Goal: Task Accomplishment & Management: Manage account settings

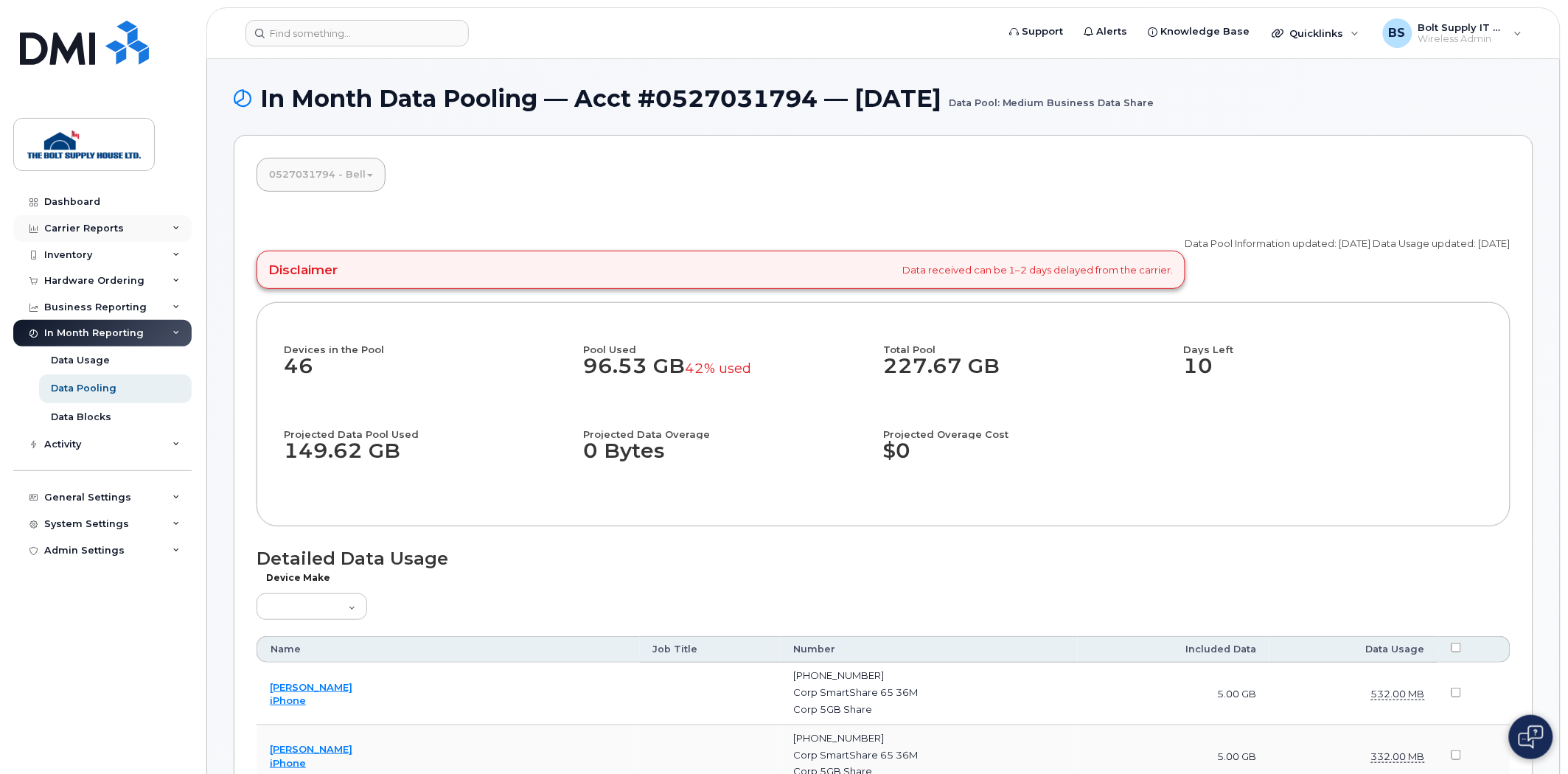
click at [158, 227] on div "Carrier Reports" at bounding box center [102, 228] width 178 height 27
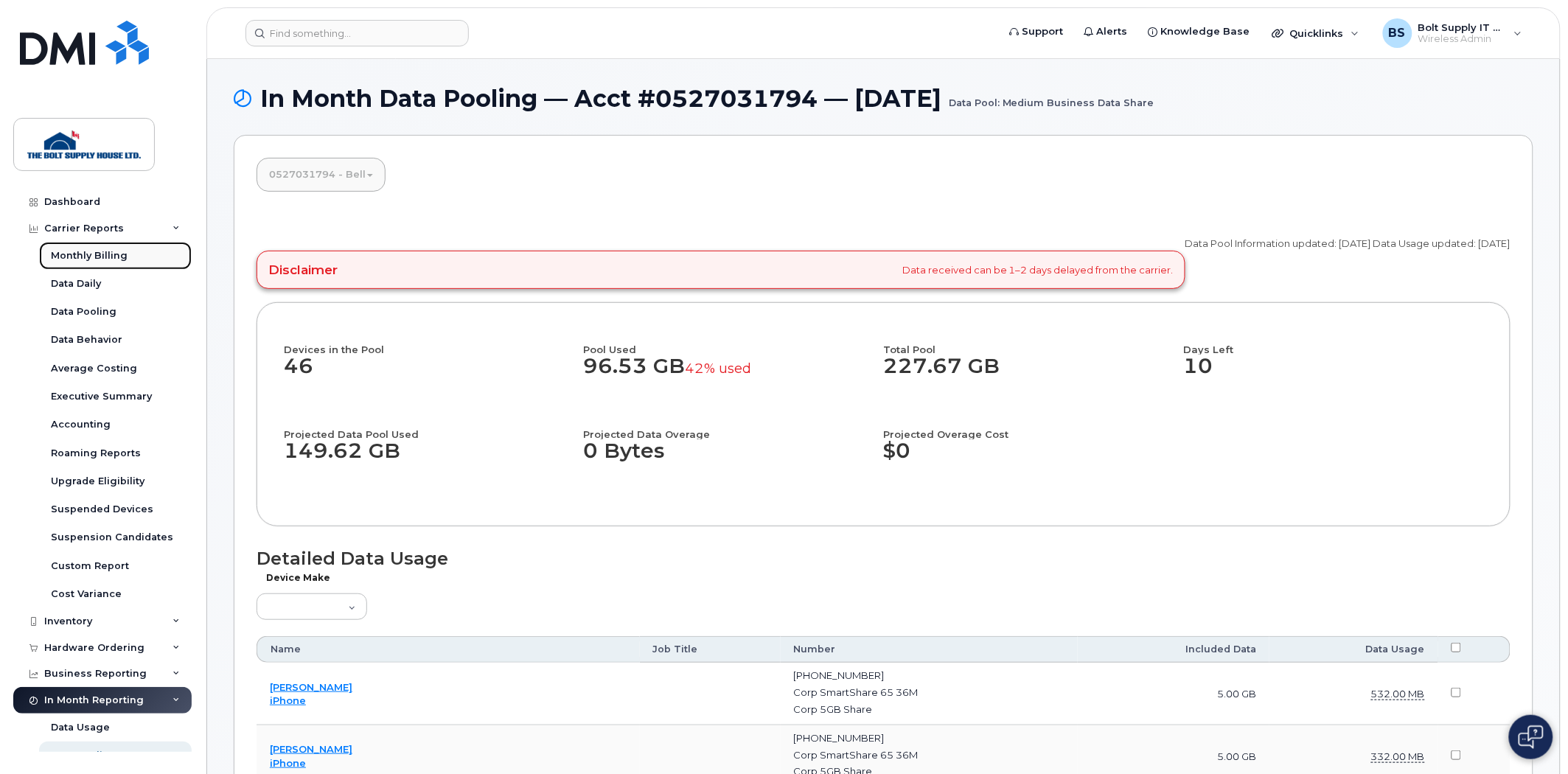
click at [138, 260] on link "Monthly Billing" at bounding box center [115, 256] width 153 height 28
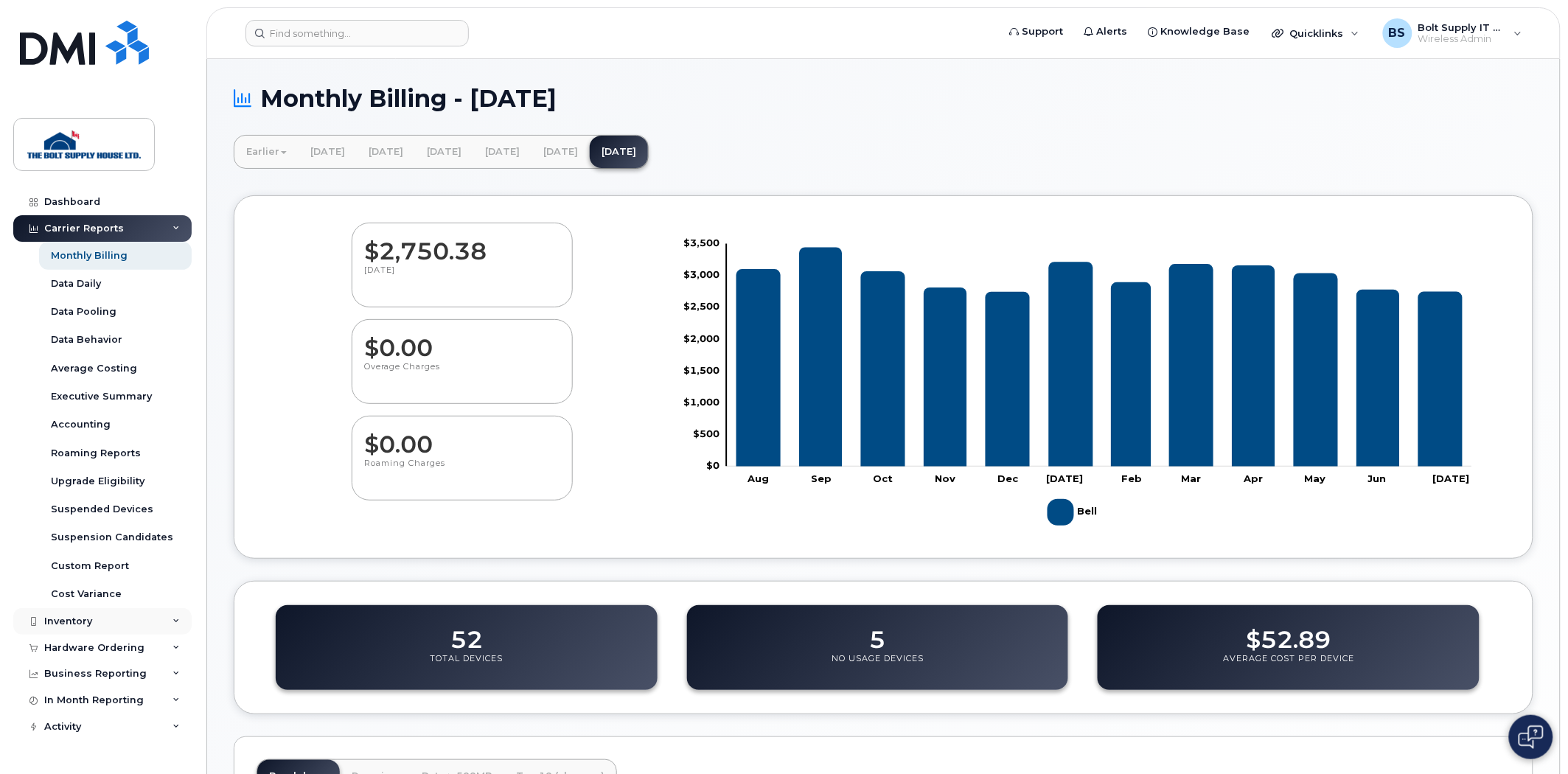
drag, startPoint x: 0, startPoint y: 0, endPoint x: 97, endPoint y: 614, distance: 621.6
click at [97, 614] on div "Inventory" at bounding box center [102, 621] width 178 height 27
click at [119, 643] on div "Mobility Devices" at bounding box center [92, 648] width 83 height 13
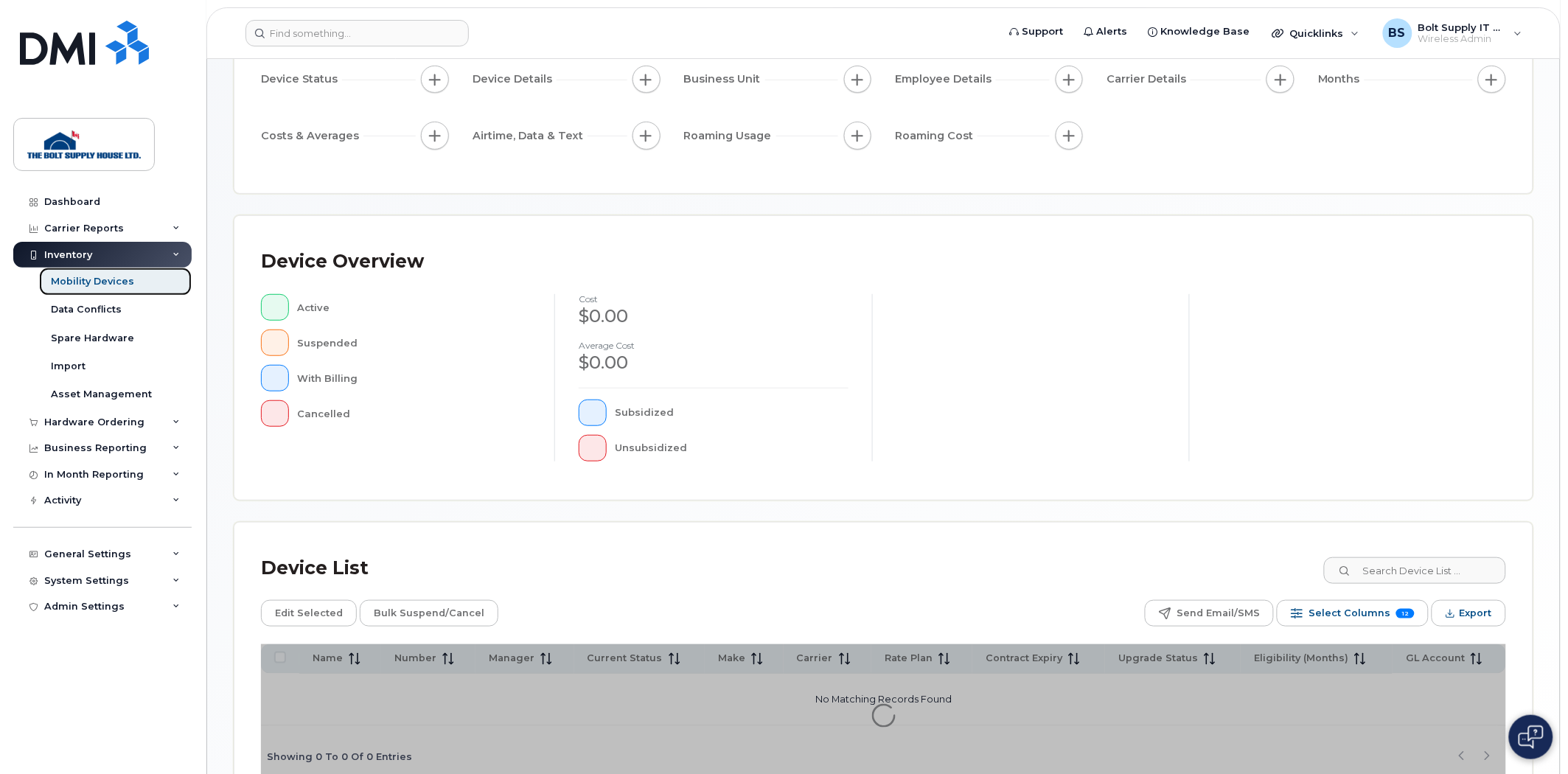
scroll to position [240, 0]
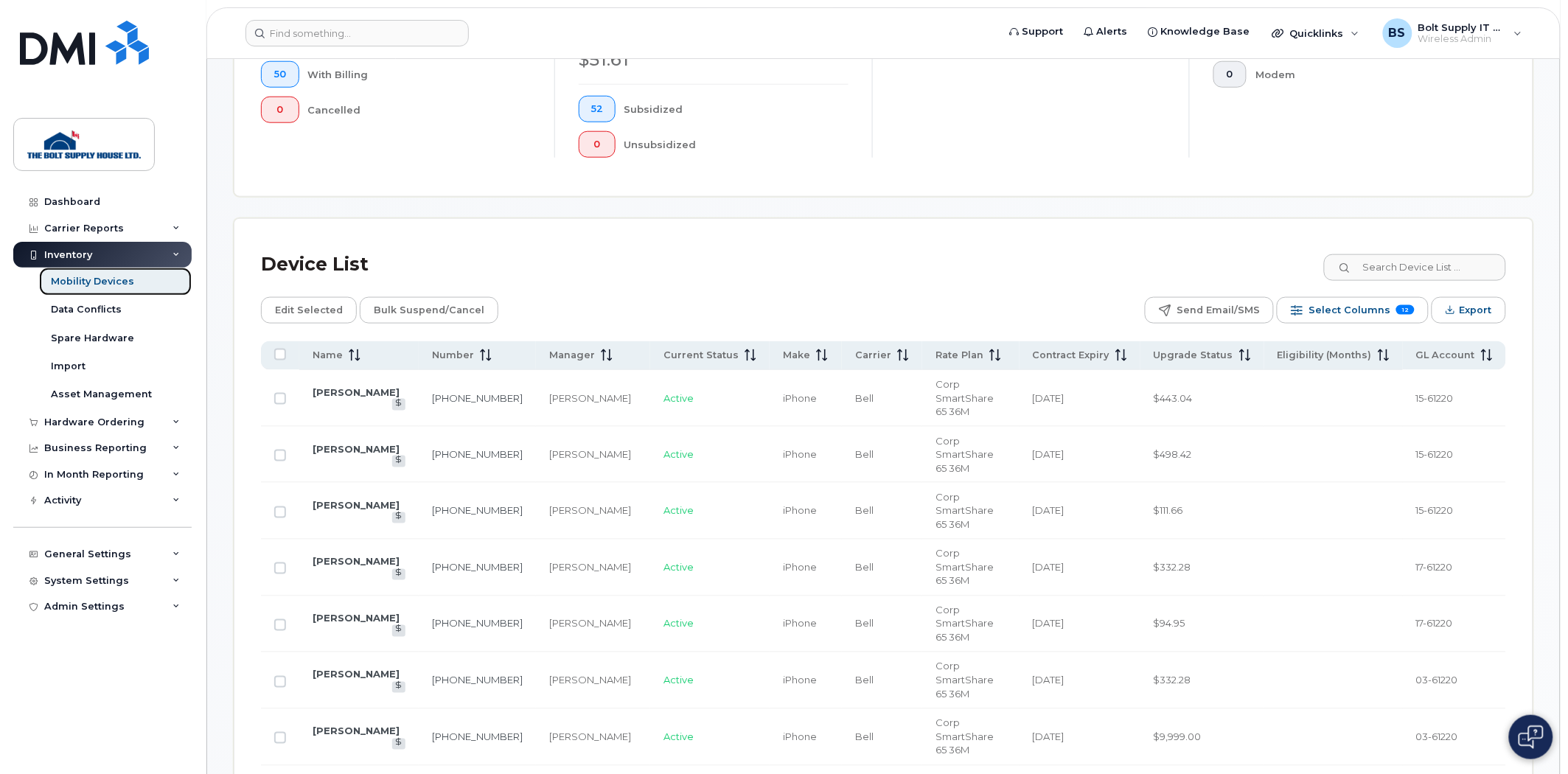
scroll to position [485, 0]
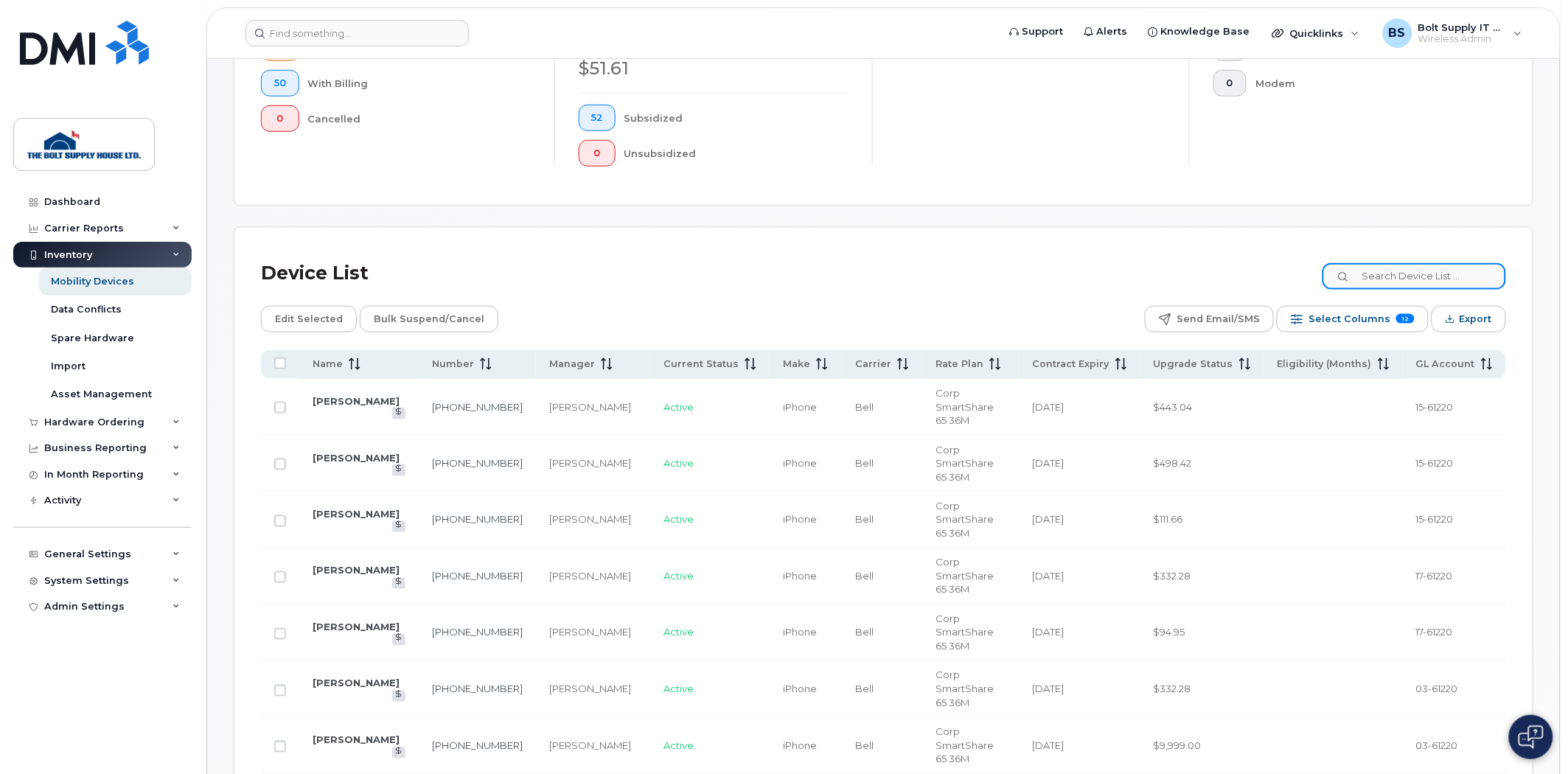
click at [1404, 268] on input at bounding box center [1414, 276] width 184 height 27
type input "kurt"
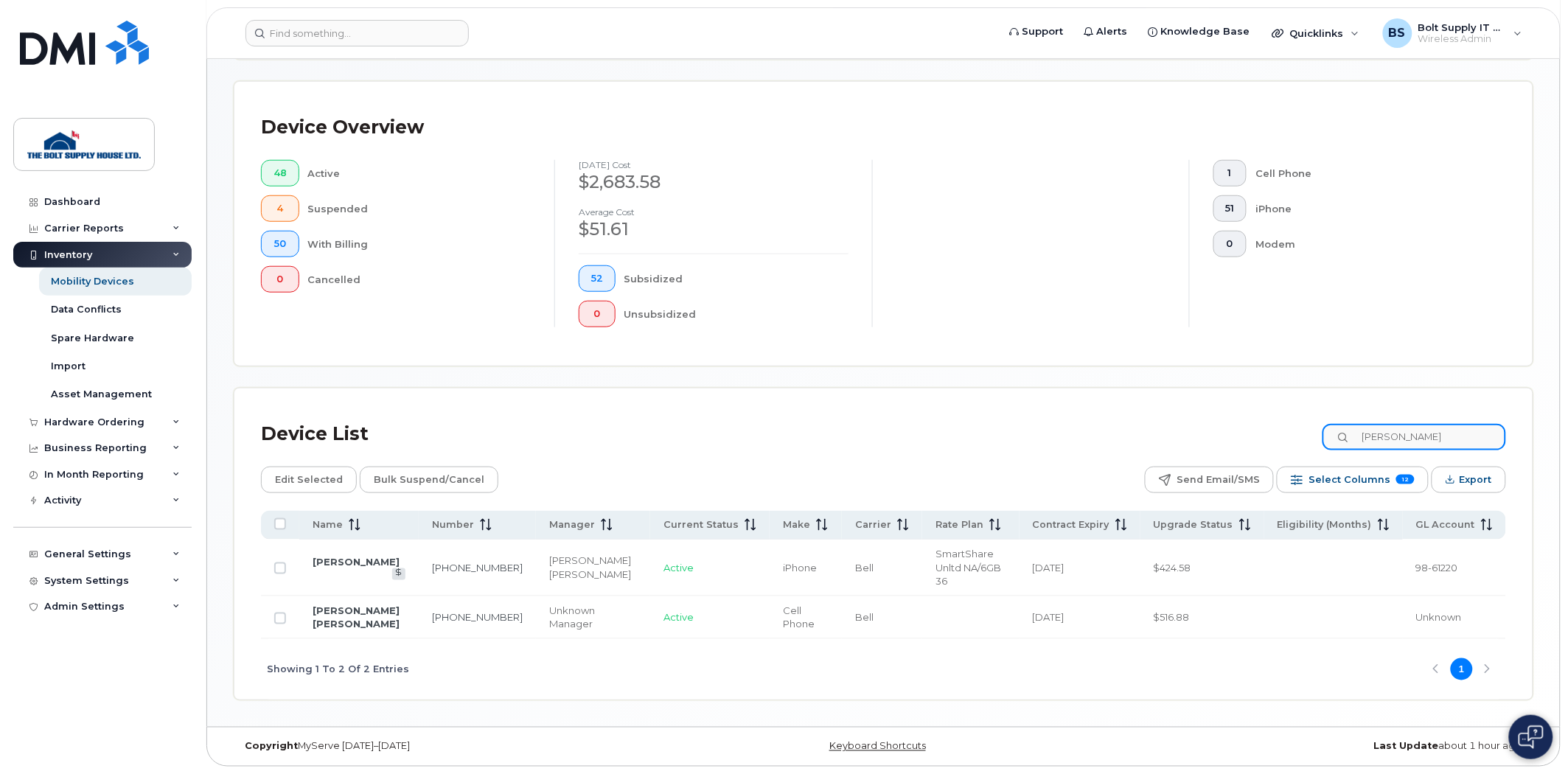
scroll to position [312, 0]
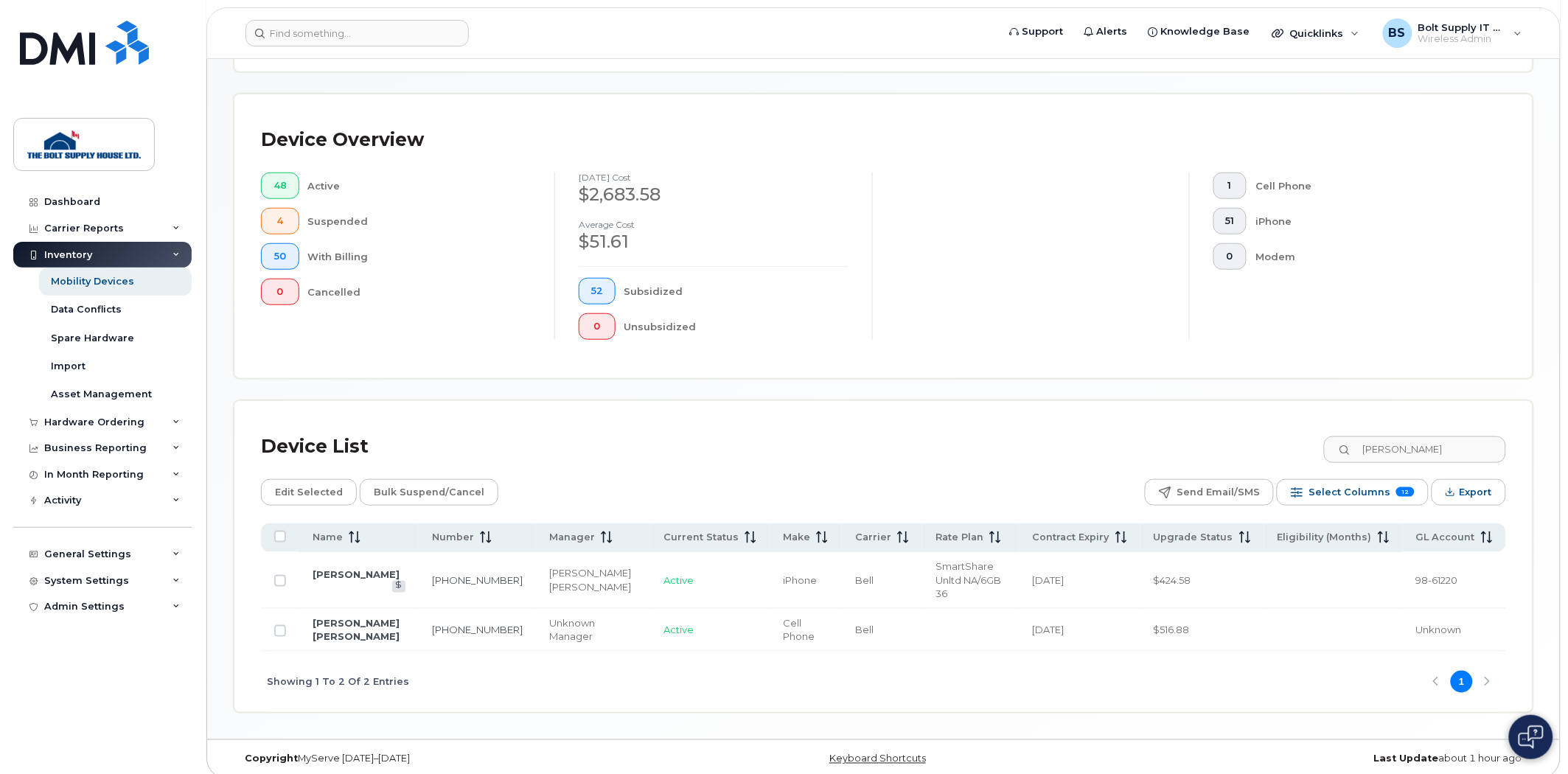
click at [769, 613] on td "Kurt Mario" at bounding box center [806, 630] width 72 height 43
click at [324, 617] on link "Kurt Mario" at bounding box center [356, 630] width 87 height 26
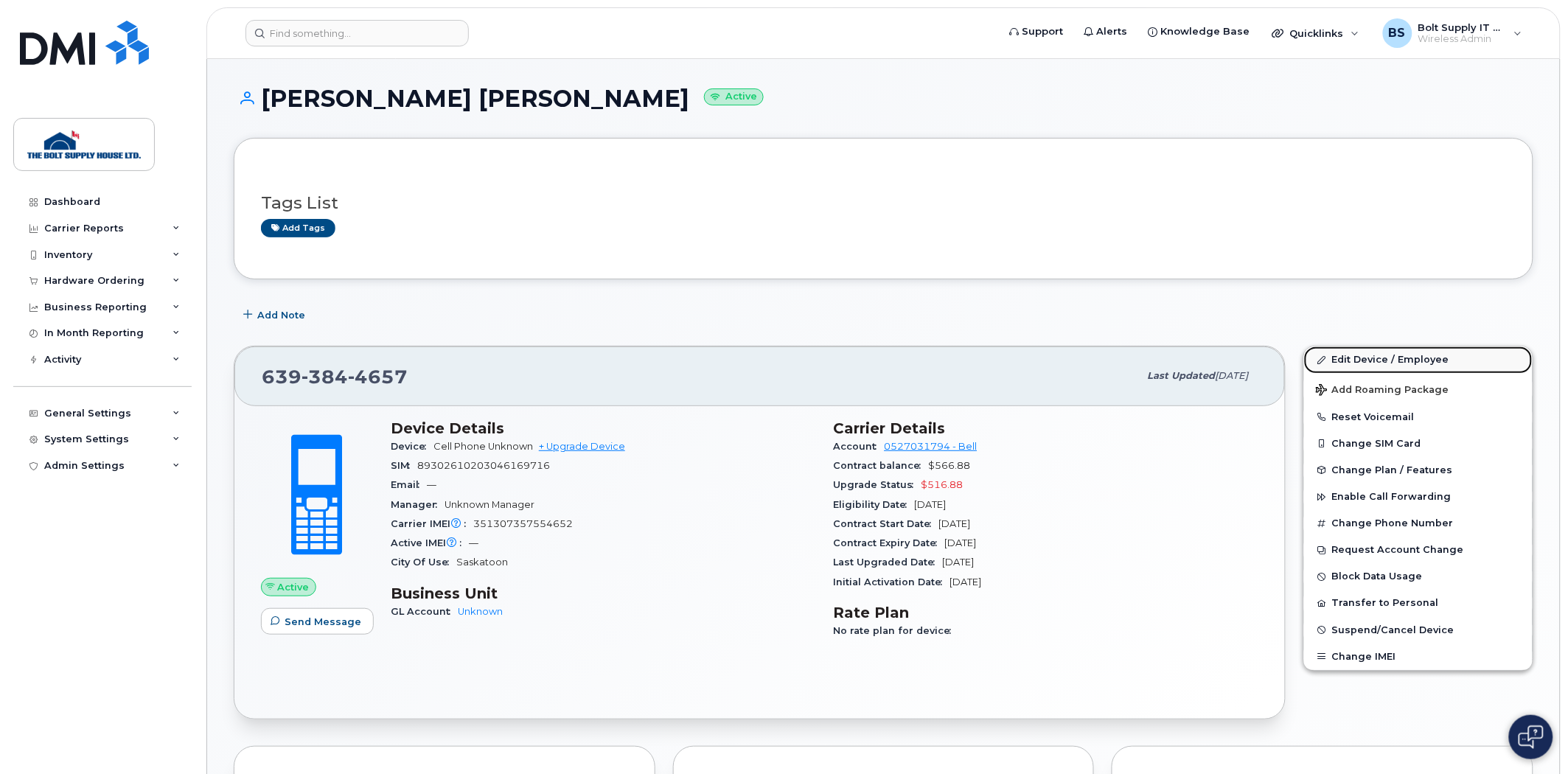
click at [1342, 361] on link "Edit Device / Employee" at bounding box center [1418, 360] width 228 height 27
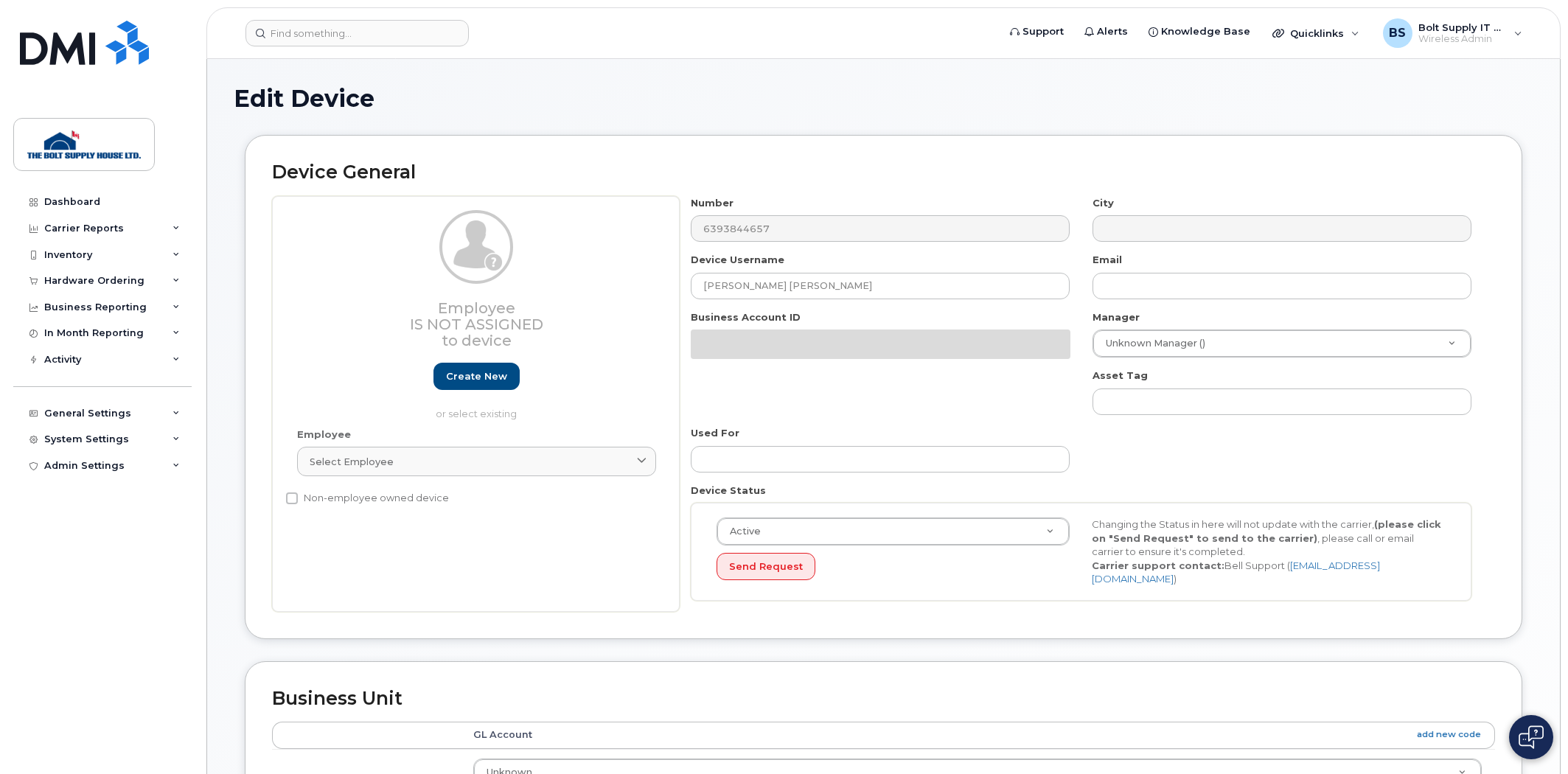
select select "280198"
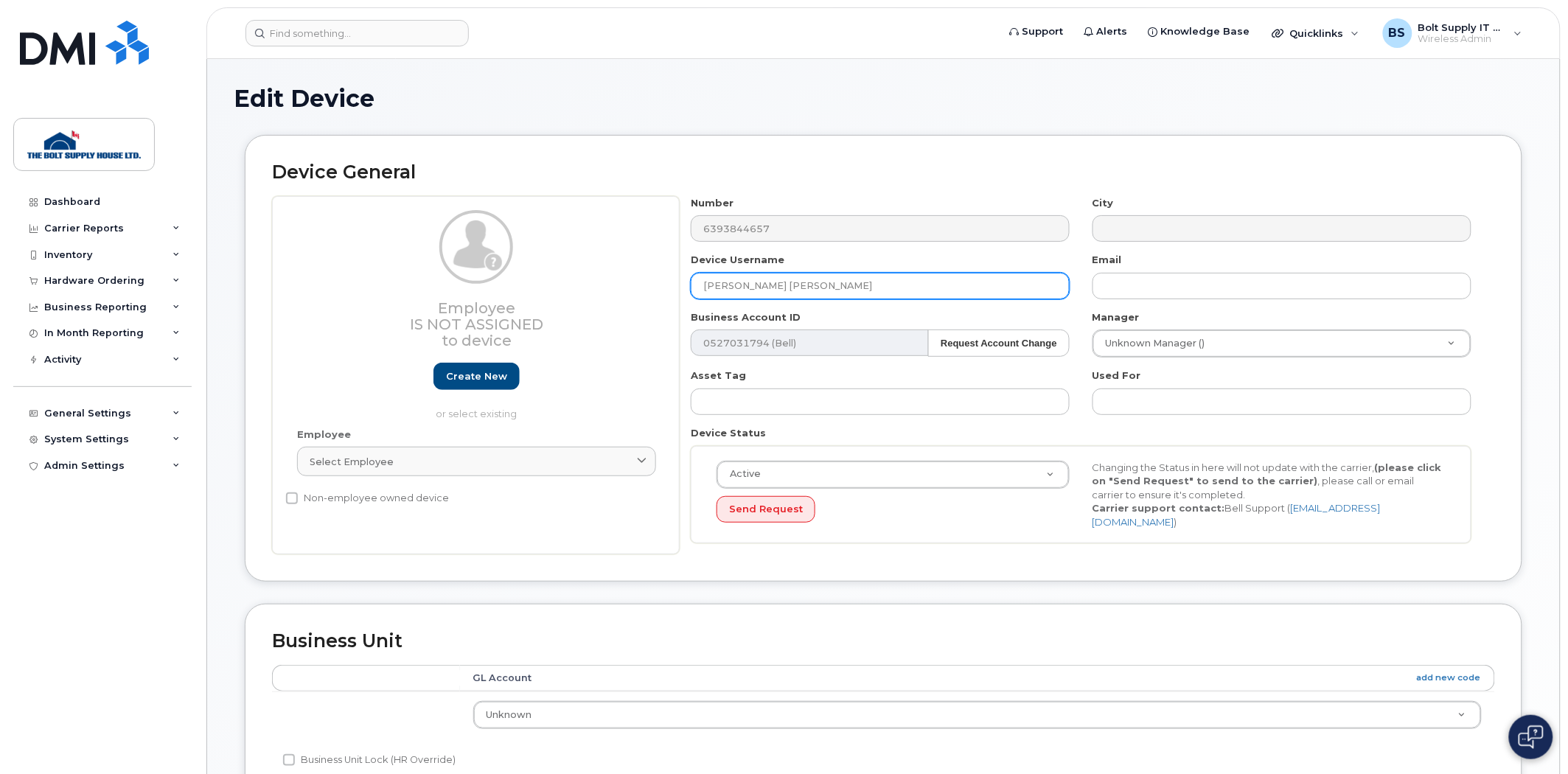
drag, startPoint x: 812, startPoint y: 291, endPoint x: 671, endPoint y: 304, distance: 141.6
click at [671, 304] on div "Employee Is not assigned to device Create new or select existing Employee Selec…" at bounding box center [883, 375] width 1223 height 359
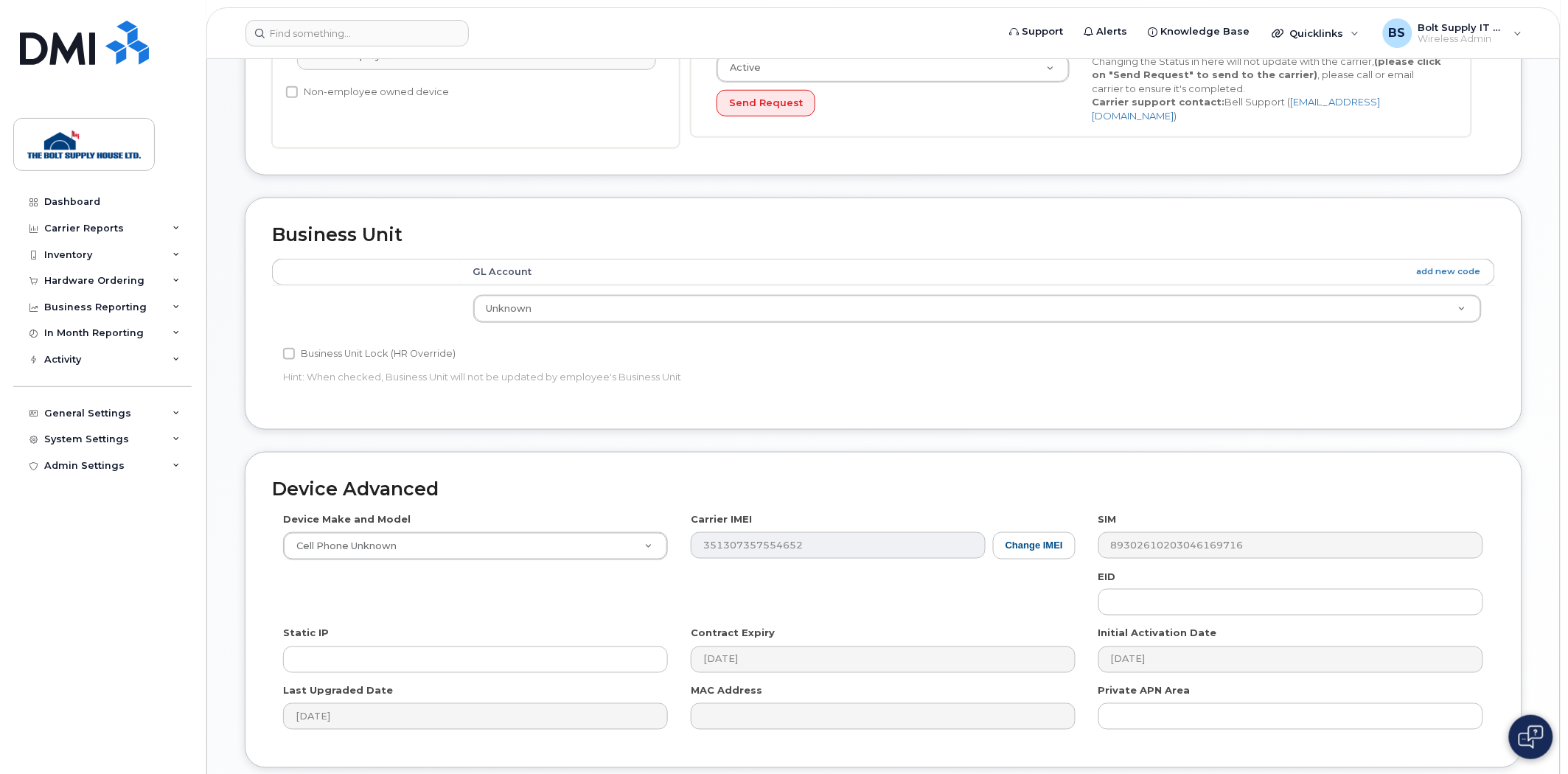
scroll to position [409, 0]
type input "Unassigned BR98"
click at [712, 284] on td "Unknown 01-61220 01-66500 02-61220 02-66500 03-61220 03-66500 04-61220 04-66500…" at bounding box center [977, 305] width 1035 height 46
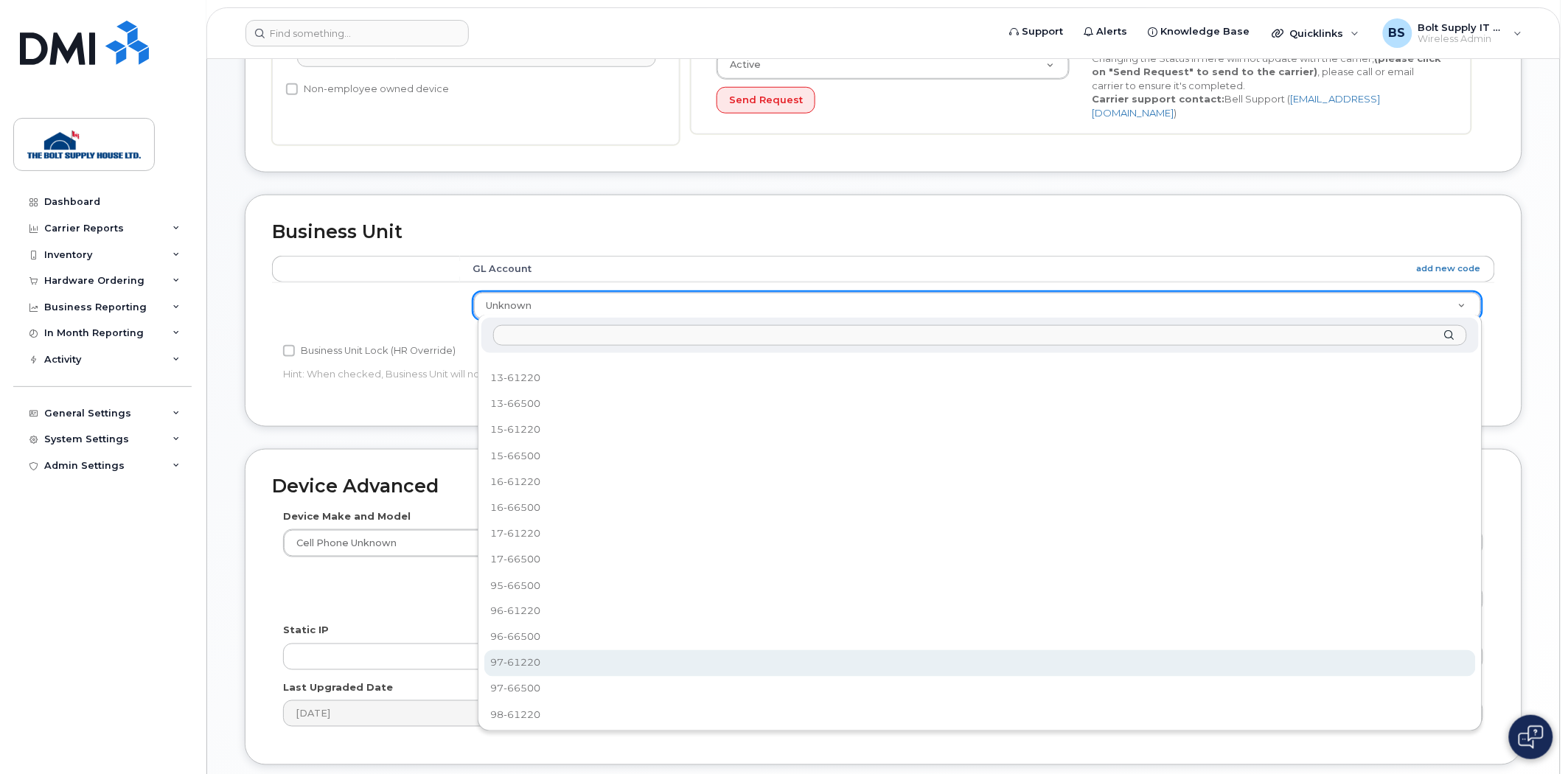
scroll to position [568, 0]
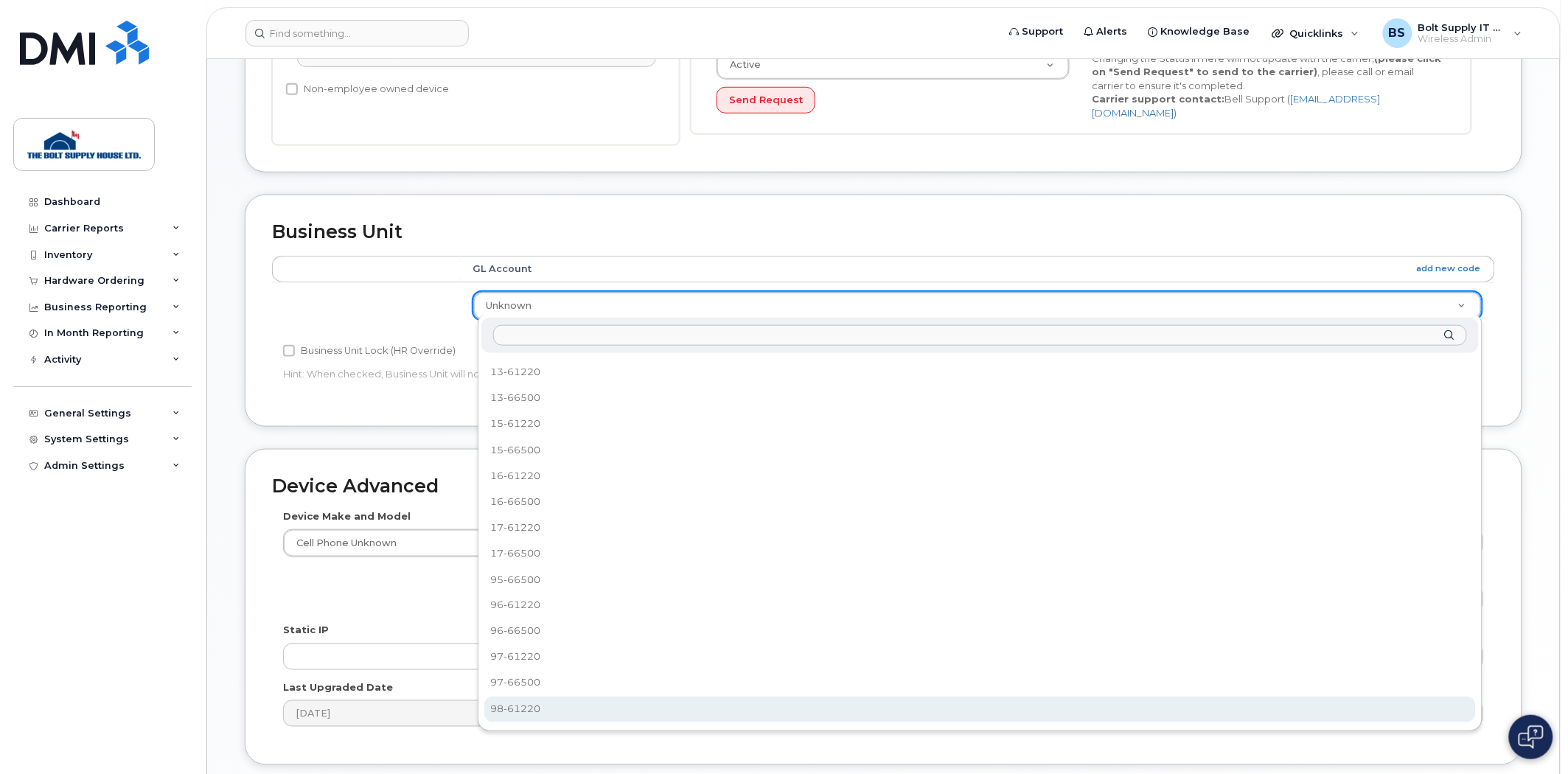
select select "35735878"
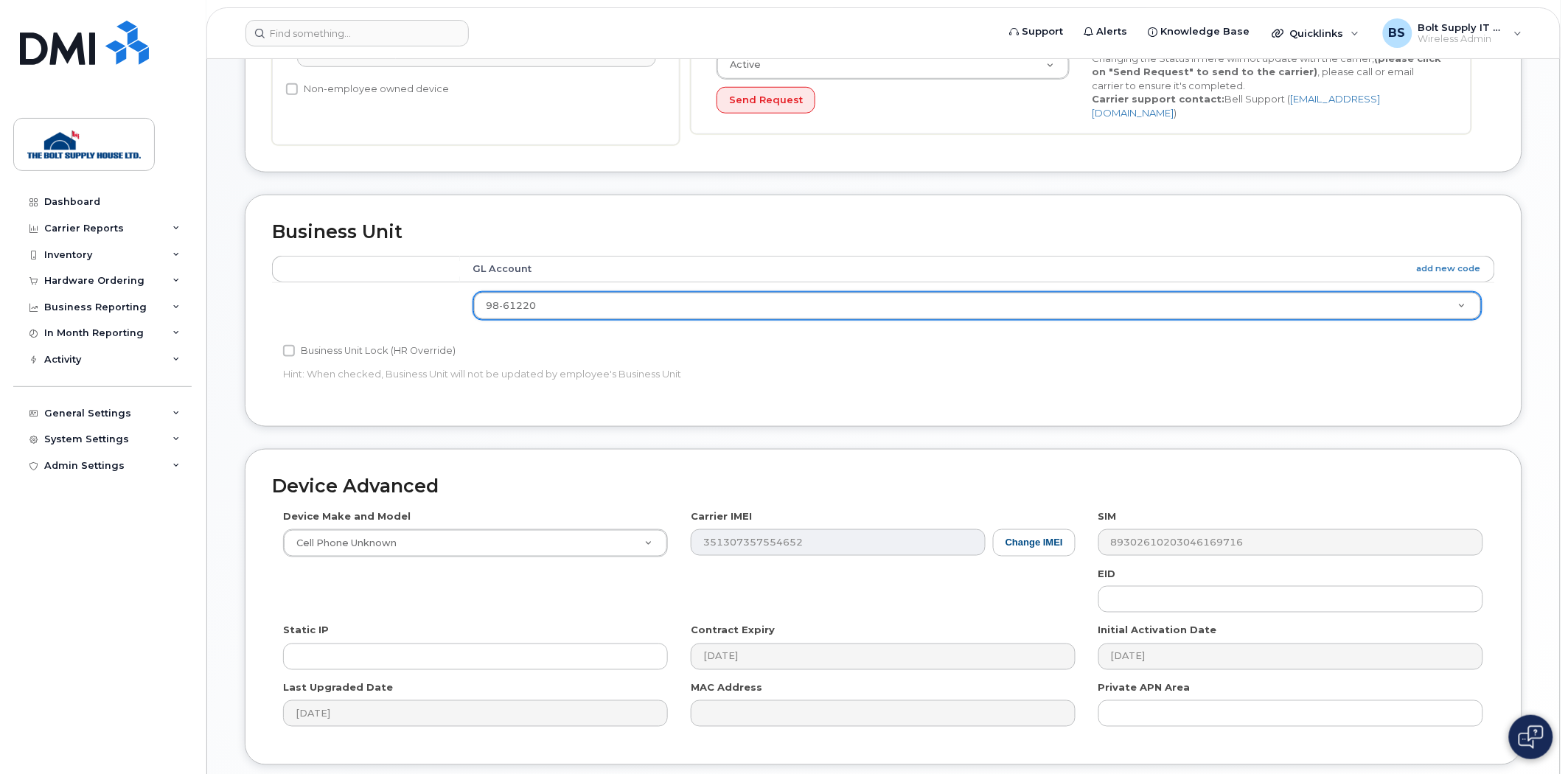
click at [733, 344] on div "Business Unit Lock (HR Override)" at bounding box center [679, 350] width 792 height 18
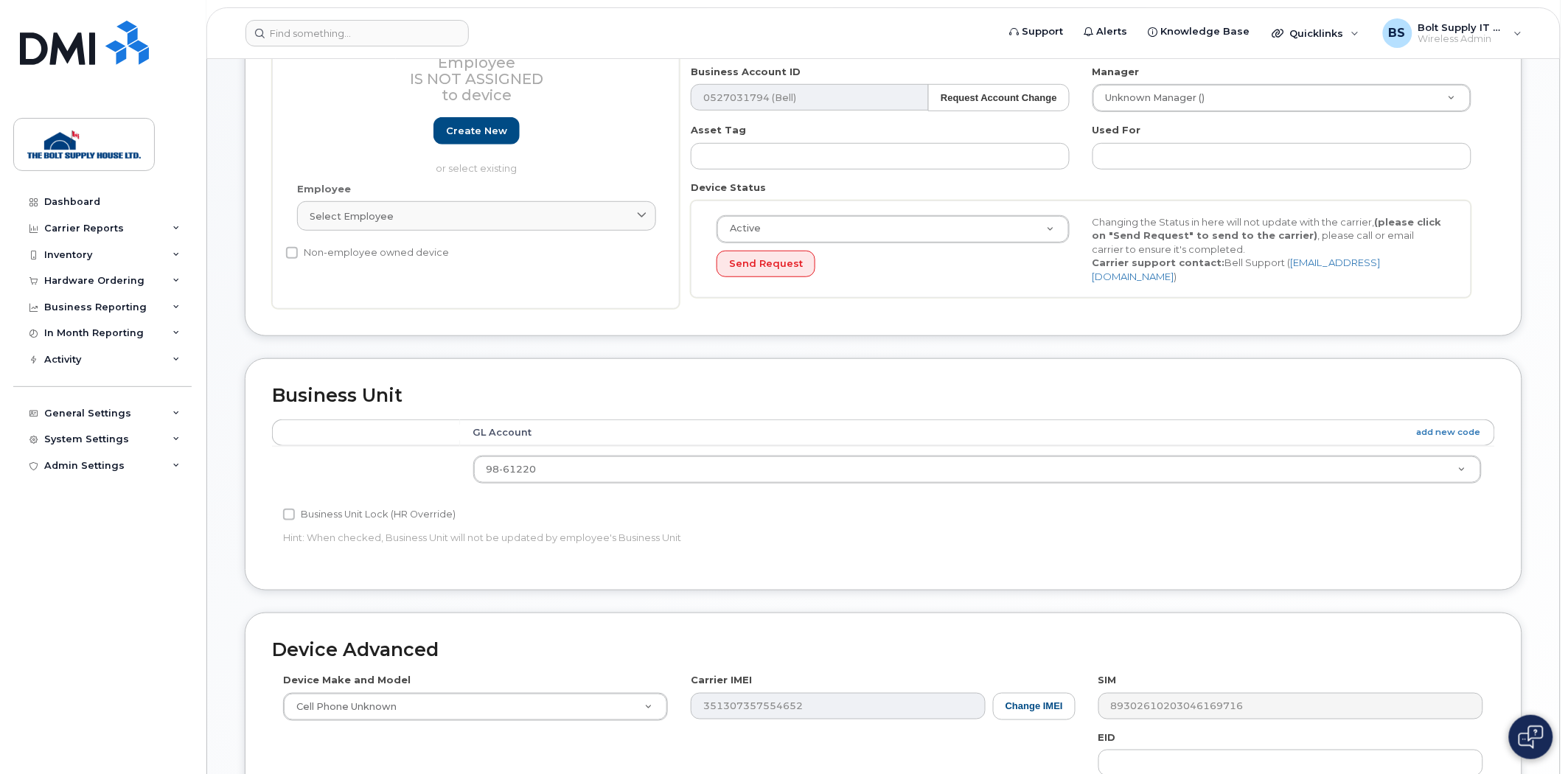
scroll to position [512, 0]
click at [762, 506] on div "Business Unit Lock (HR Override)" at bounding box center [679, 514] width 792 height 18
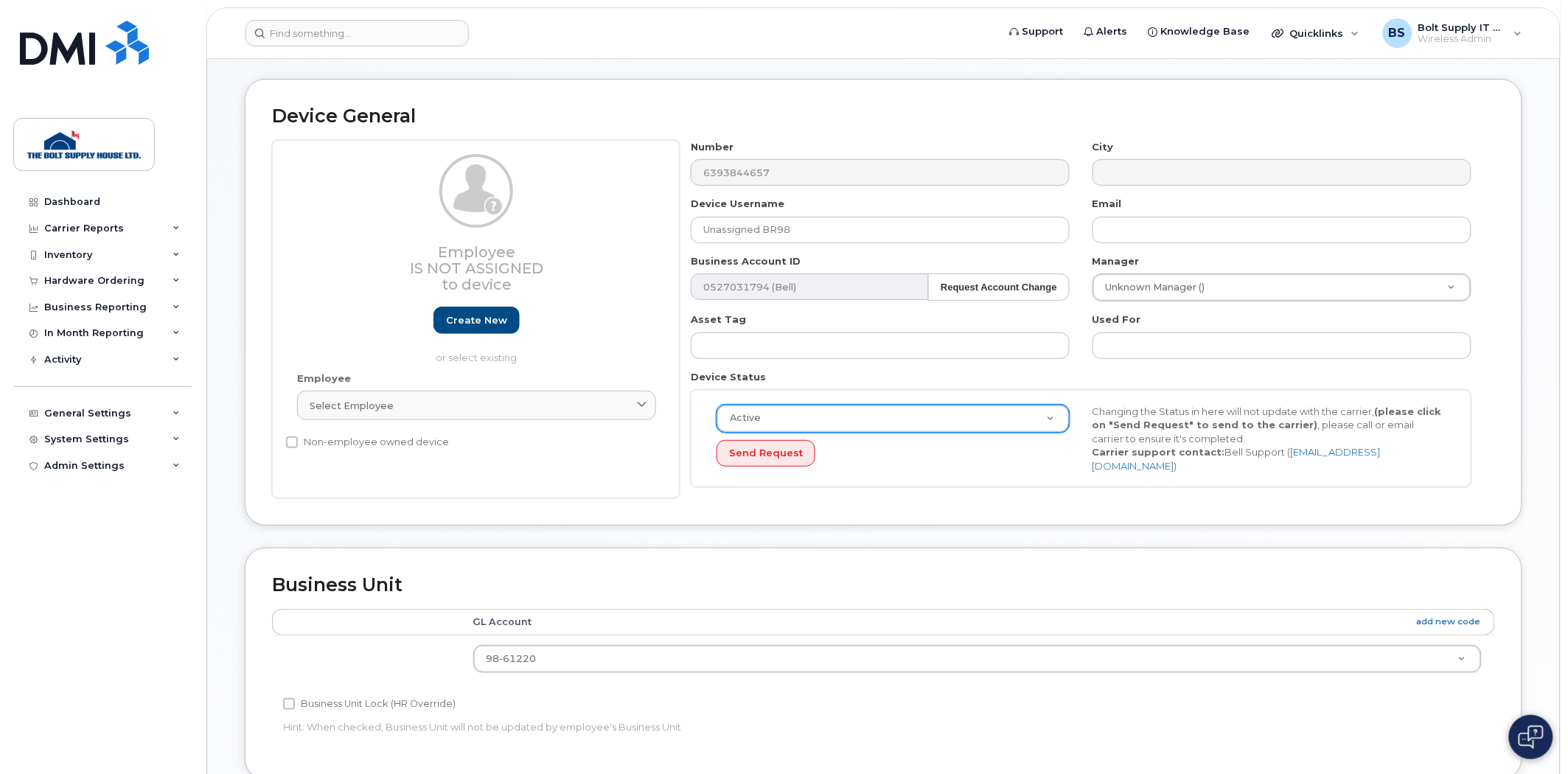
scroll to position [0, 0]
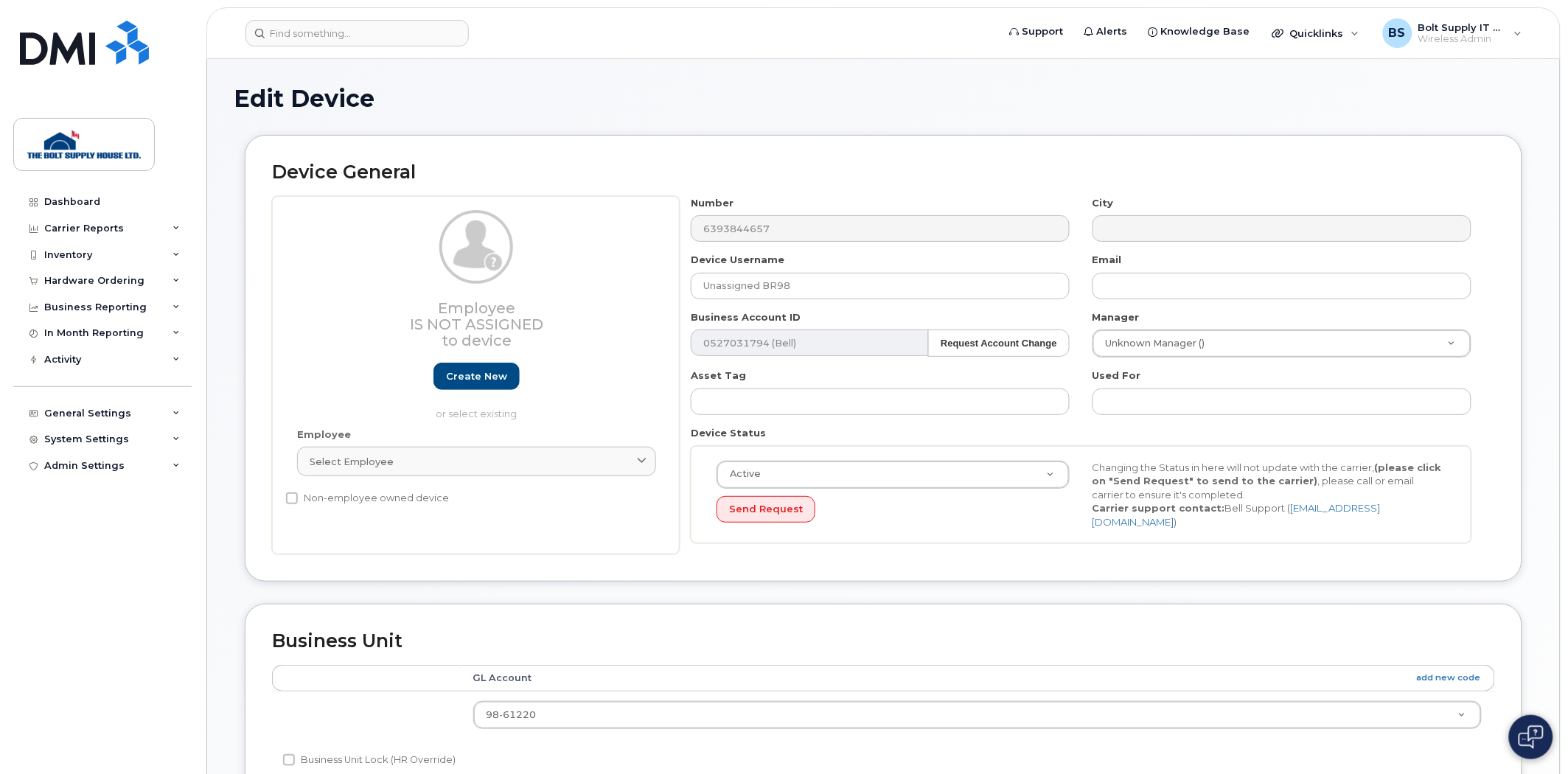
click at [623, 220] on div "Employee Is not assigned to device Create new or select existing Employee Selec…" at bounding box center [883, 375] width 1223 height 359
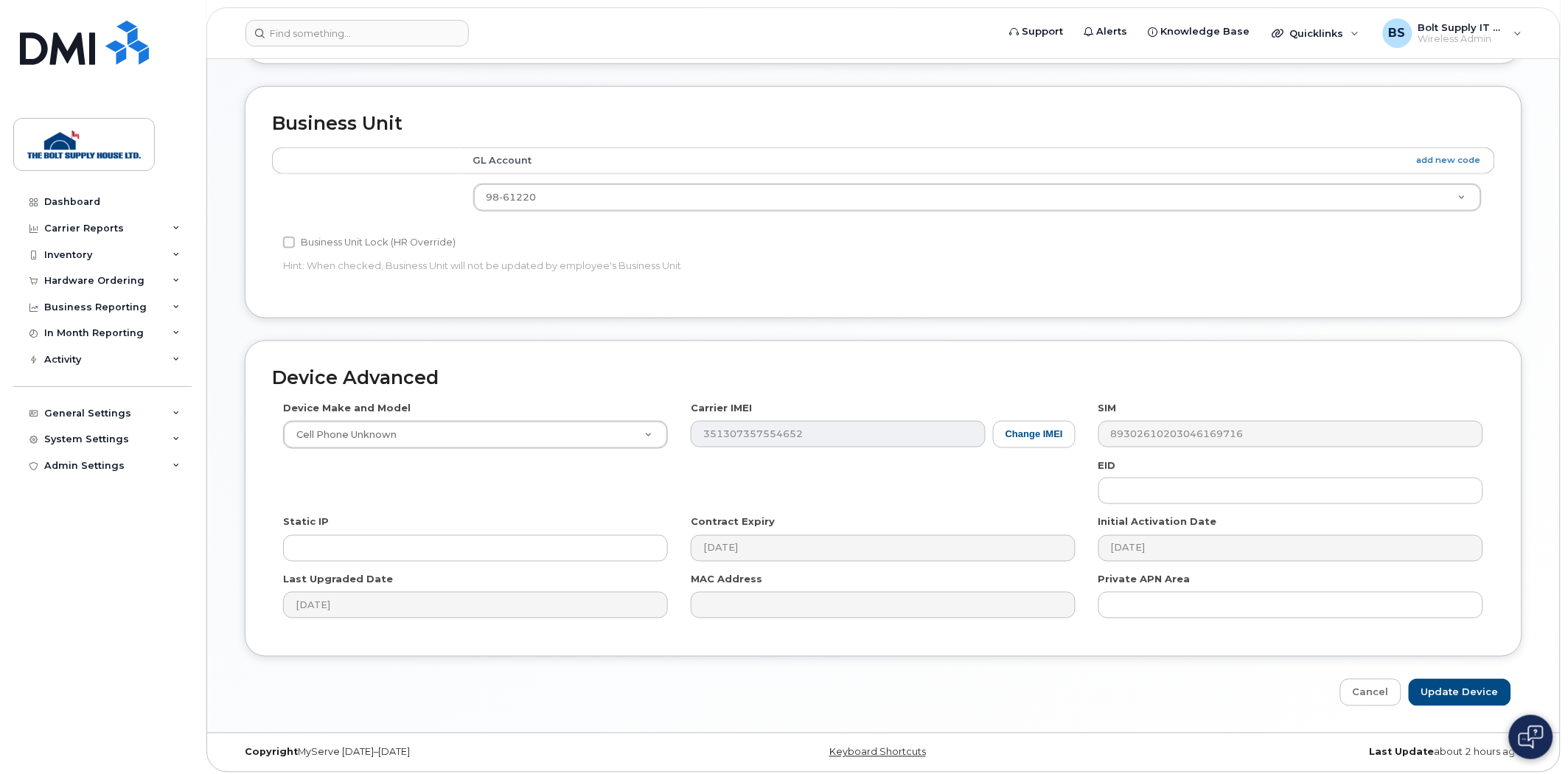
scroll to position [519, 0]
click at [1447, 690] on input "Update Device" at bounding box center [1460, 690] width 102 height 27
type input "Saving..."
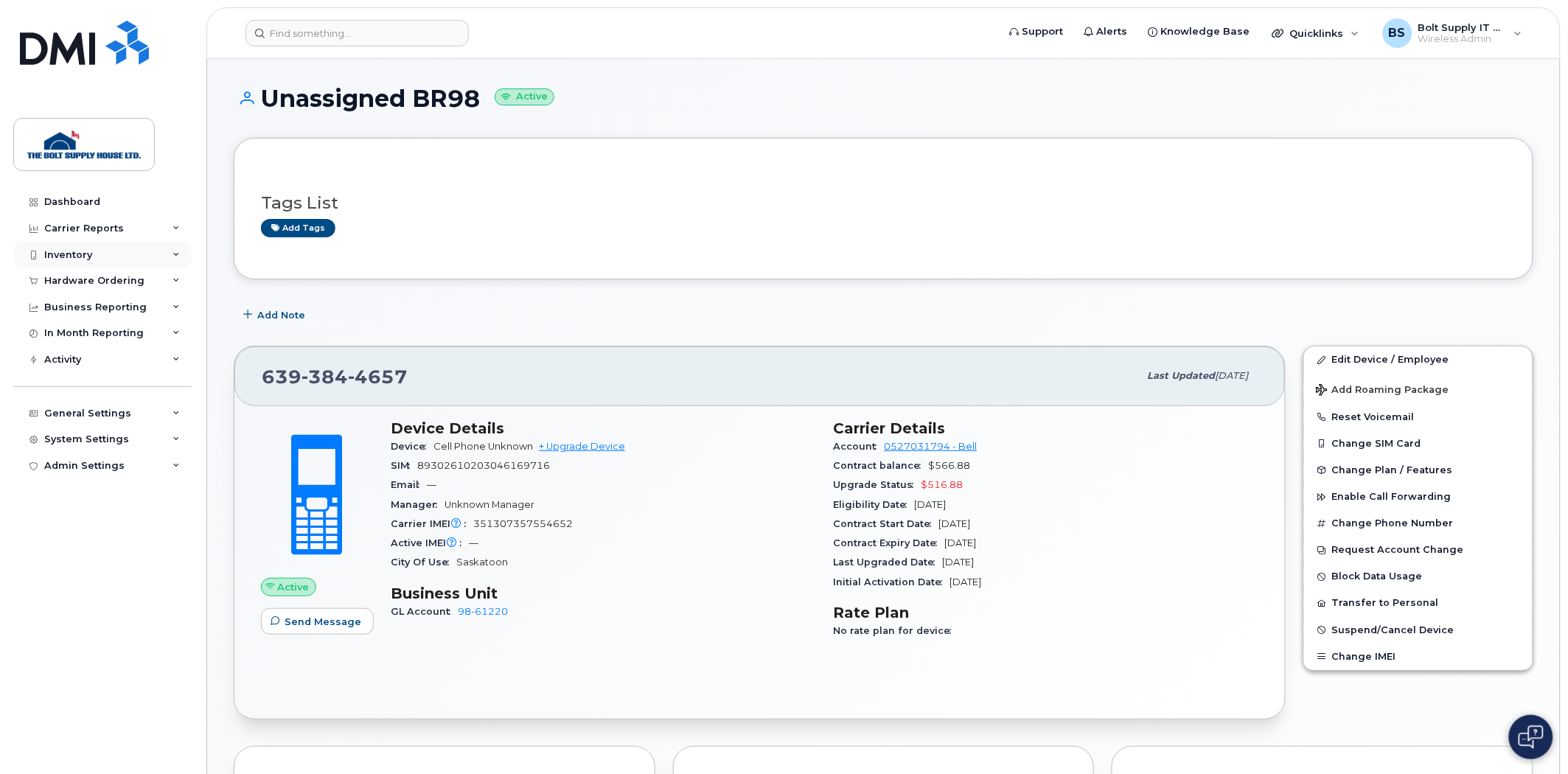
click at [148, 247] on div "Inventory" at bounding box center [102, 255] width 178 height 27
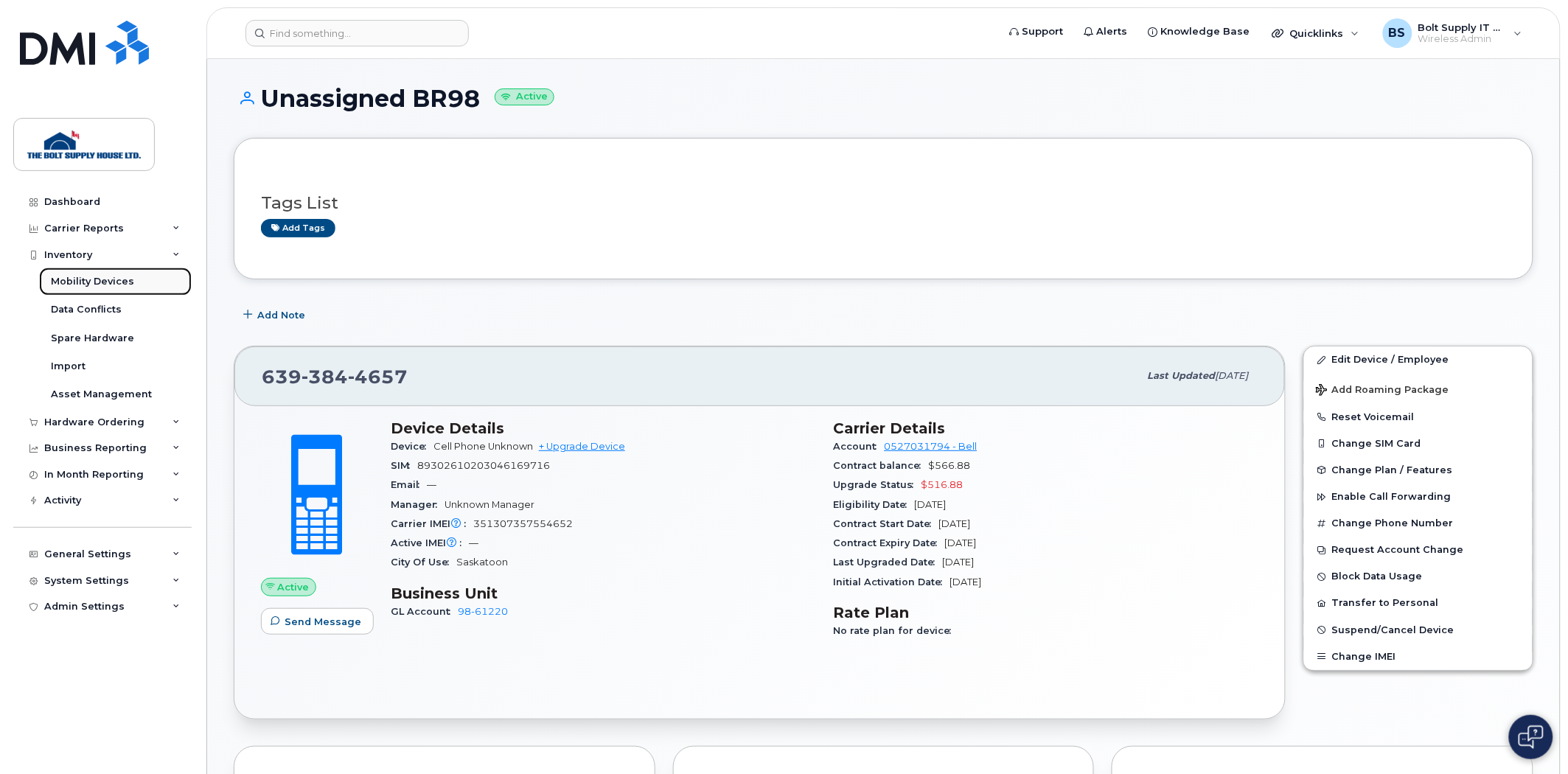
click at [140, 278] on link "Mobility Devices" at bounding box center [115, 281] width 153 height 28
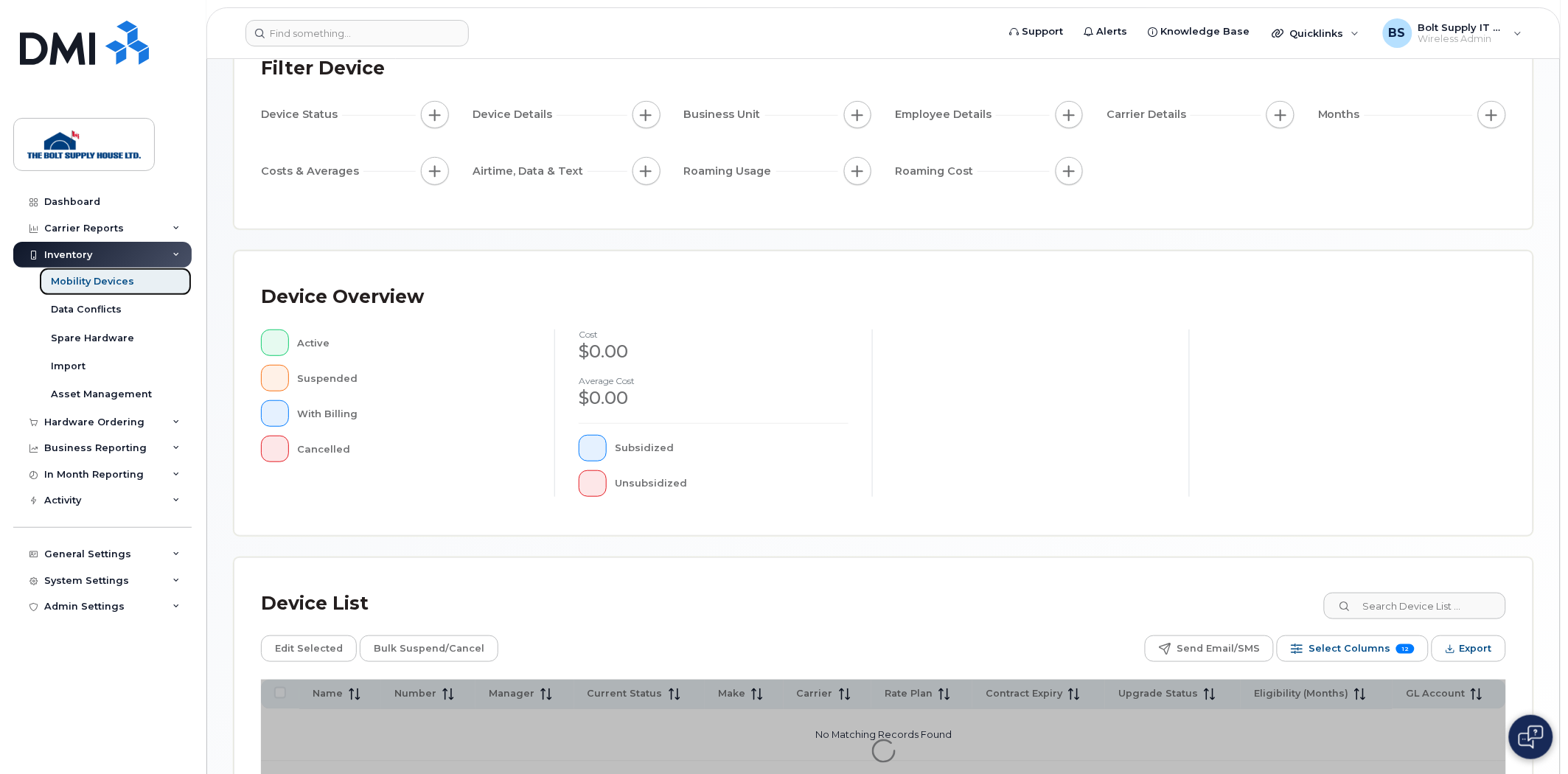
scroll to position [266, 0]
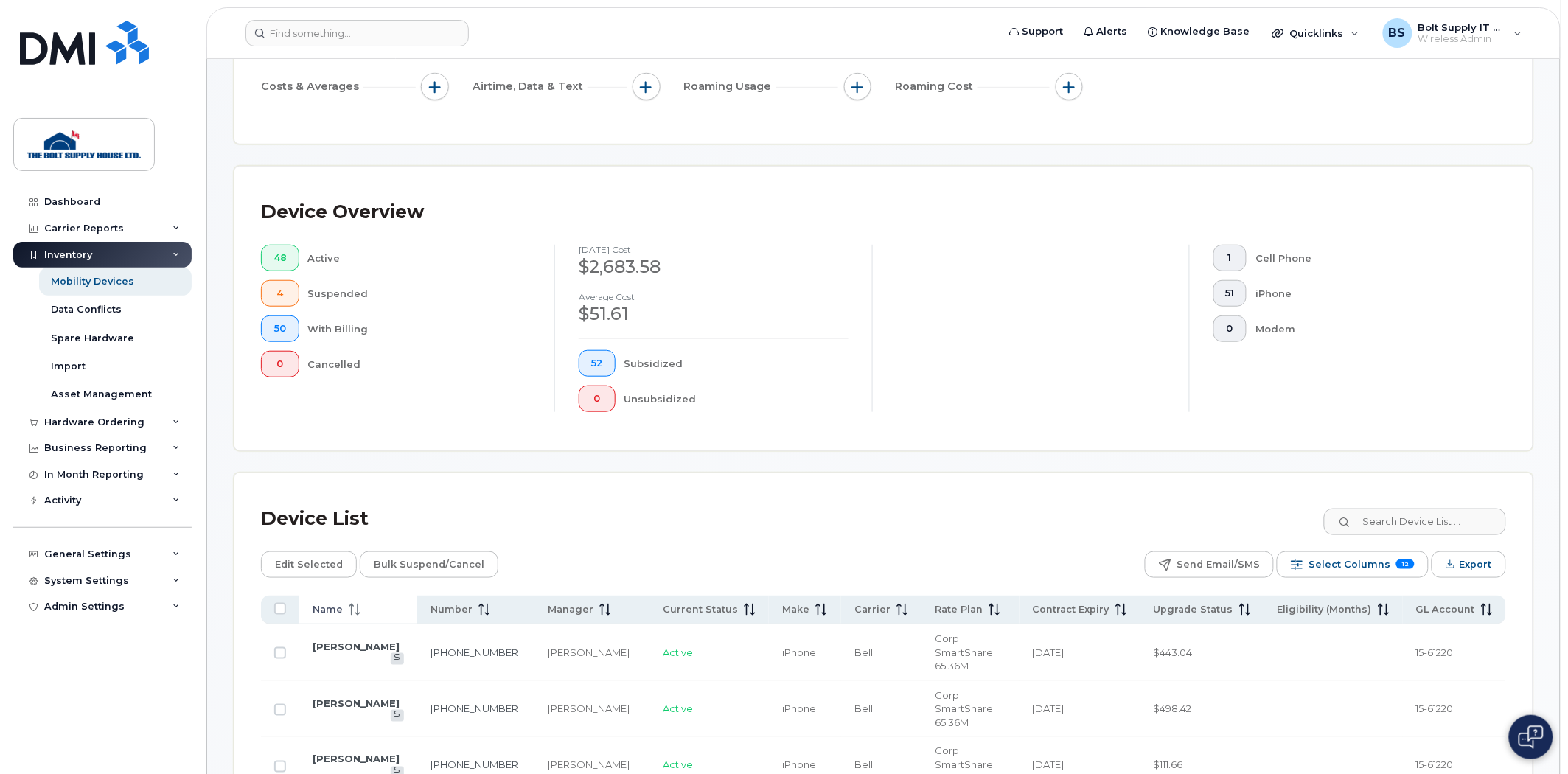
click at [769, 597] on th "Name" at bounding box center [805, 610] width 72 height 28
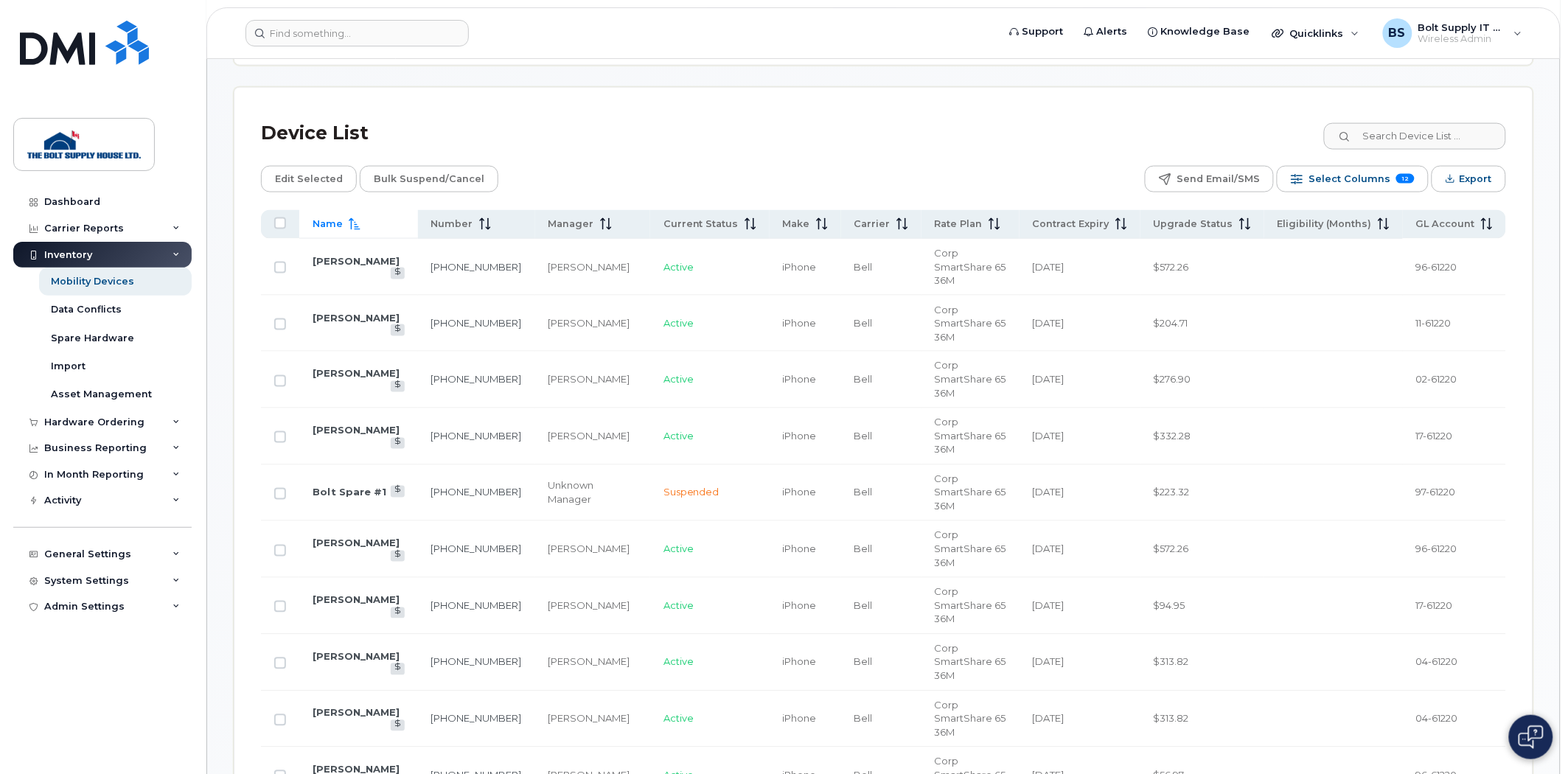
scroll to position [593, 0]
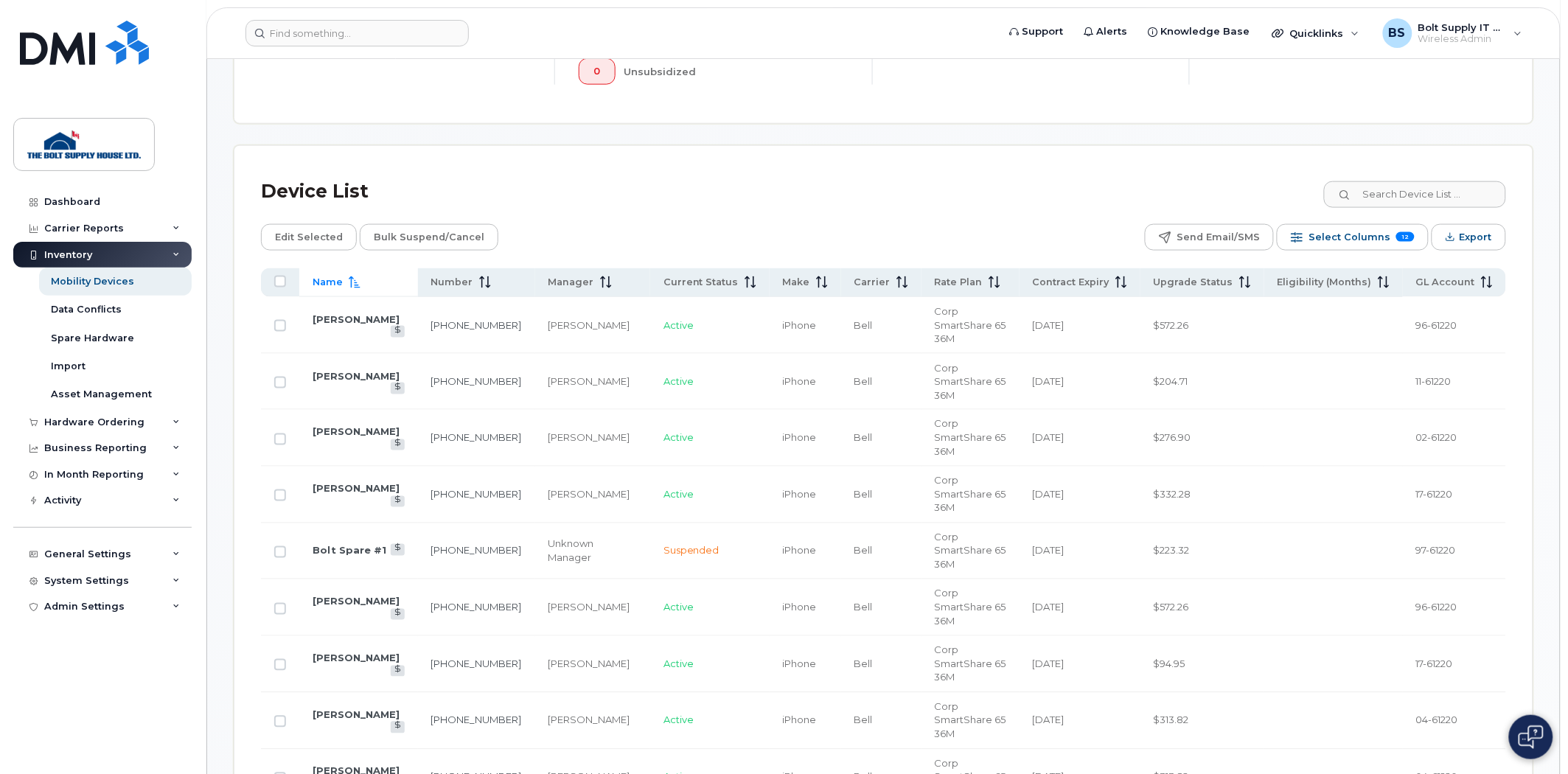
click at [347, 280] on span at bounding box center [351, 282] width 18 height 13
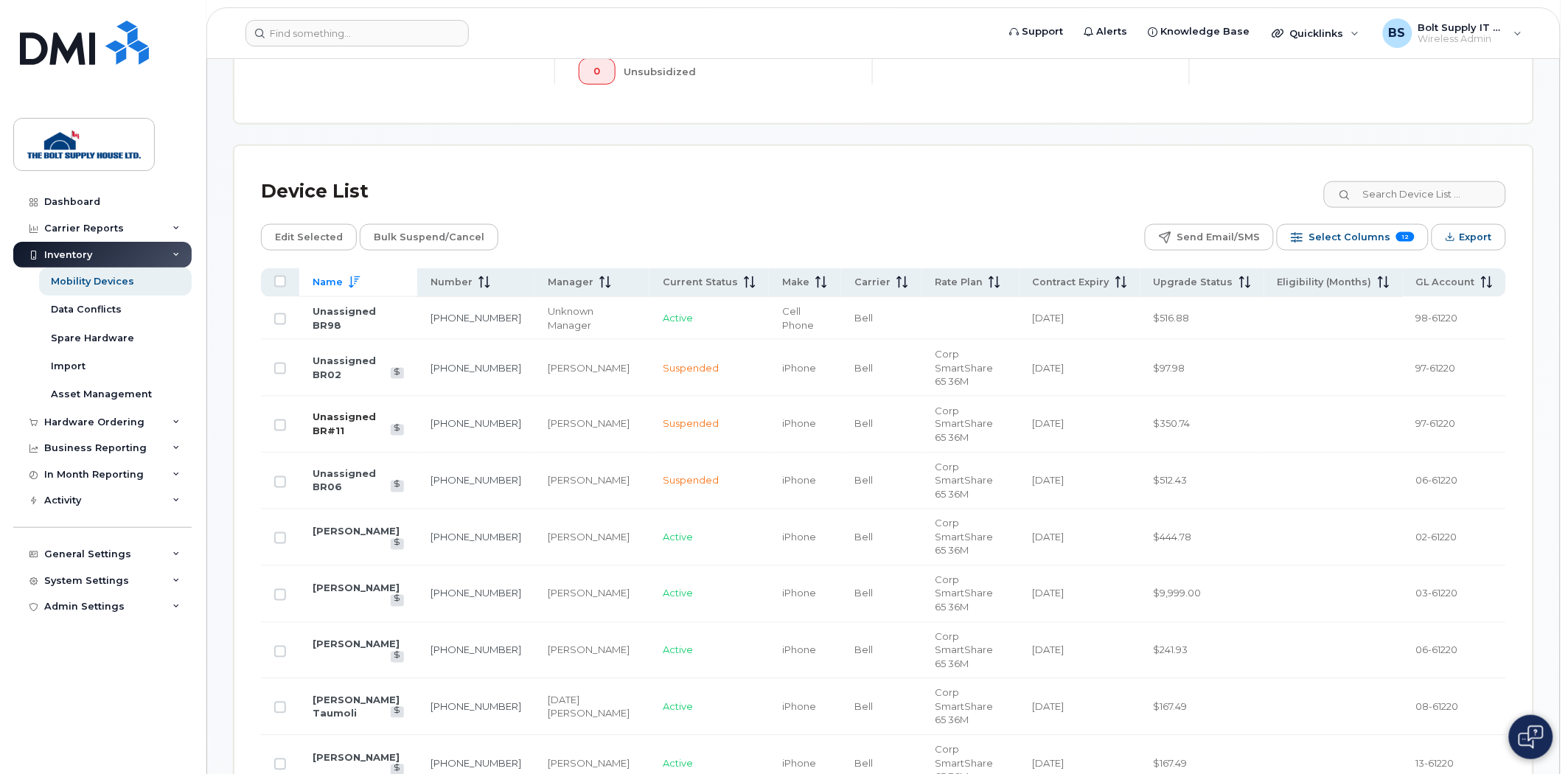
scroll to position [676, 0]
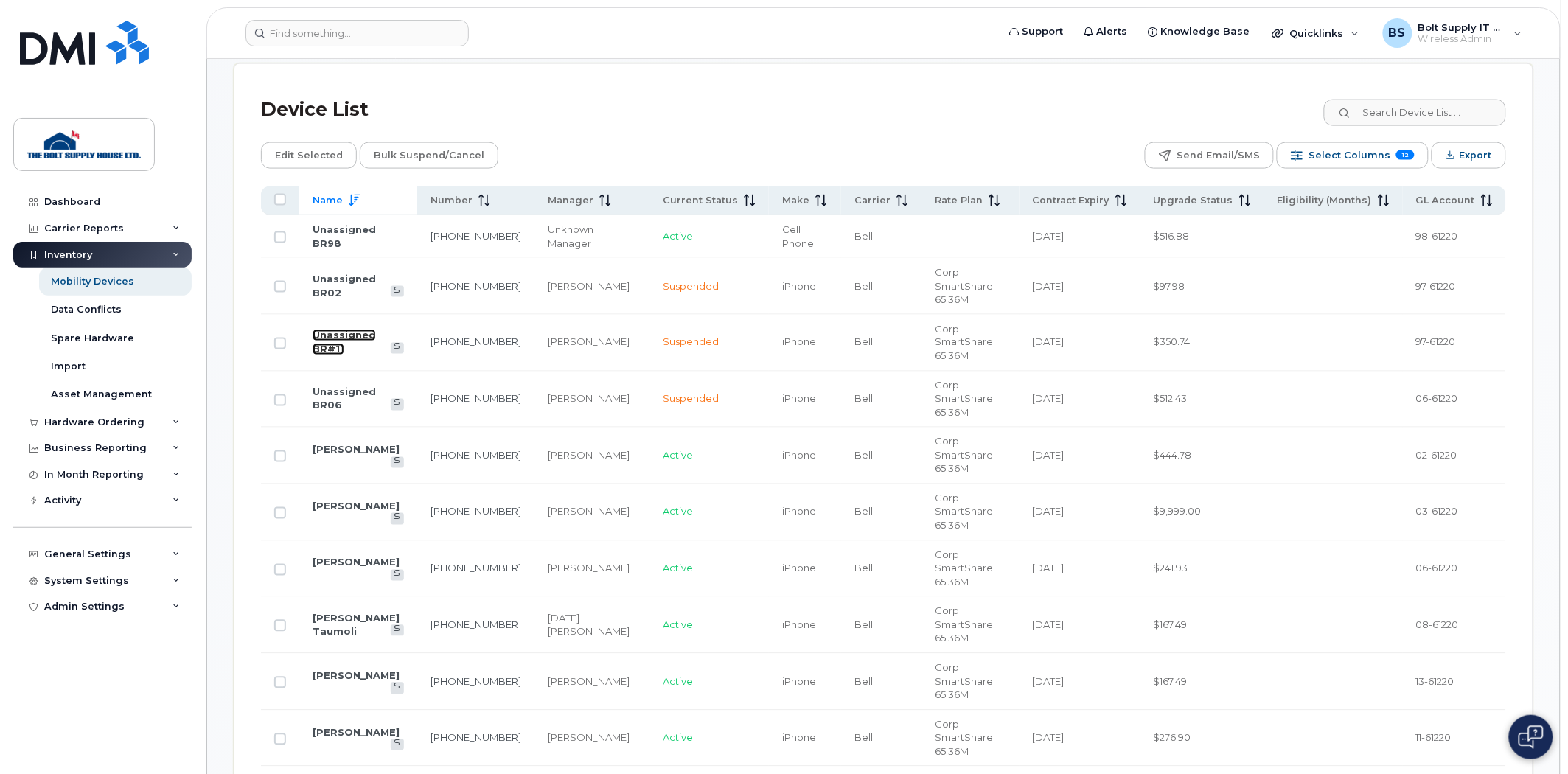
click at [376, 330] on link "Unassigned BR#11" at bounding box center [344, 343] width 63 height 26
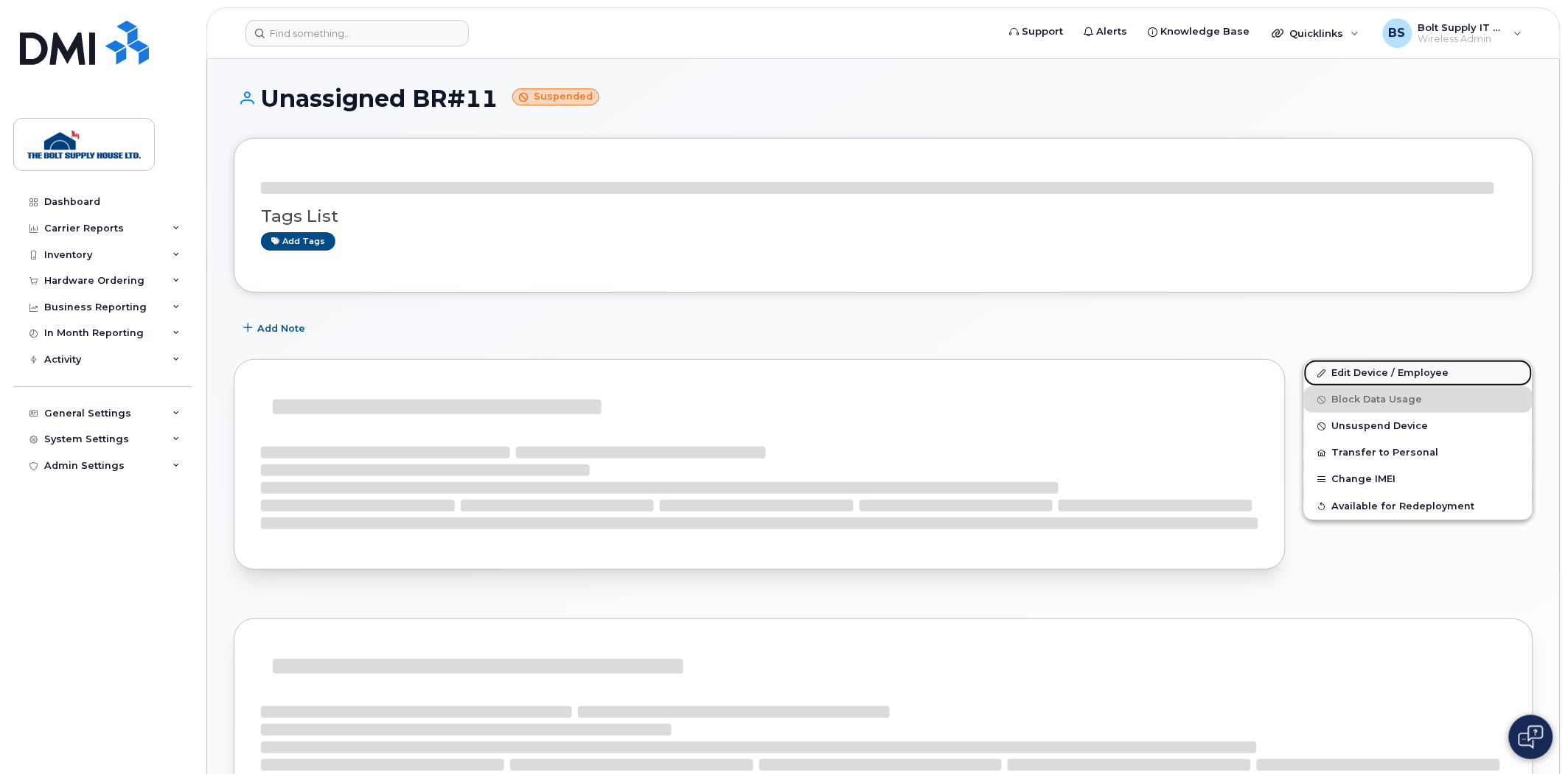
click at [1362, 377] on div "Tags List Add tags Add Note Edit Device / Employee Block Data Usage Unsuspend D…" at bounding box center [883, 651] width 1300 height 1027
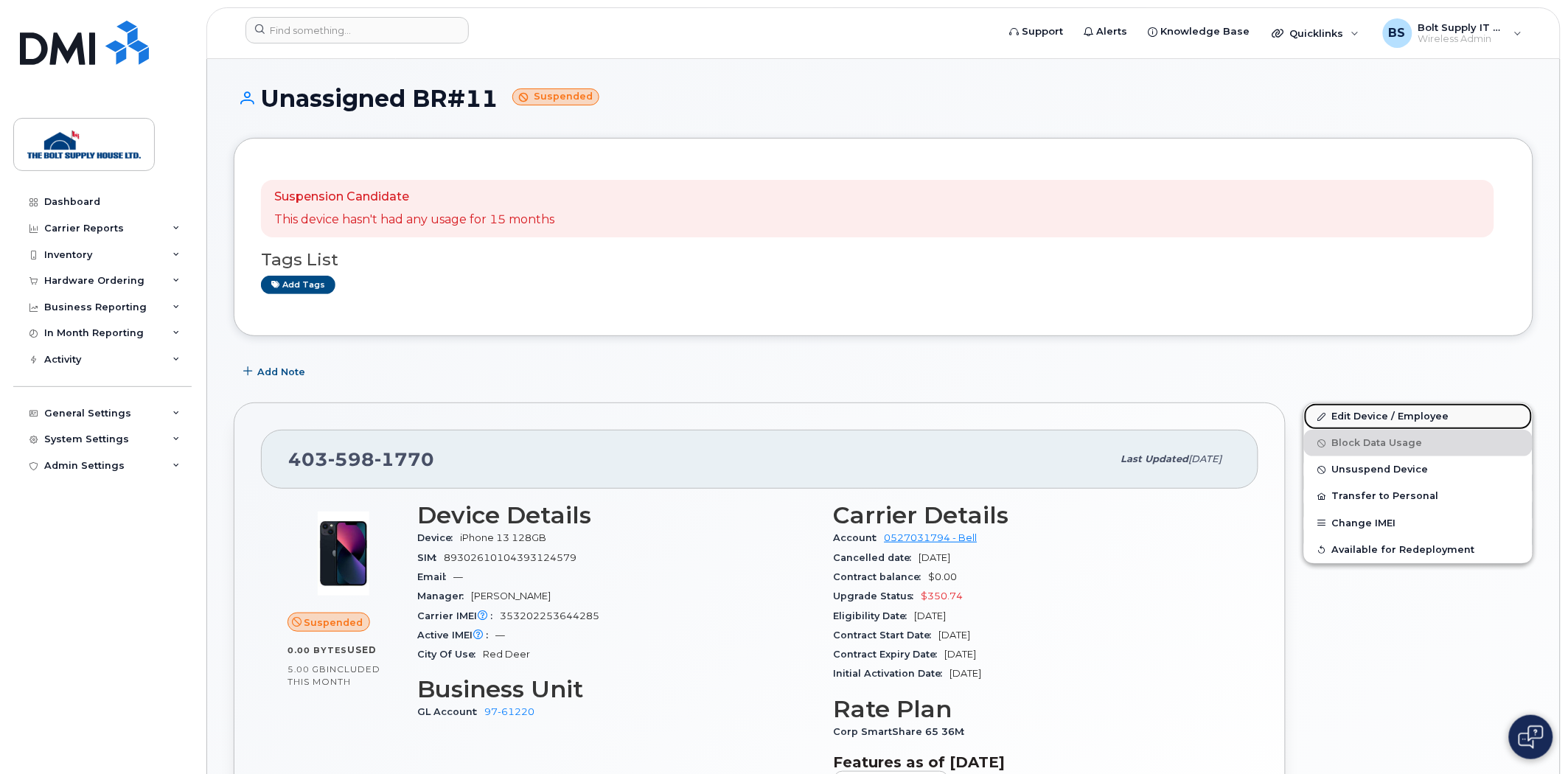
click at [1361, 410] on link "Edit Device / Employee" at bounding box center [1418, 417] width 228 height 27
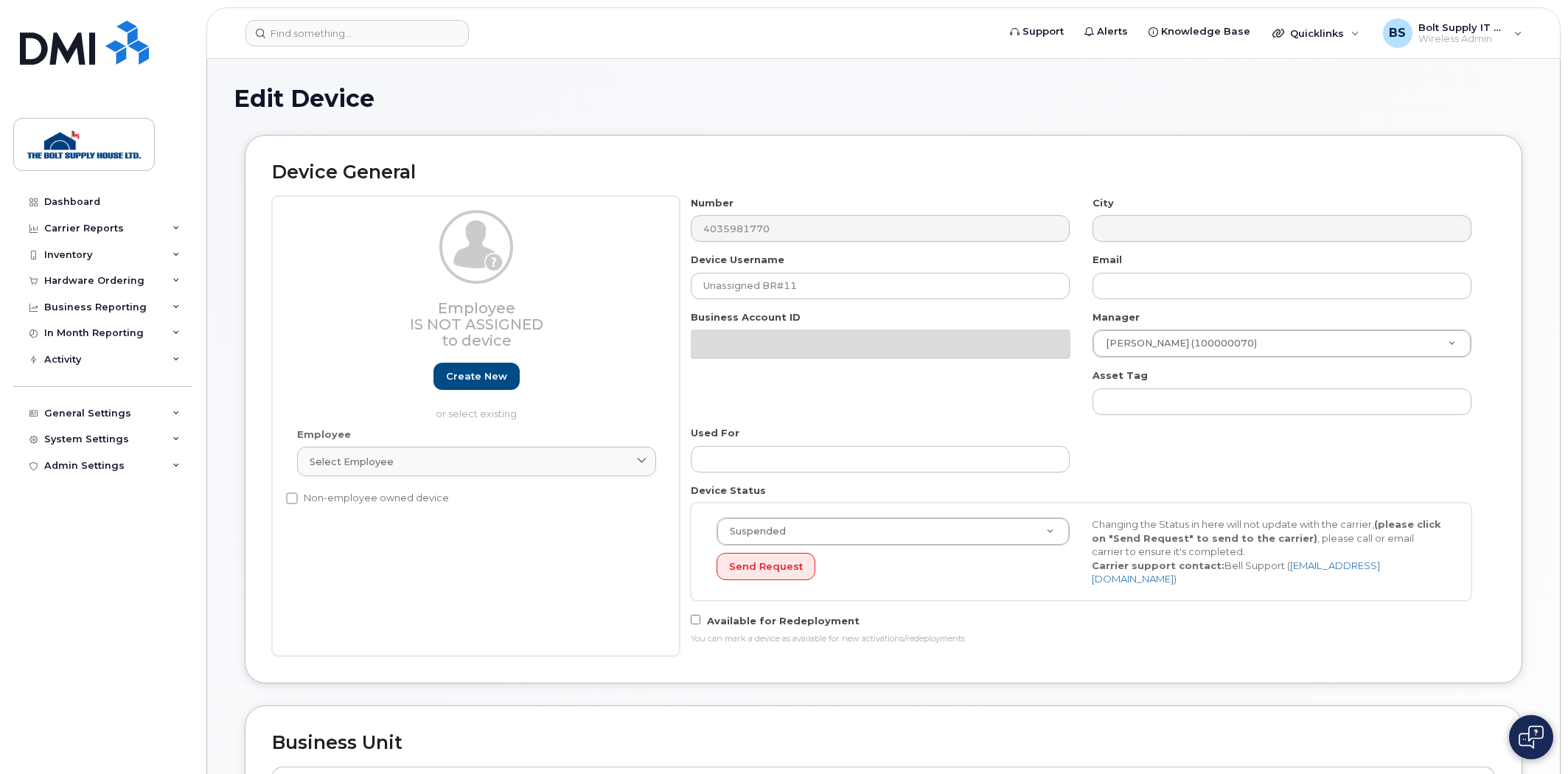
select select "662184"
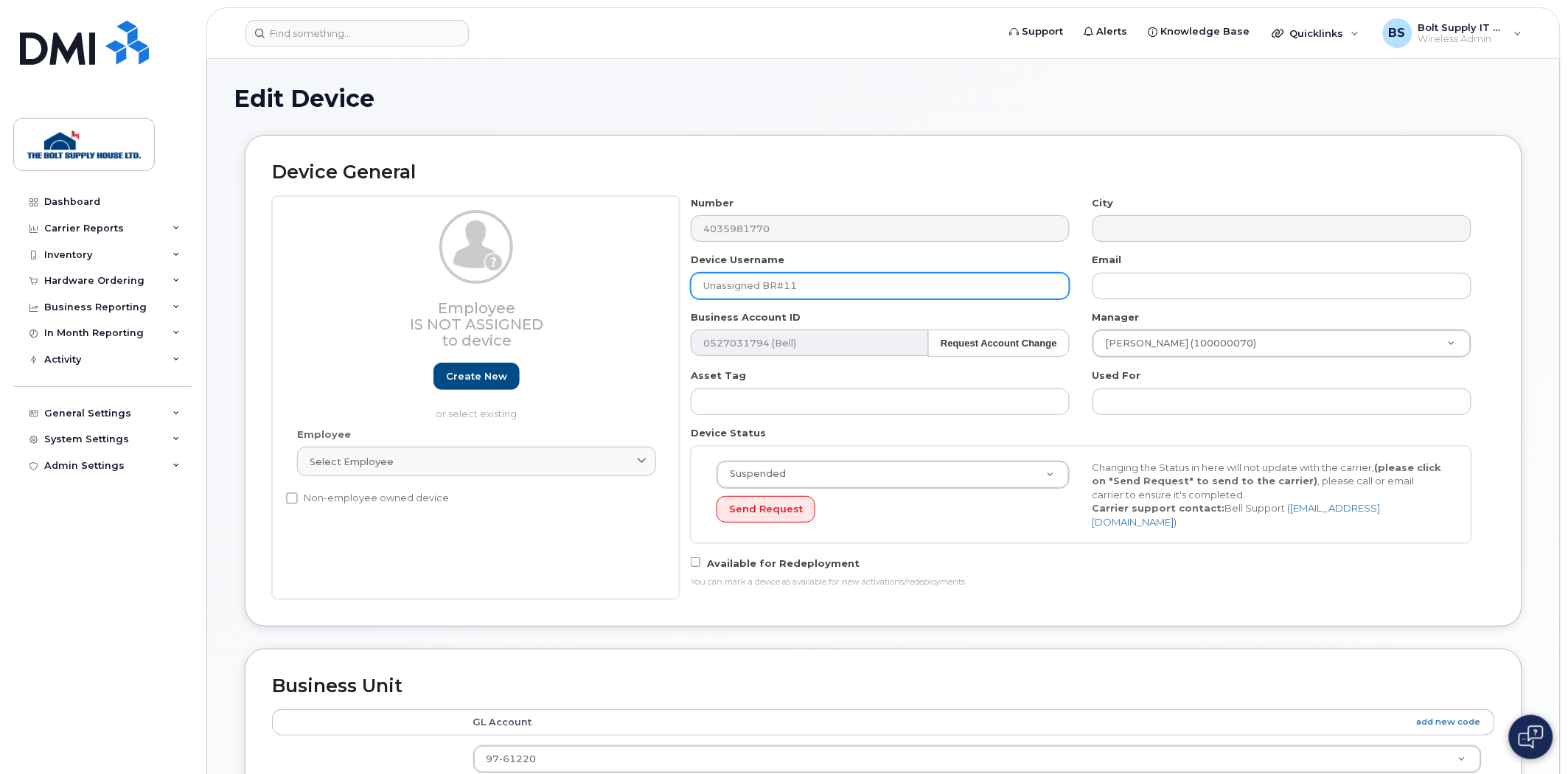
click at [779, 285] on input "Unassigned BR#11" at bounding box center [880, 286] width 379 height 27
click at [780, 285] on input "Unassigned BR#11" at bounding box center [880, 286] width 379 height 27
click at [783, 285] on input "Unassigned BR#11" at bounding box center [880, 286] width 379 height 27
type input "Unassigned BR11"
click at [827, 174] on h2 "Device General" at bounding box center [883, 172] width 1223 height 21
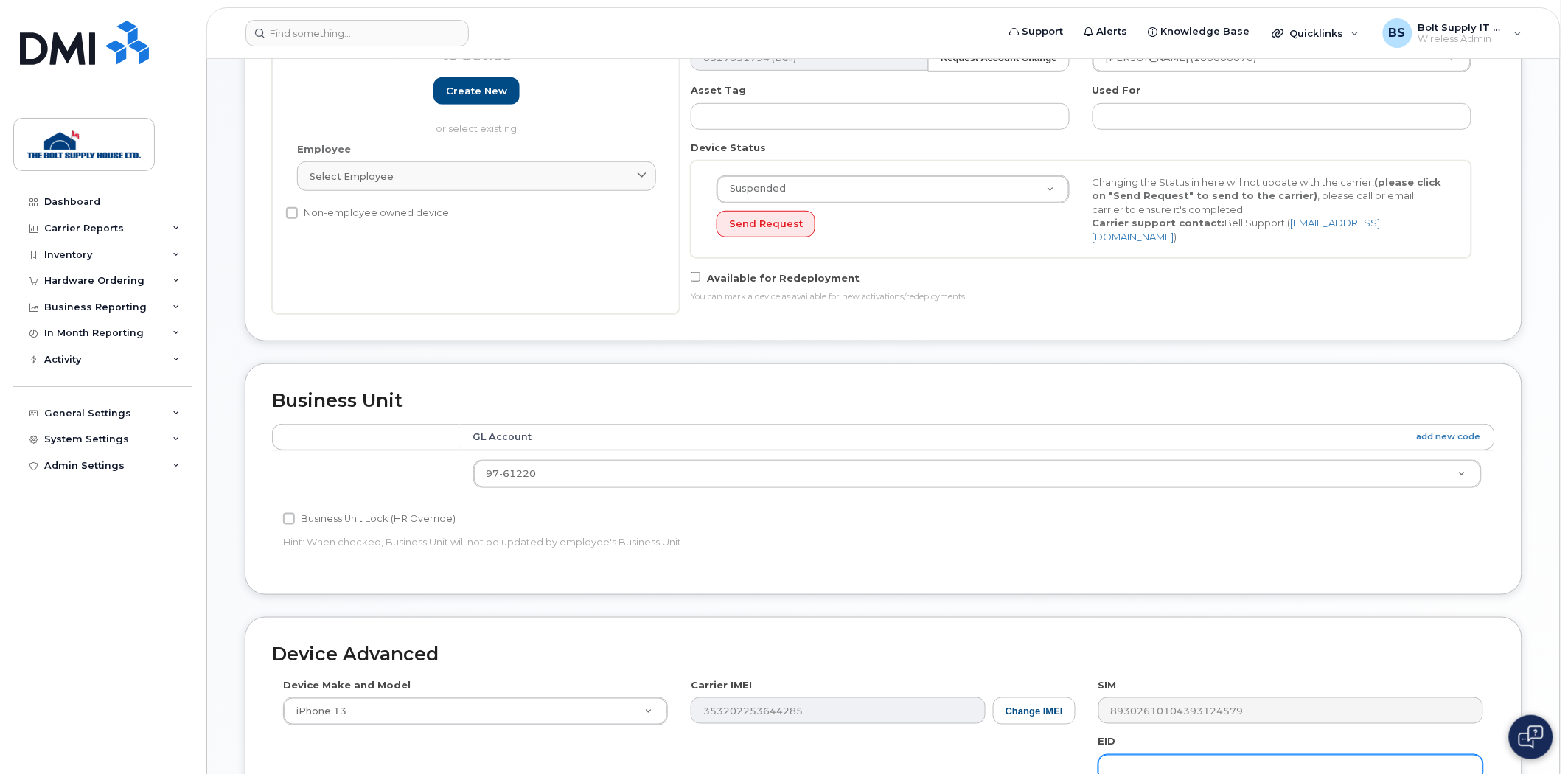
scroll to position [564, 0]
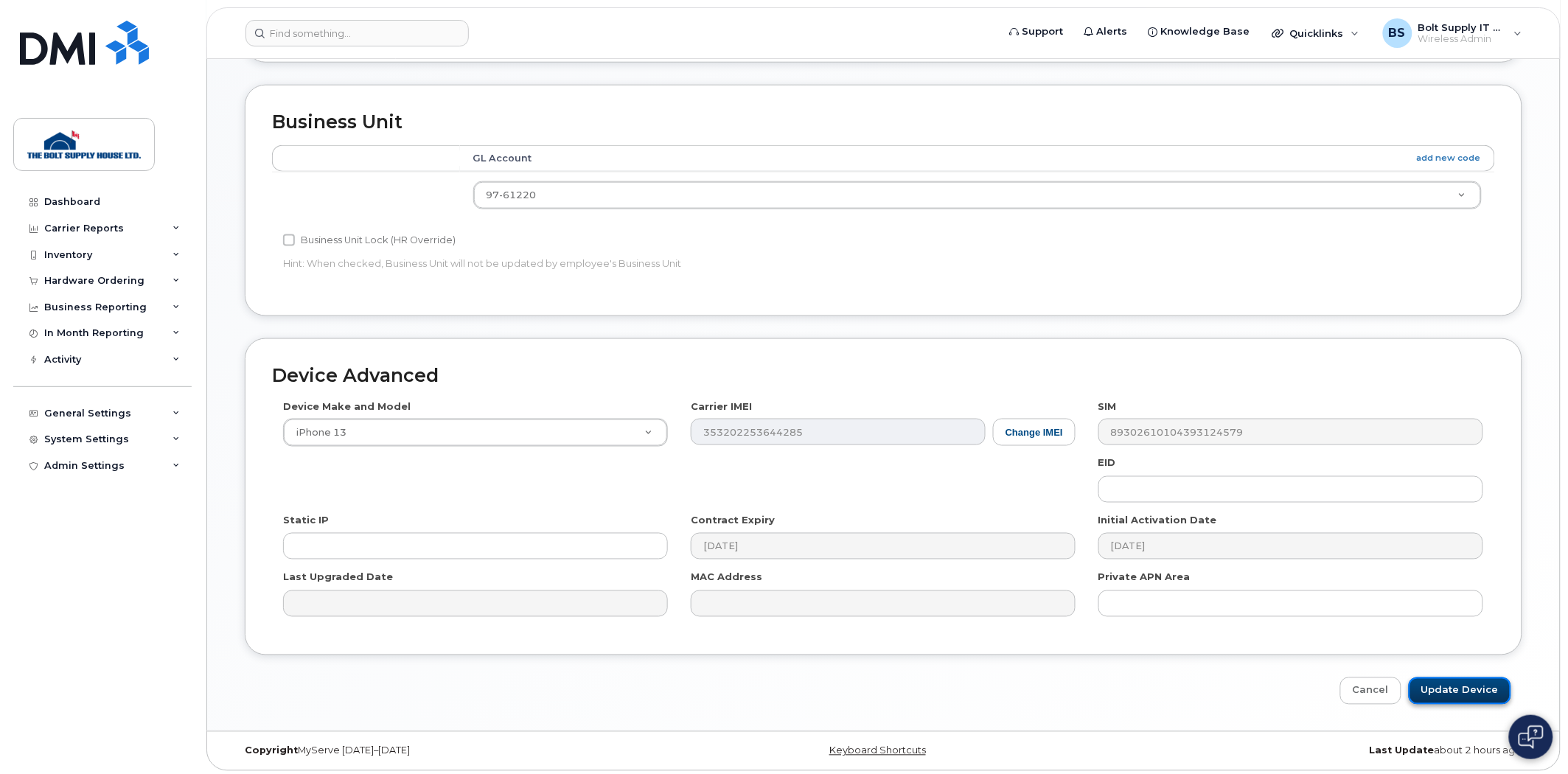
click at [1464, 677] on input "Update Device" at bounding box center [1460, 690] width 102 height 27
type input "Saving..."
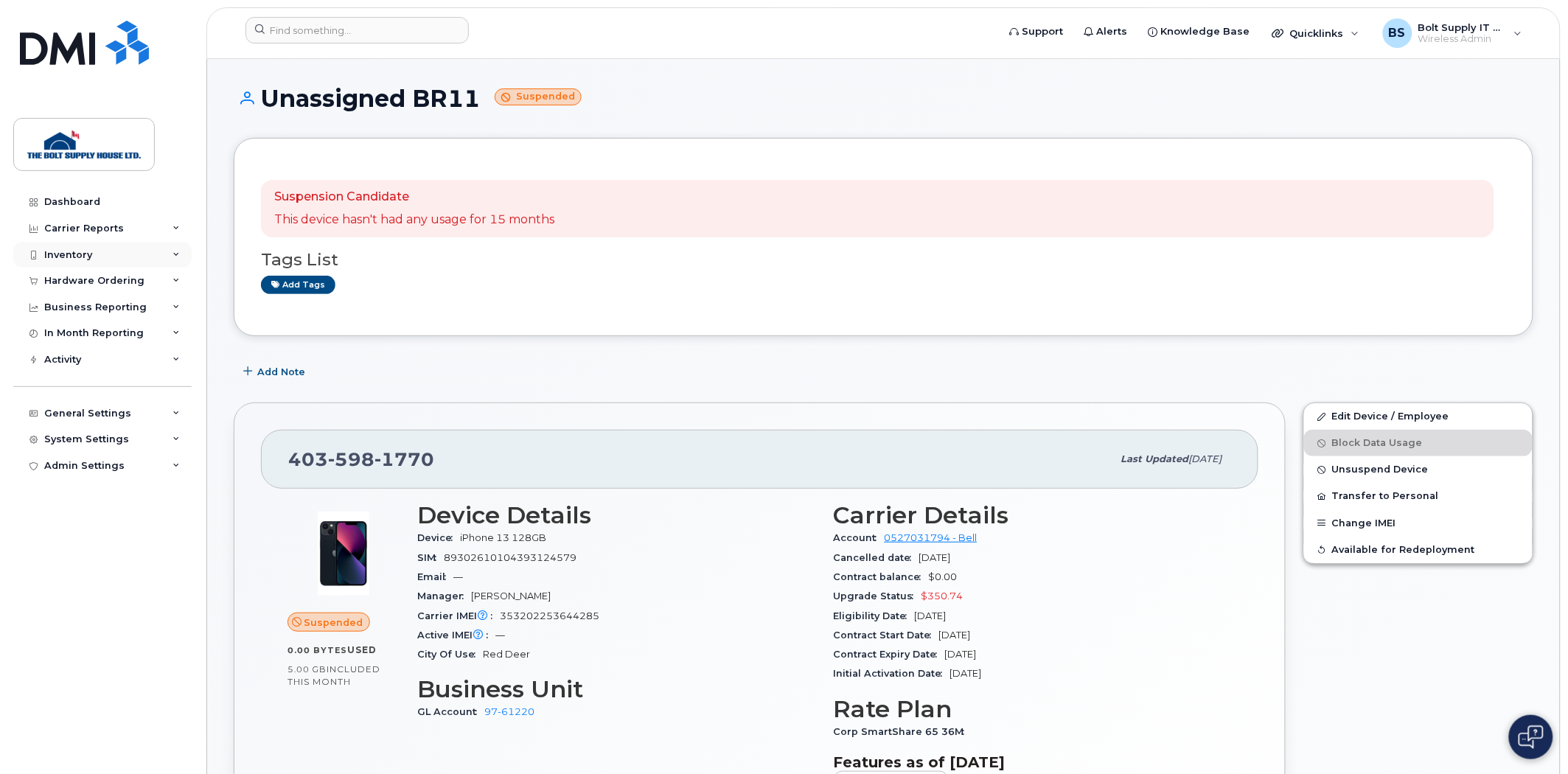
click at [95, 257] on div "Inventory" at bounding box center [102, 255] width 178 height 27
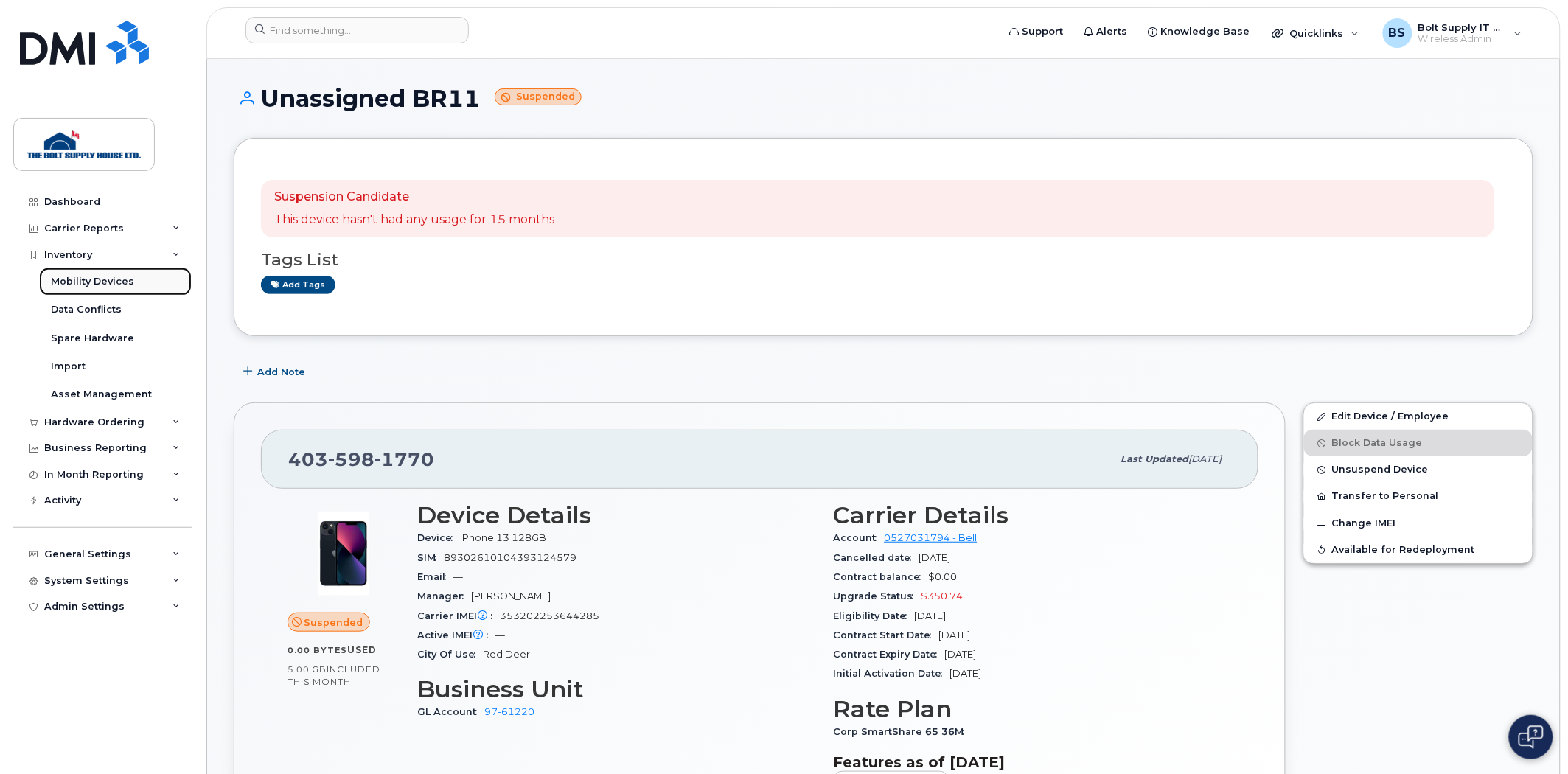
click at [85, 286] on div "Mobility Devices" at bounding box center [92, 281] width 83 height 13
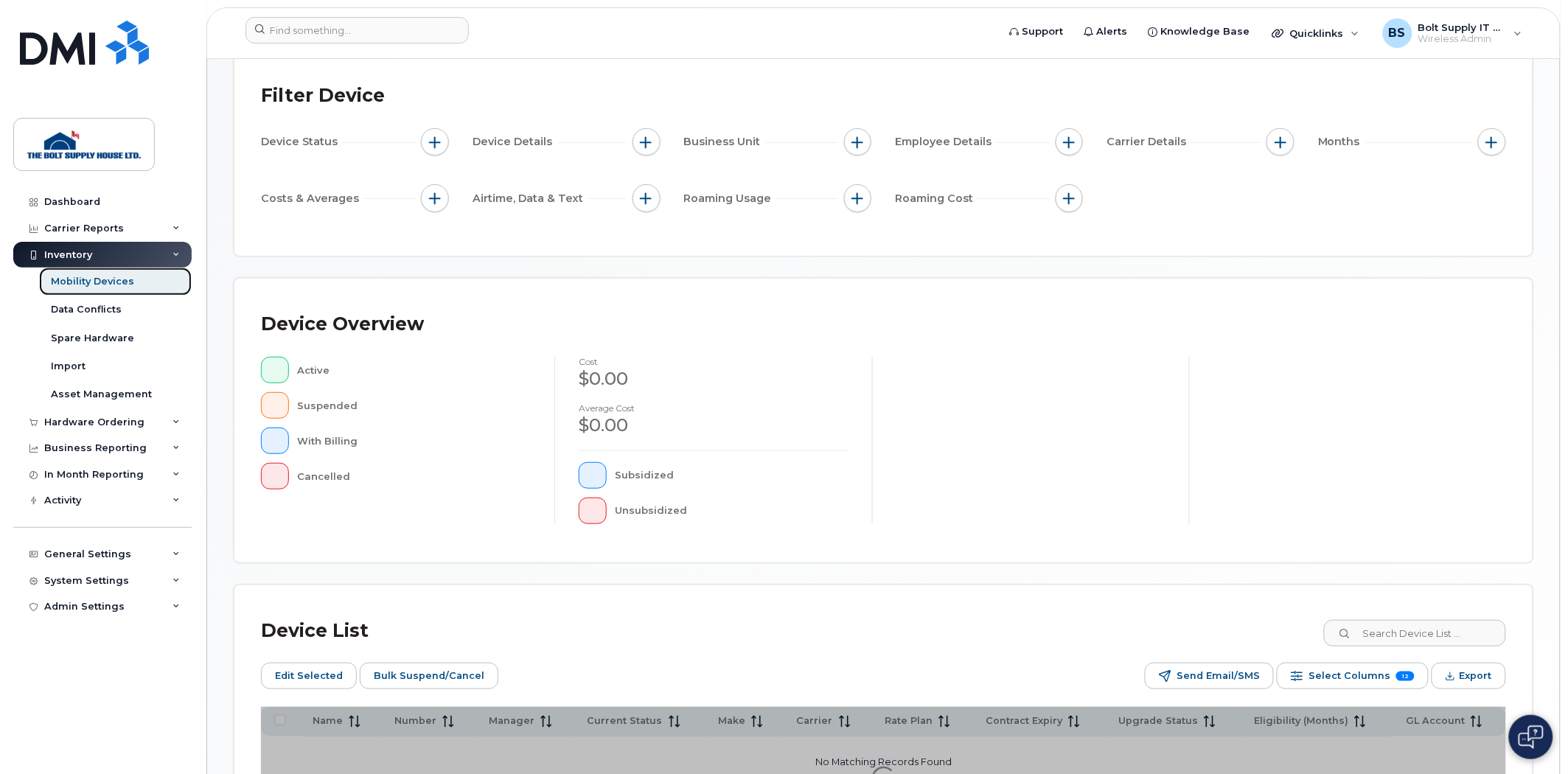
scroll to position [266, 0]
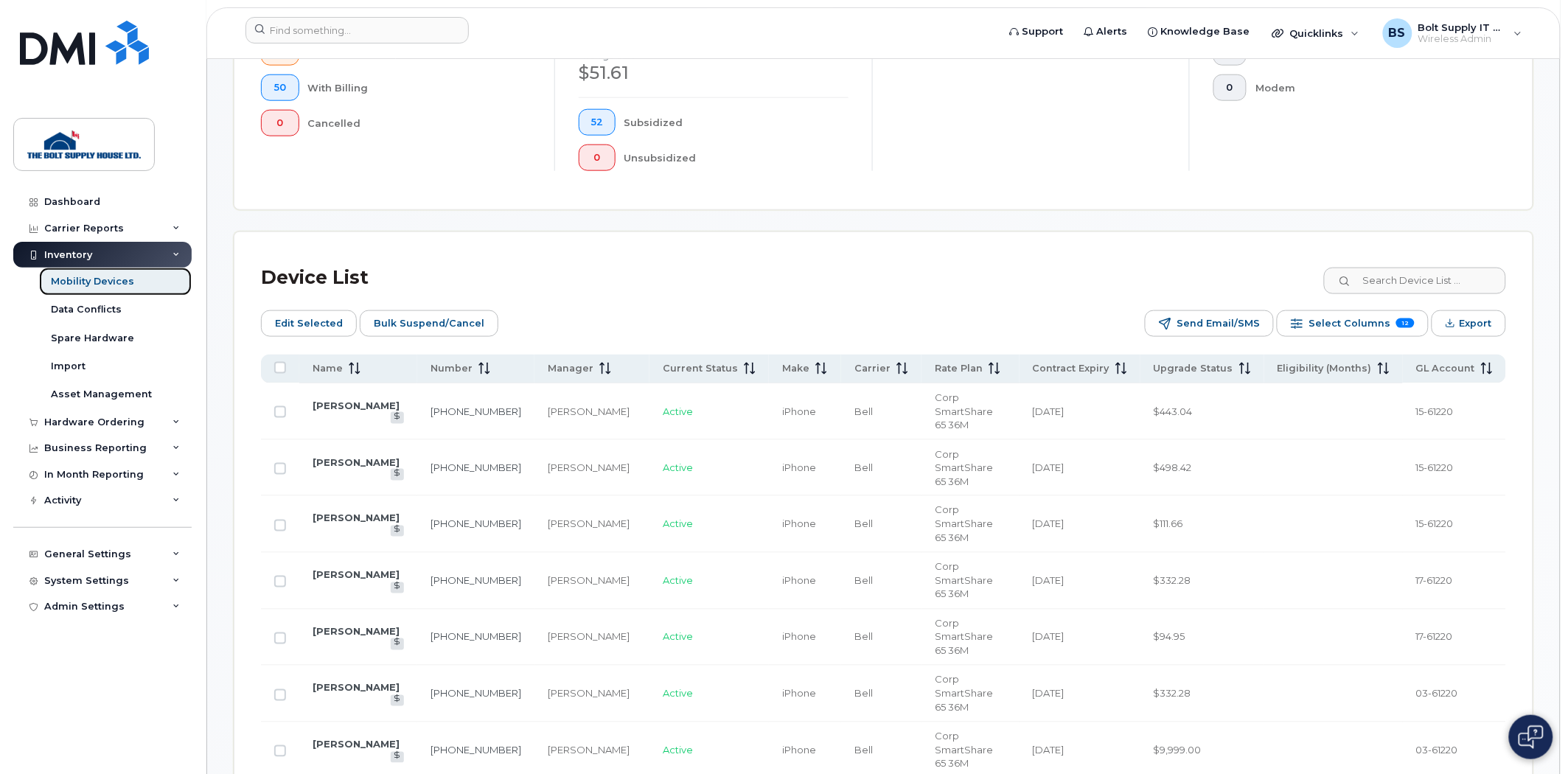
scroll to position [512, 0]
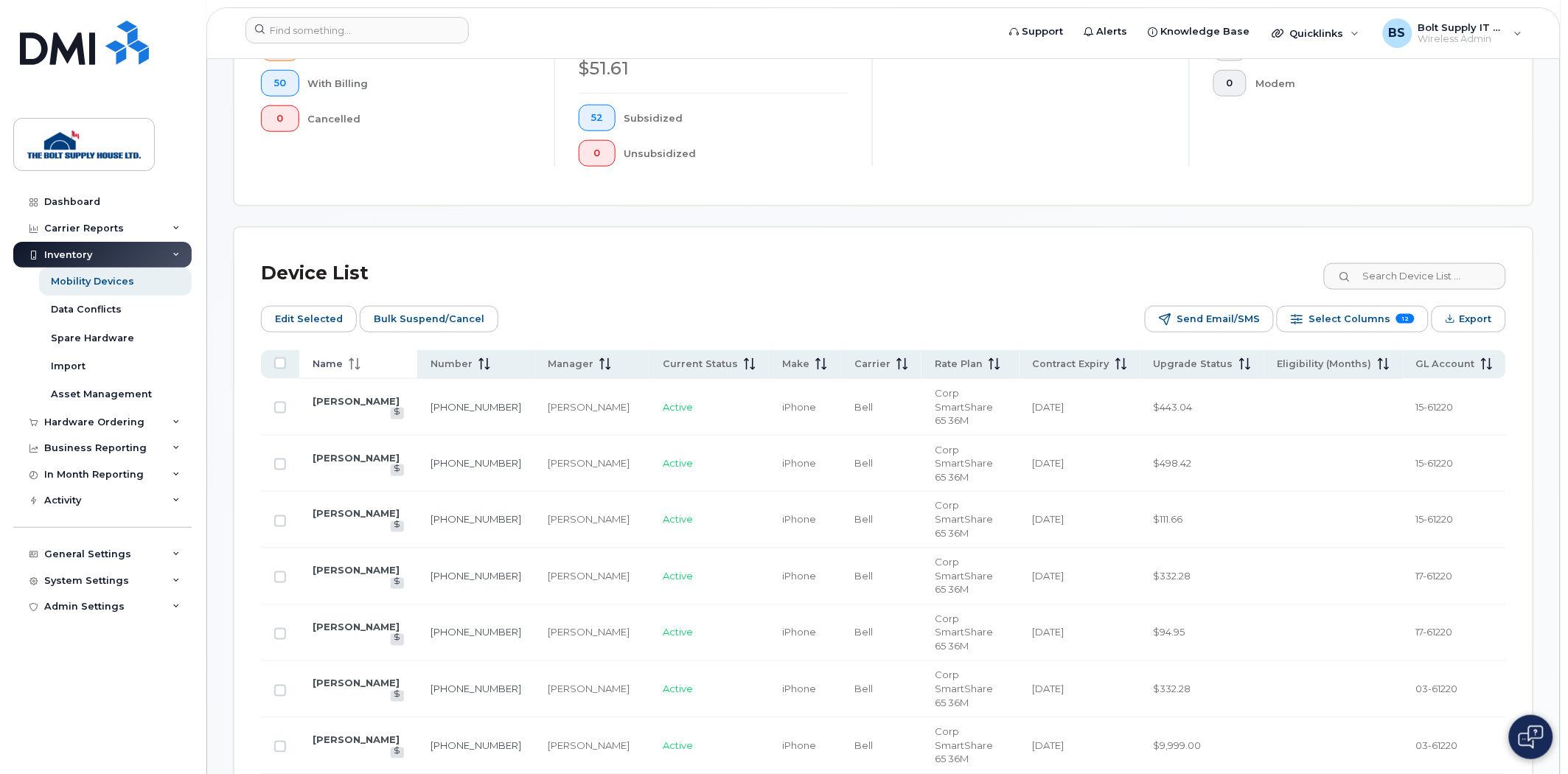
click at [354, 359] on icon at bounding box center [354, 364] width 12 height 12
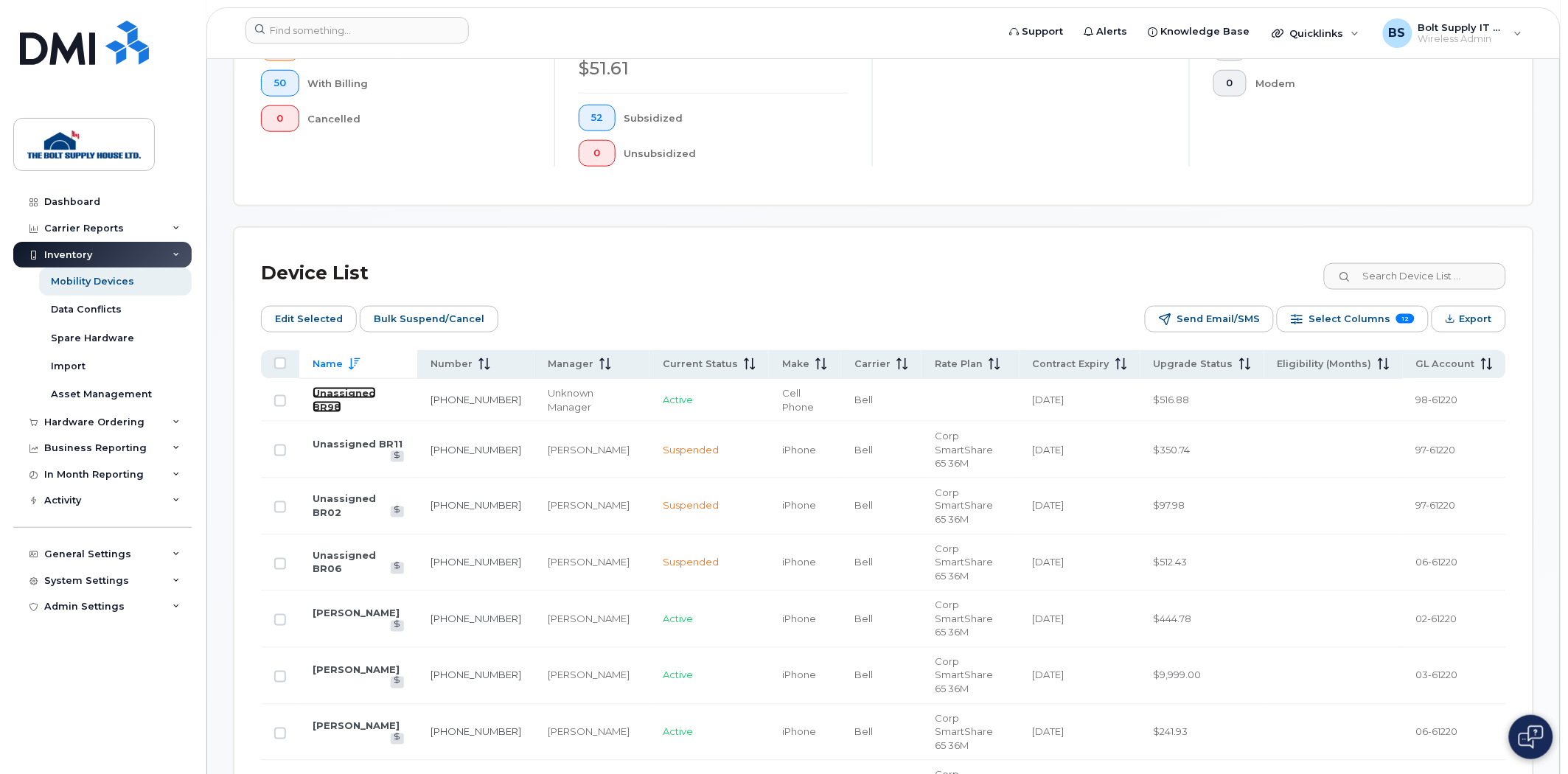
click at [340, 403] on link "Unassigned BR98" at bounding box center [344, 400] width 63 height 26
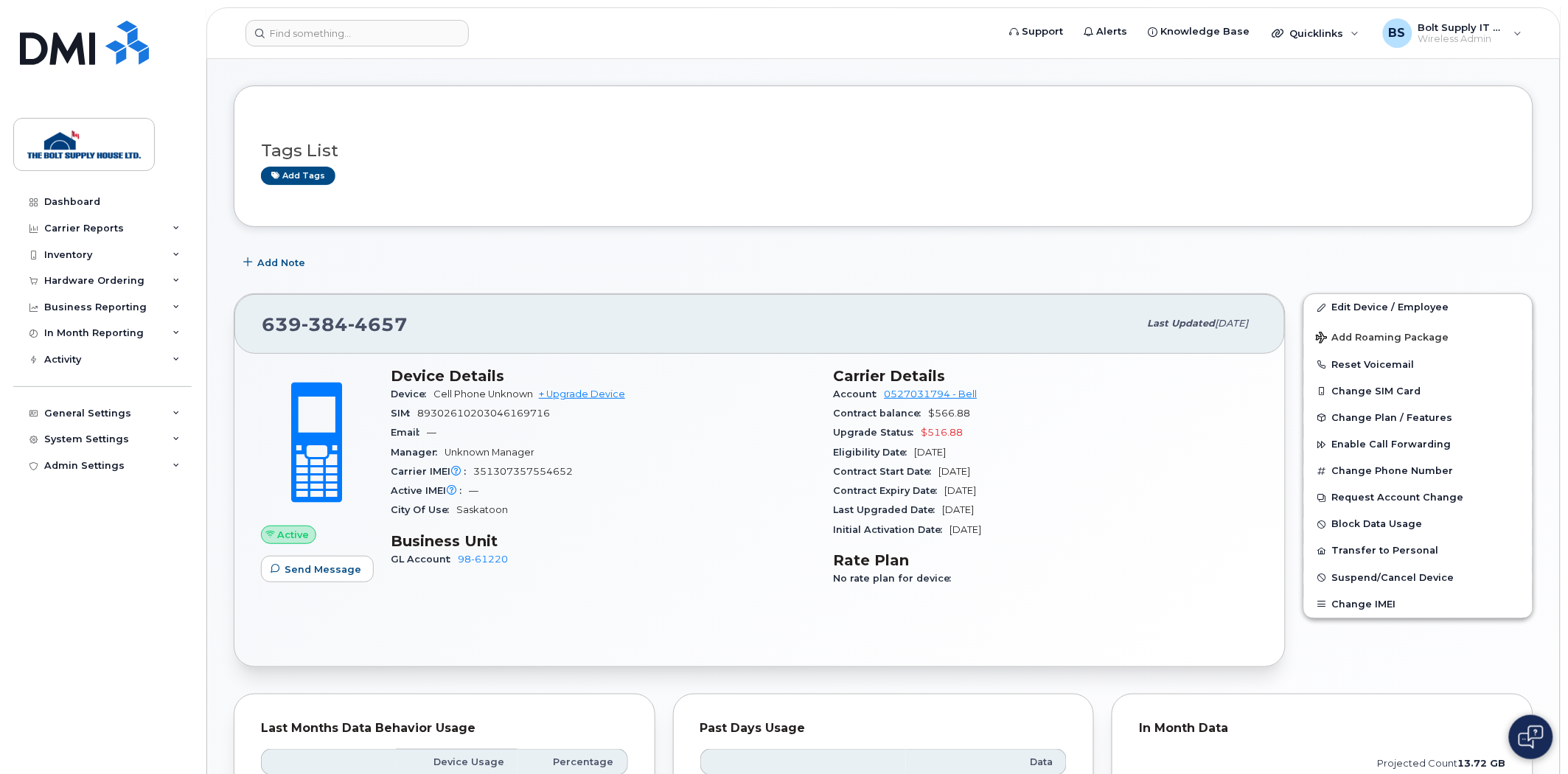
scroll to position [81, 0]
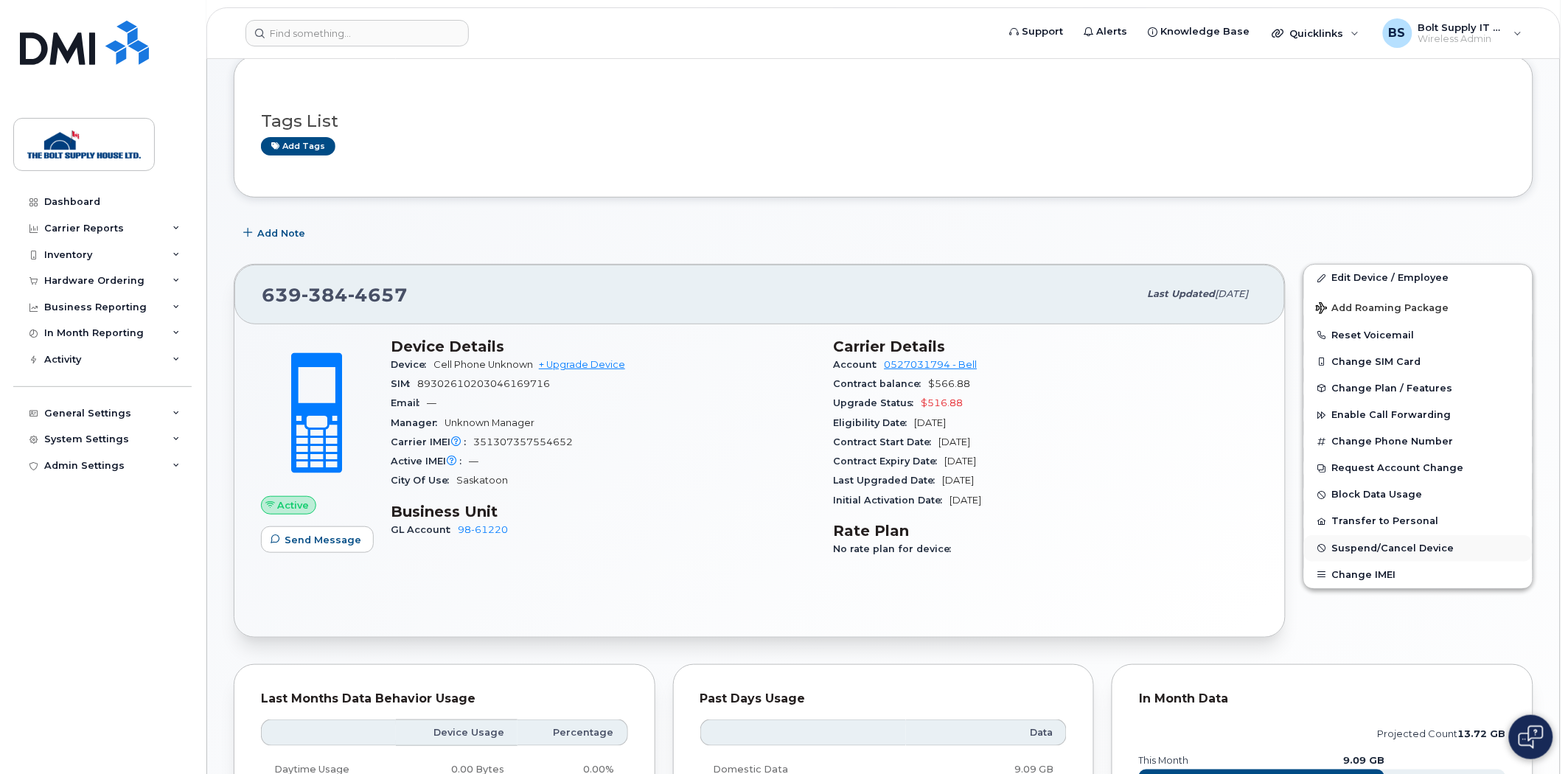
click at [1373, 548] on span "Suspend/Cancel Device" at bounding box center [1393, 548] width 122 height 11
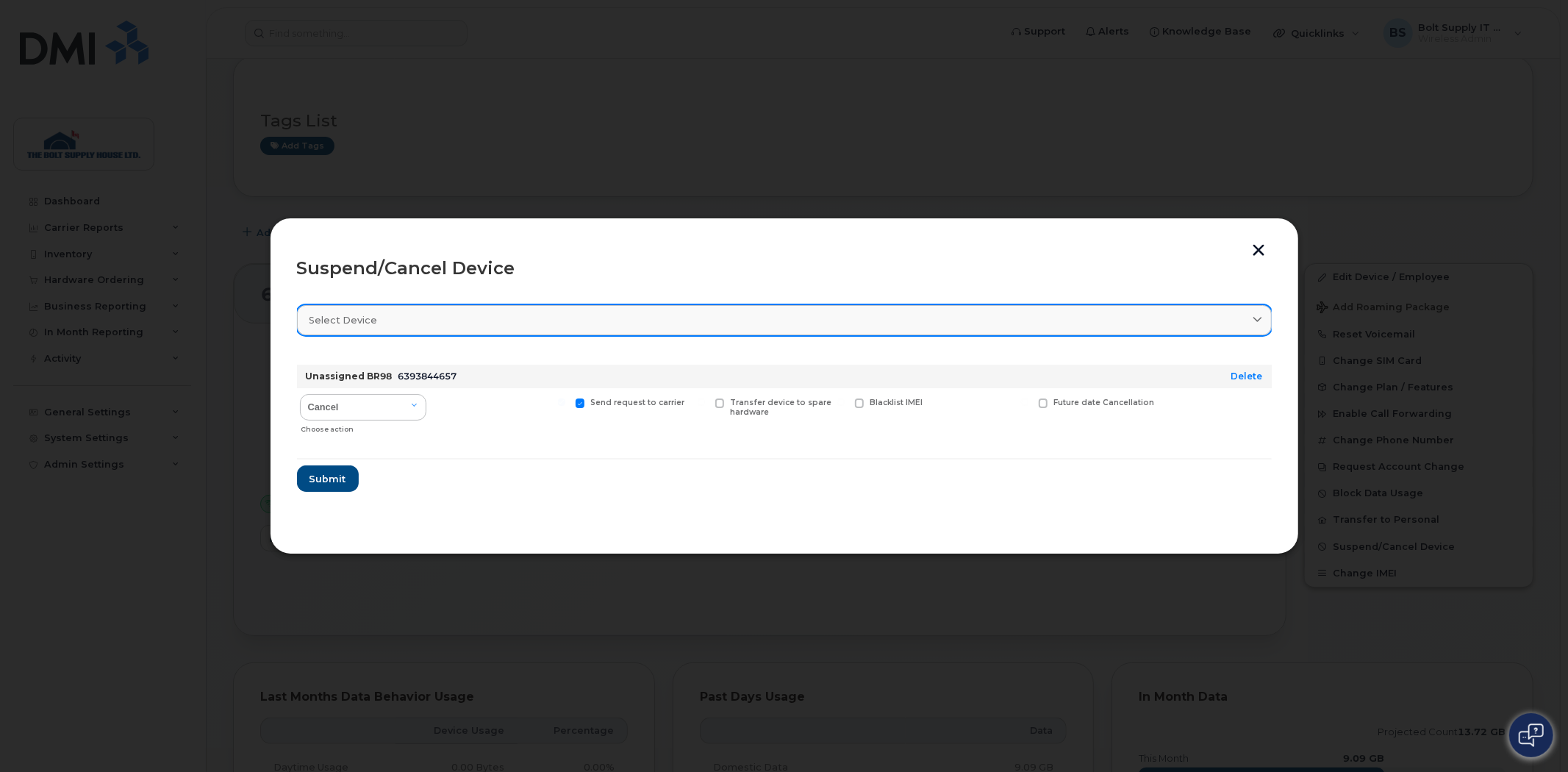
click at [596, 321] on div "Select device" at bounding box center [784, 320] width 950 height 14
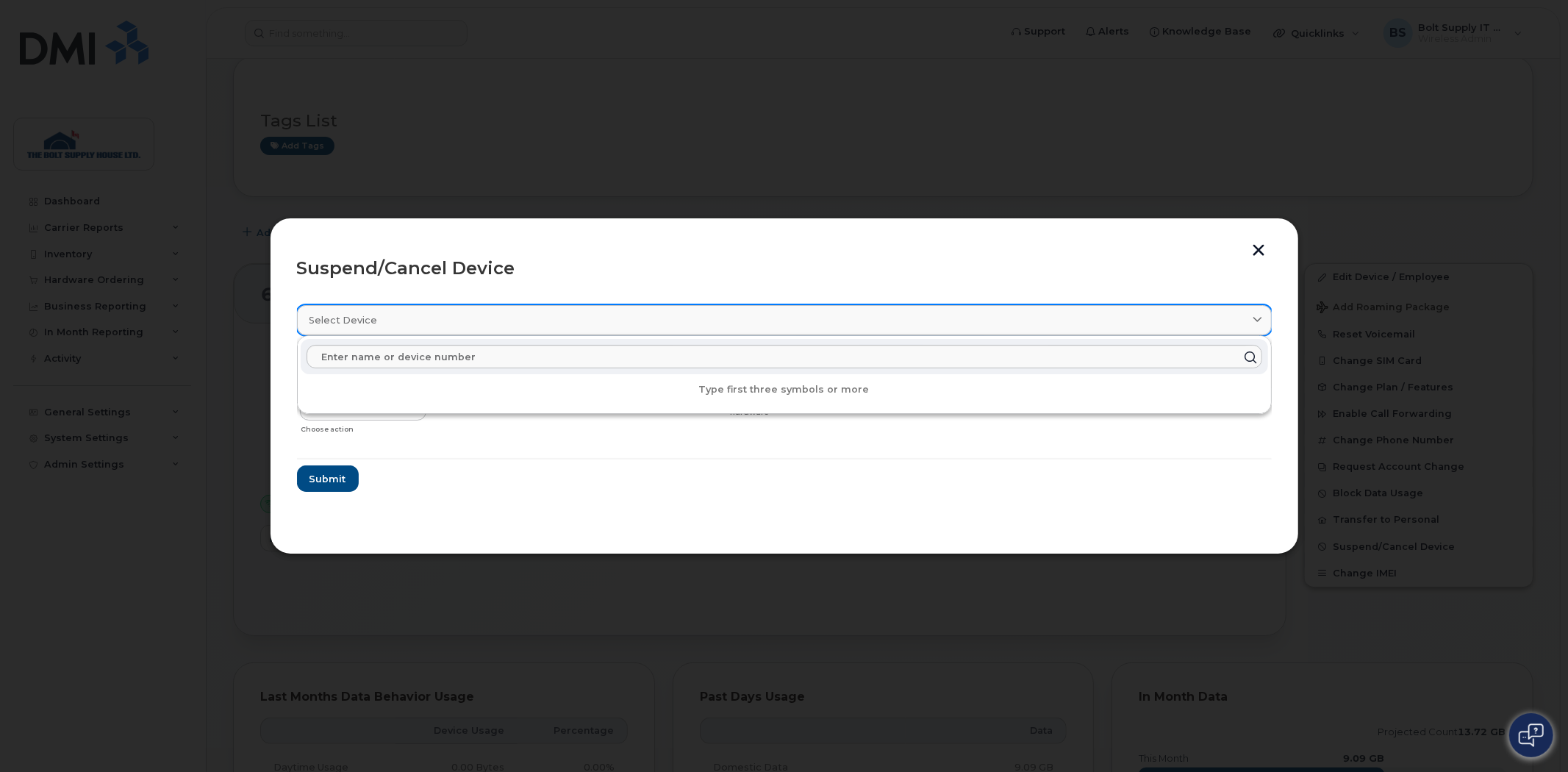
click at [596, 321] on div "Select device" at bounding box center [784, 320] width 950 height 14
click at [446, 458] on hr at bounding box center [784, 459] width 975 height 2
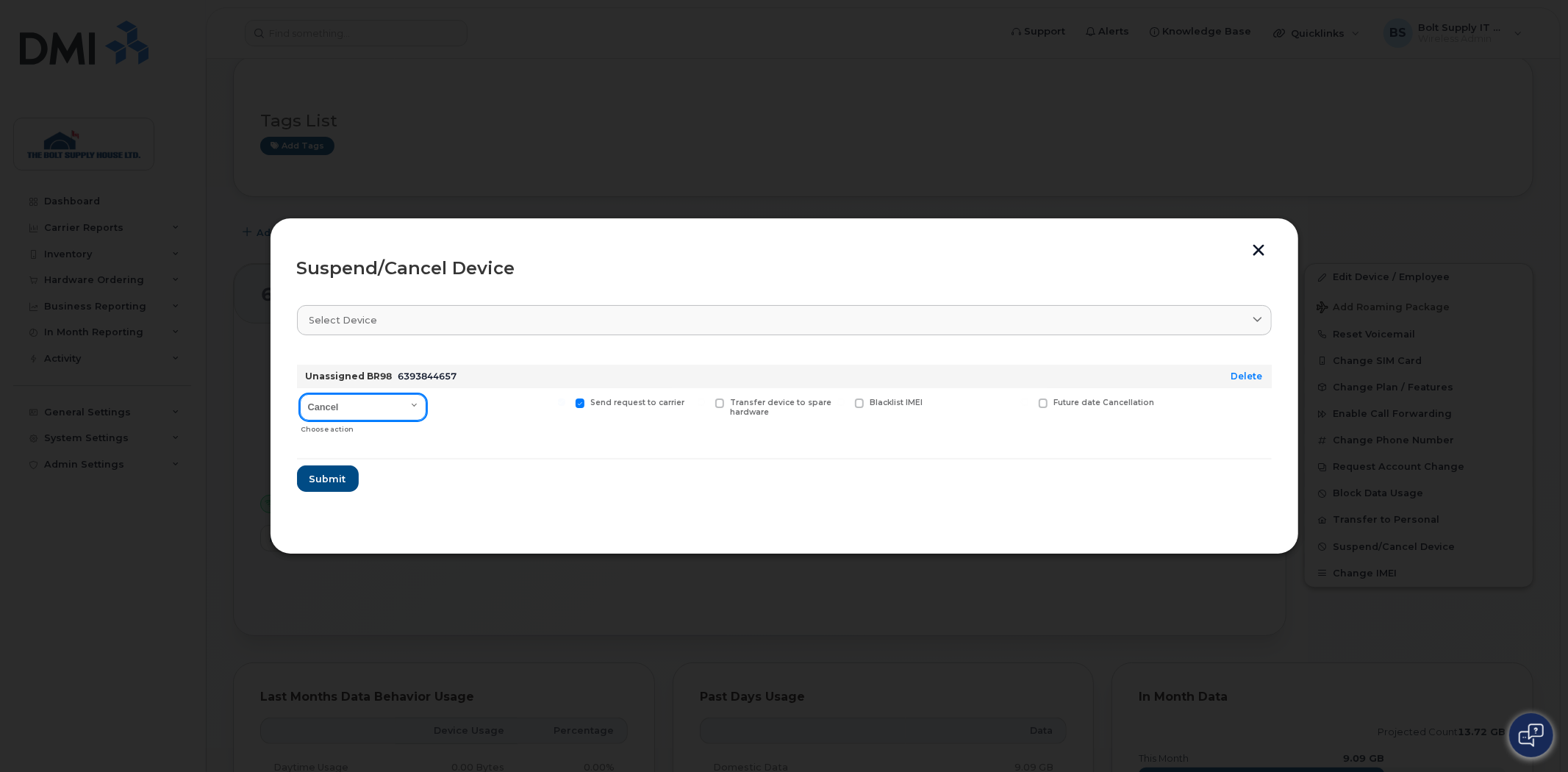
click at [372, 406] on select "Cancel Suspend - Extend Suspension Suspend - Reduced Rate Suspend - Full Rate S…" at bounding box center [362, 407] width 126 height 27
select select "[object Object]"
click at [300, 394] on select "Cancel Suspend - Extend Suspension Suspend - Reduced Rate Suspend - Full Rate S…" at bounding box center [362, 407] width 126 height 27
click at [441, 462] on form "Unassigned BR98 6393844657 Delete Cancel Suspend - Extend Suspension Suspend - …" at bounding box center [784, 422] width 975 height 139
click at [391, 408] on select "Cancel Suspend - Extend Suspension Suspend - Reduced Rate Suspend - Full Rate S…" at bounding box center [362, 407] width 126 height 27
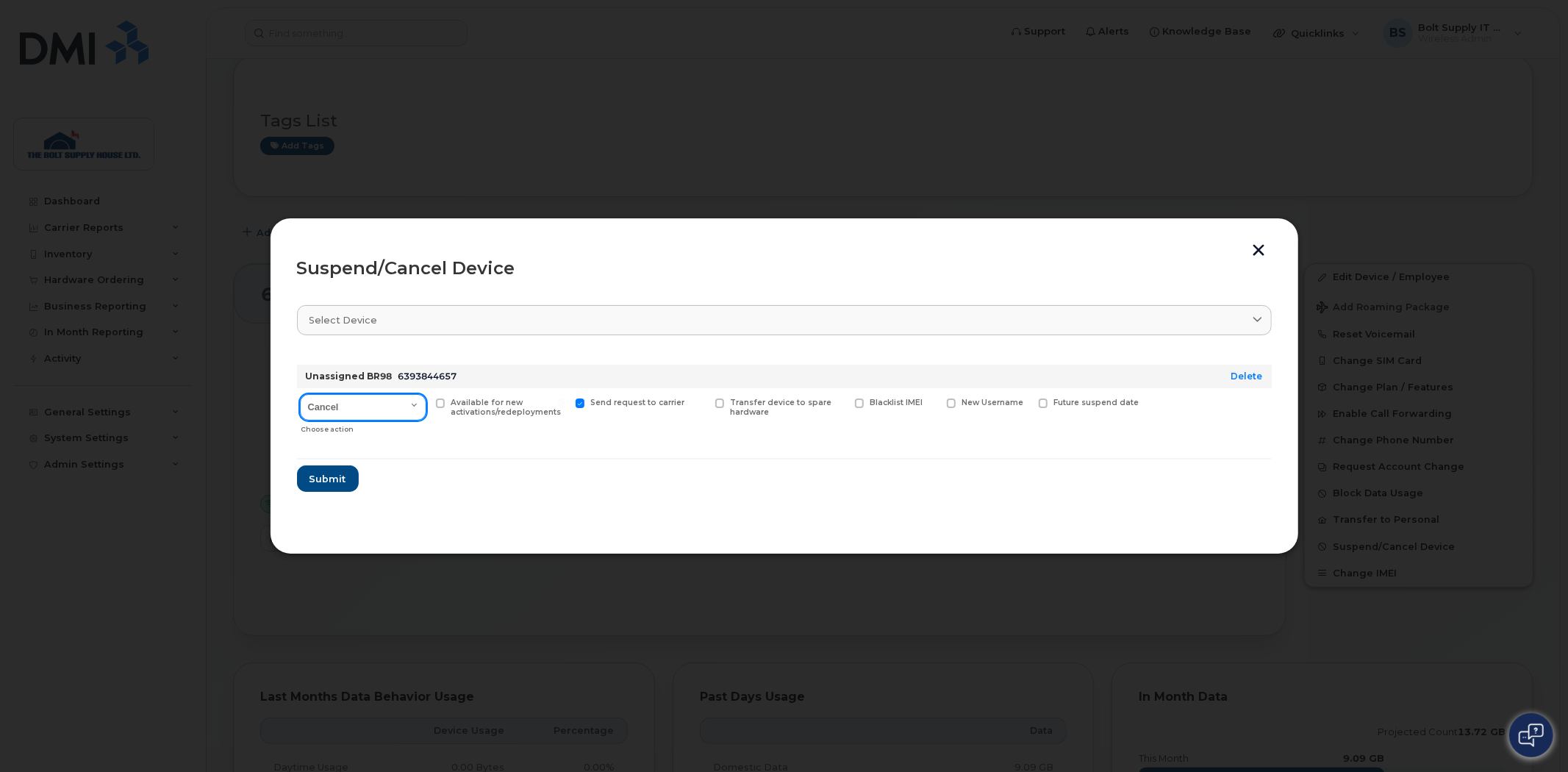
click at [391, 408] on select "Cancel Suspend - Extend Suspension Suspend - Reduced Rate Suspend - Full Rate S…" at bounding box center [362, 407] width 126 height 27
drag, startPoint x: 351, startPoint y: 480, endPoint x: 400, endPoint y: 409, distance: 86.3
click at [409, 439] on form "Unassigned BR98 6393844657 Delete Cancel Suspend - Extend Suspension Suspend - …" at bounding box center [784, 422] width 975 height 139
click at [399, 403] on select "Cancel Suspend - Extend Suspension Suspend - Reduced Rate Suspend - Full Rate S…" at bounding box center [362, 407] width 126 height 27
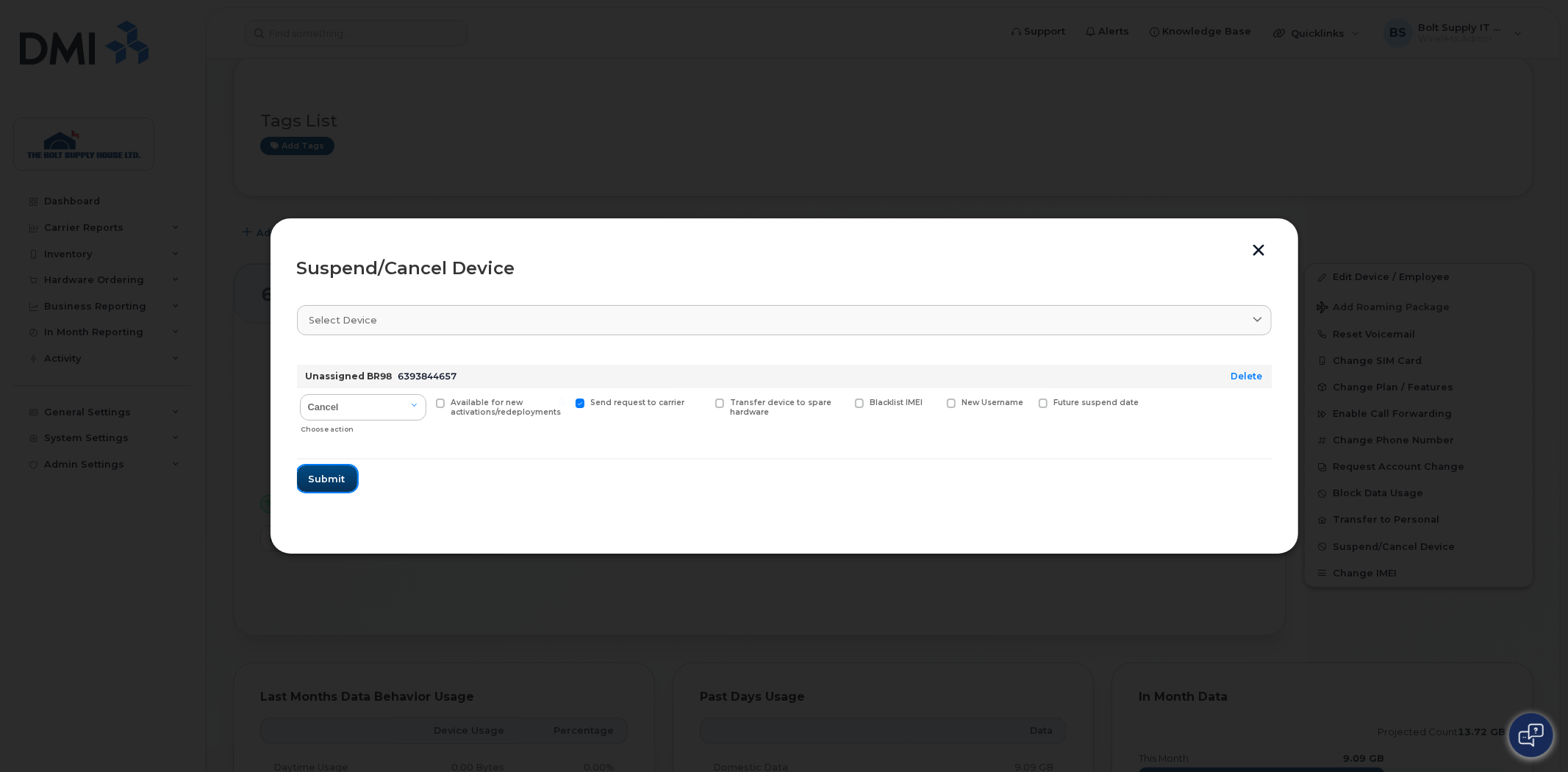
click at [331, 481] on span "Submit" at bounding box center [327, 479] width 37 height 14
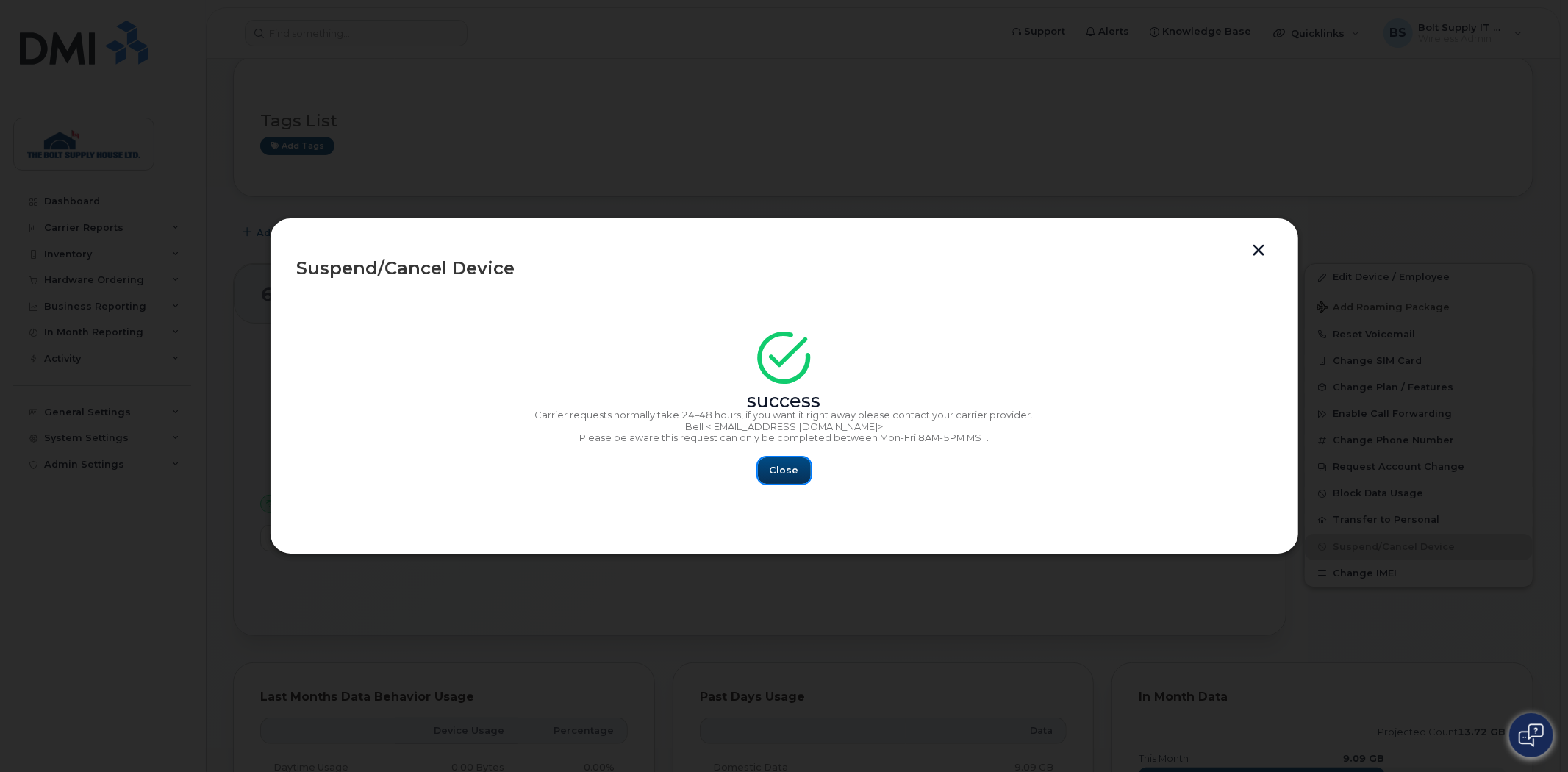
click at [799, 471] on button "Close" at bounding box center [784, 471] width 53 height 27
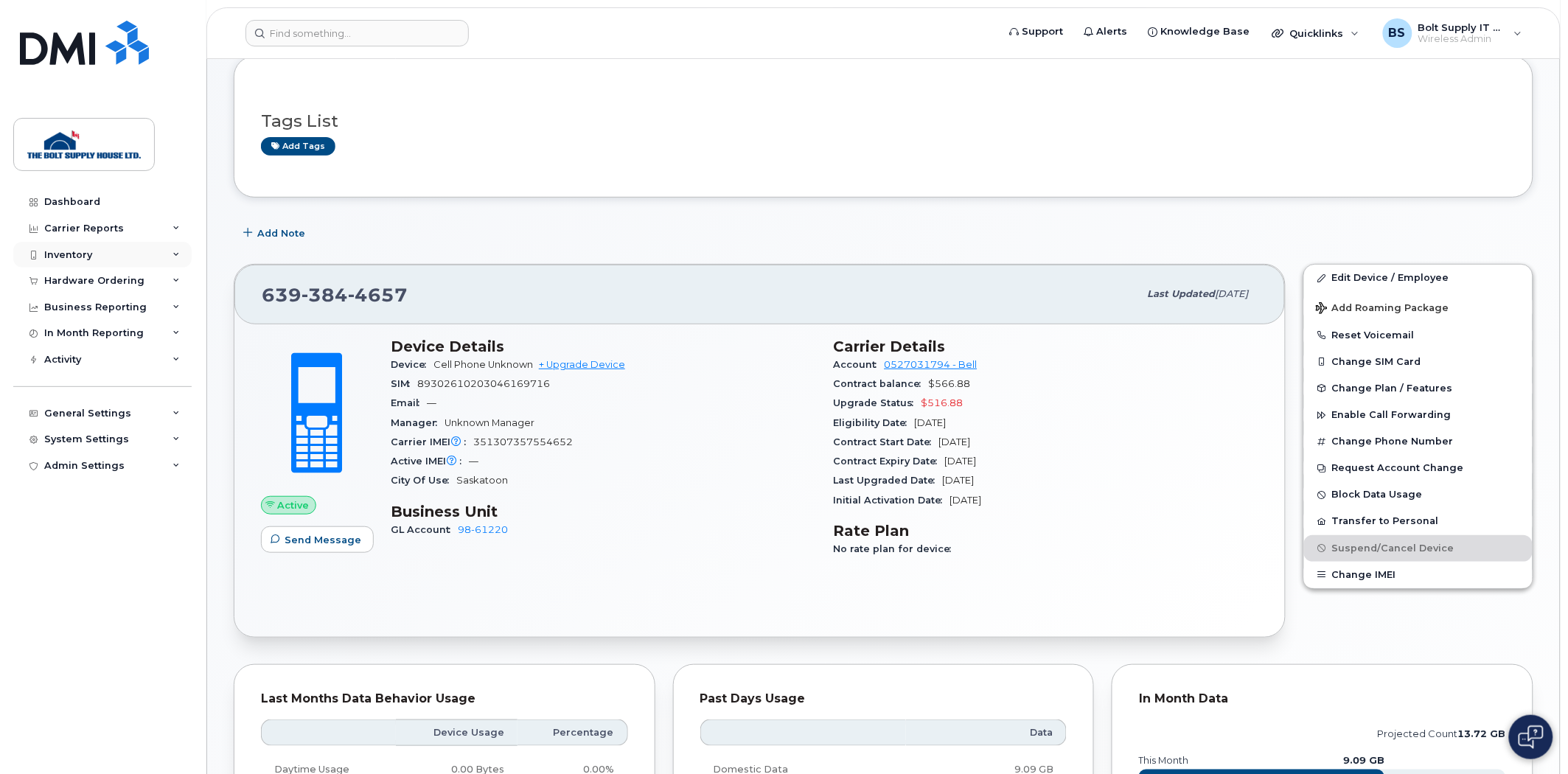
click at [72, 247] on div "Inventory" at bounding box center [102, 255] width 178 height 27
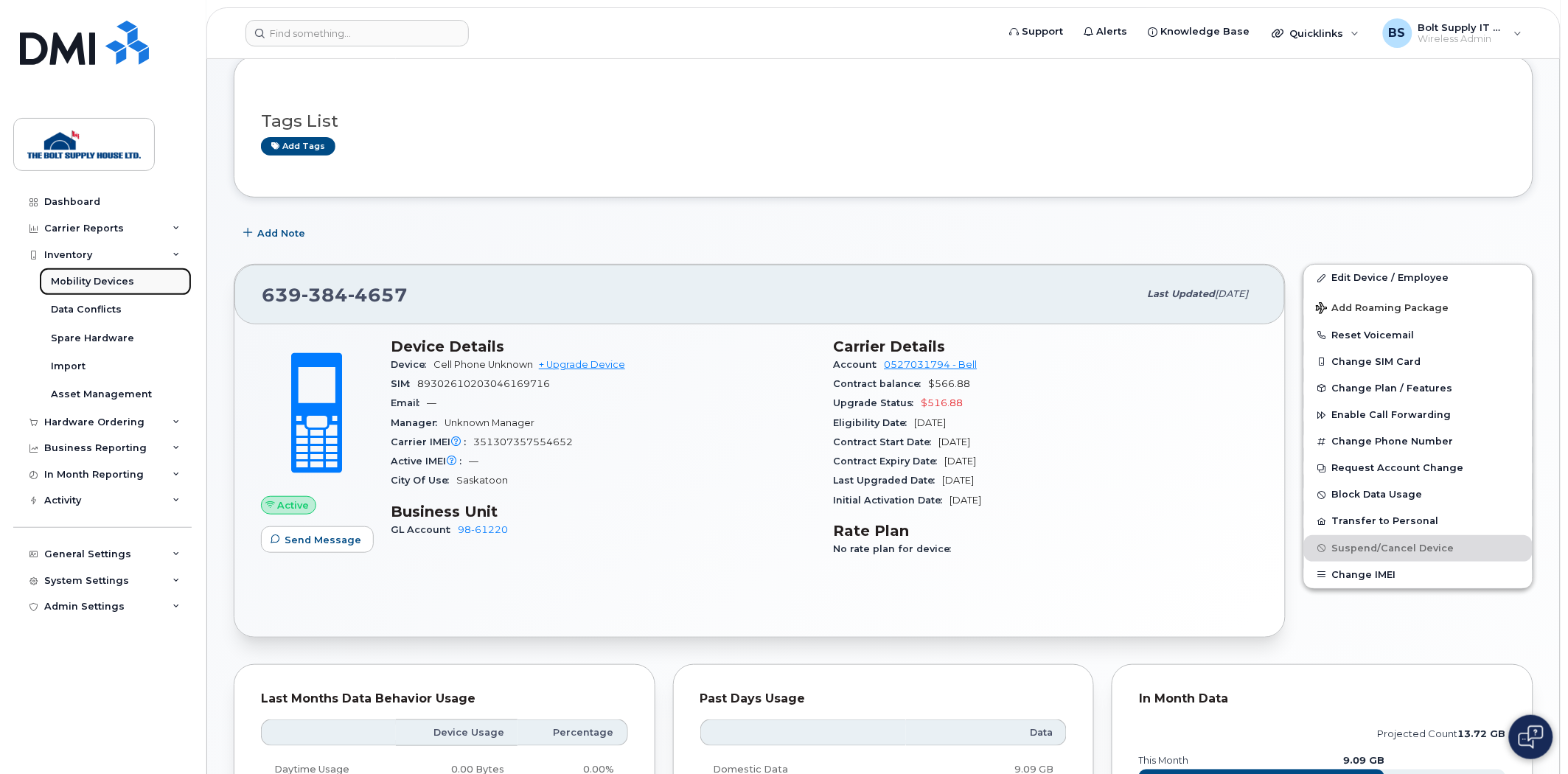
click at [78, 282] on div "Mobility Devices" at bounding box center [92, 281] width 83 height 13
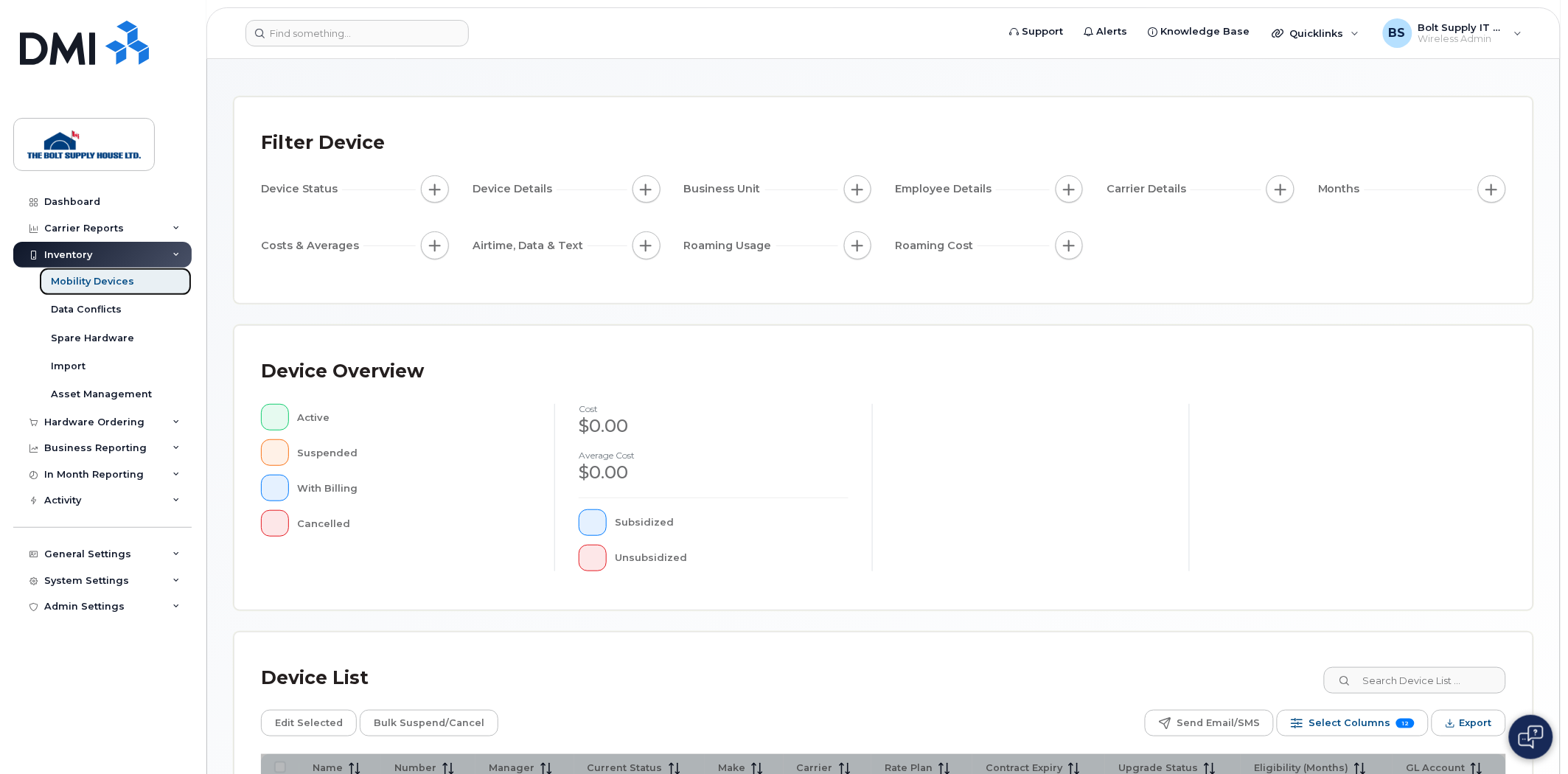
scroll to position [266, 0]
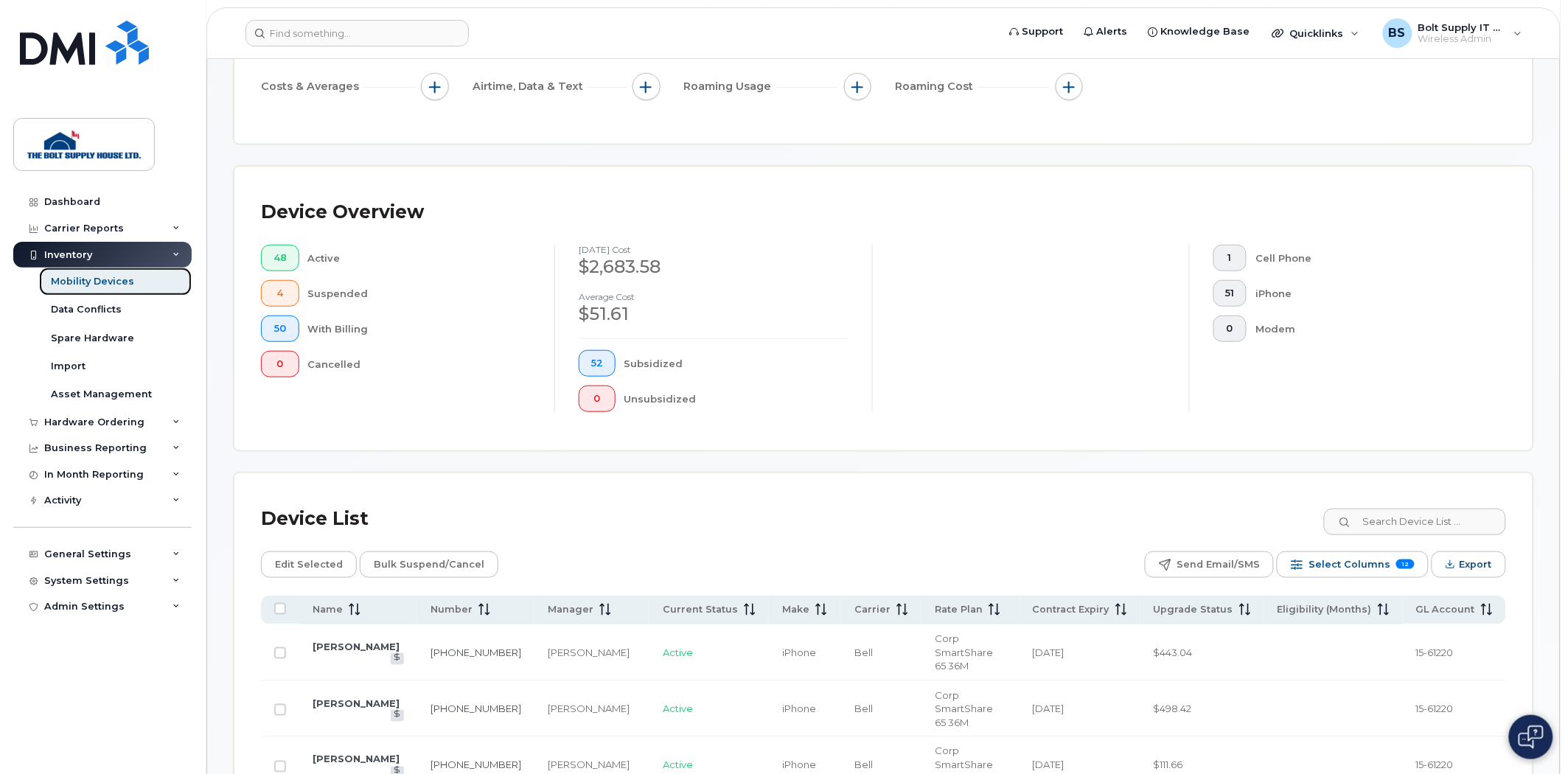
scroll to position [757, 0]
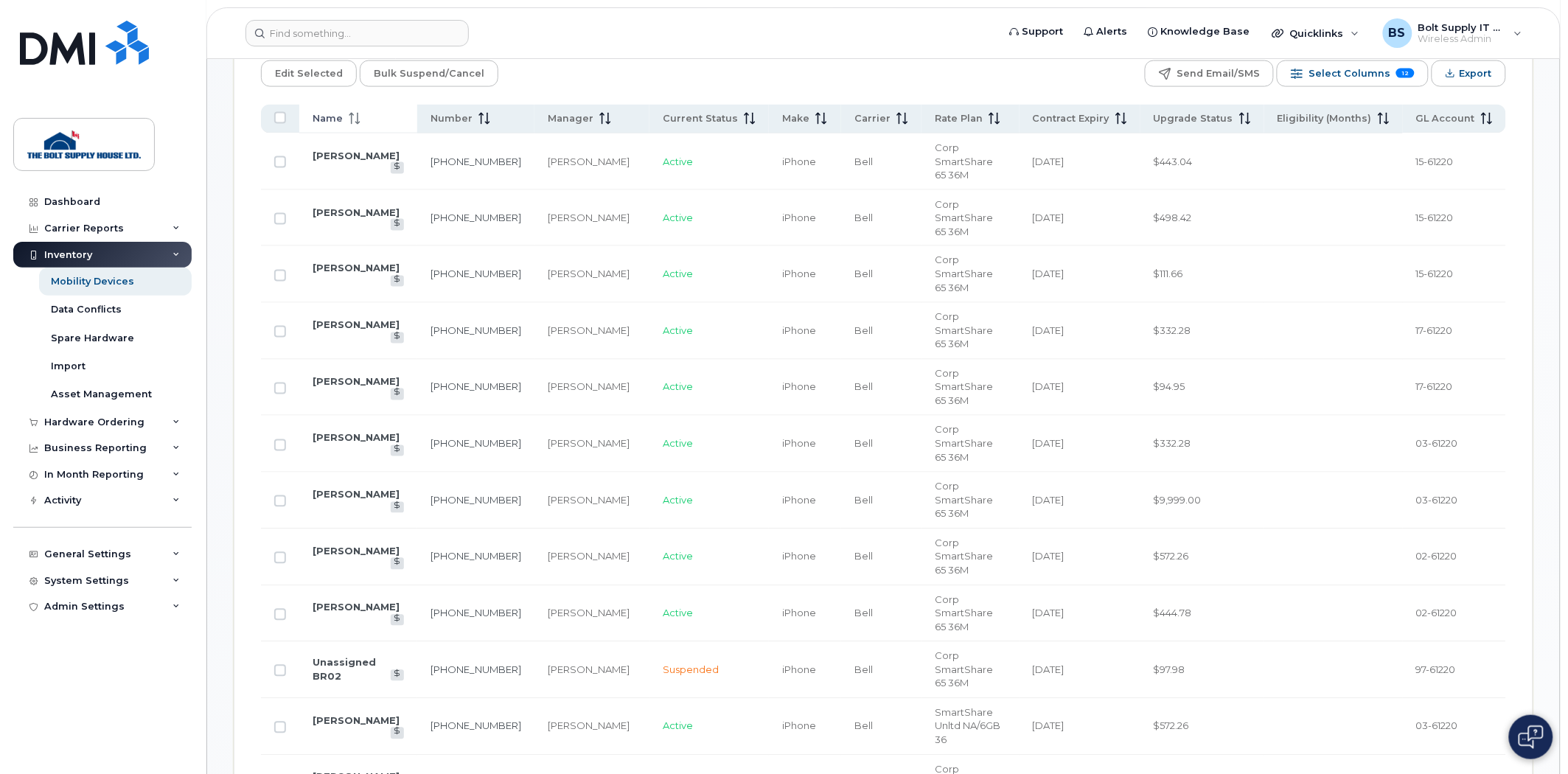
click at [367, 113] on div "Name" at bounding box center [358, 118] width 91 height 13
click at [367, 113] on div "Name" at bounding box center [359, 118] width 92 height 13
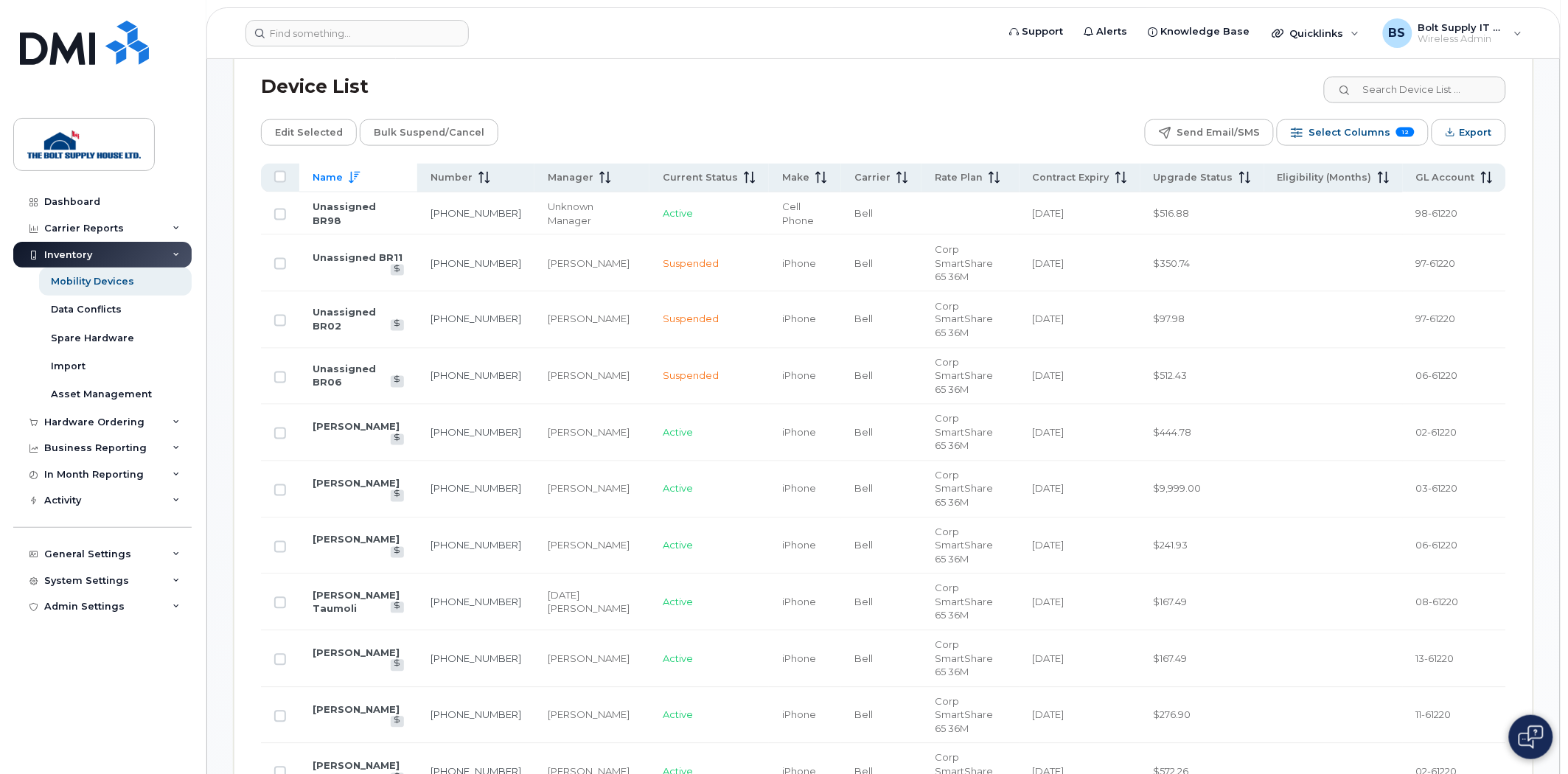
scroll to position [676, 0]
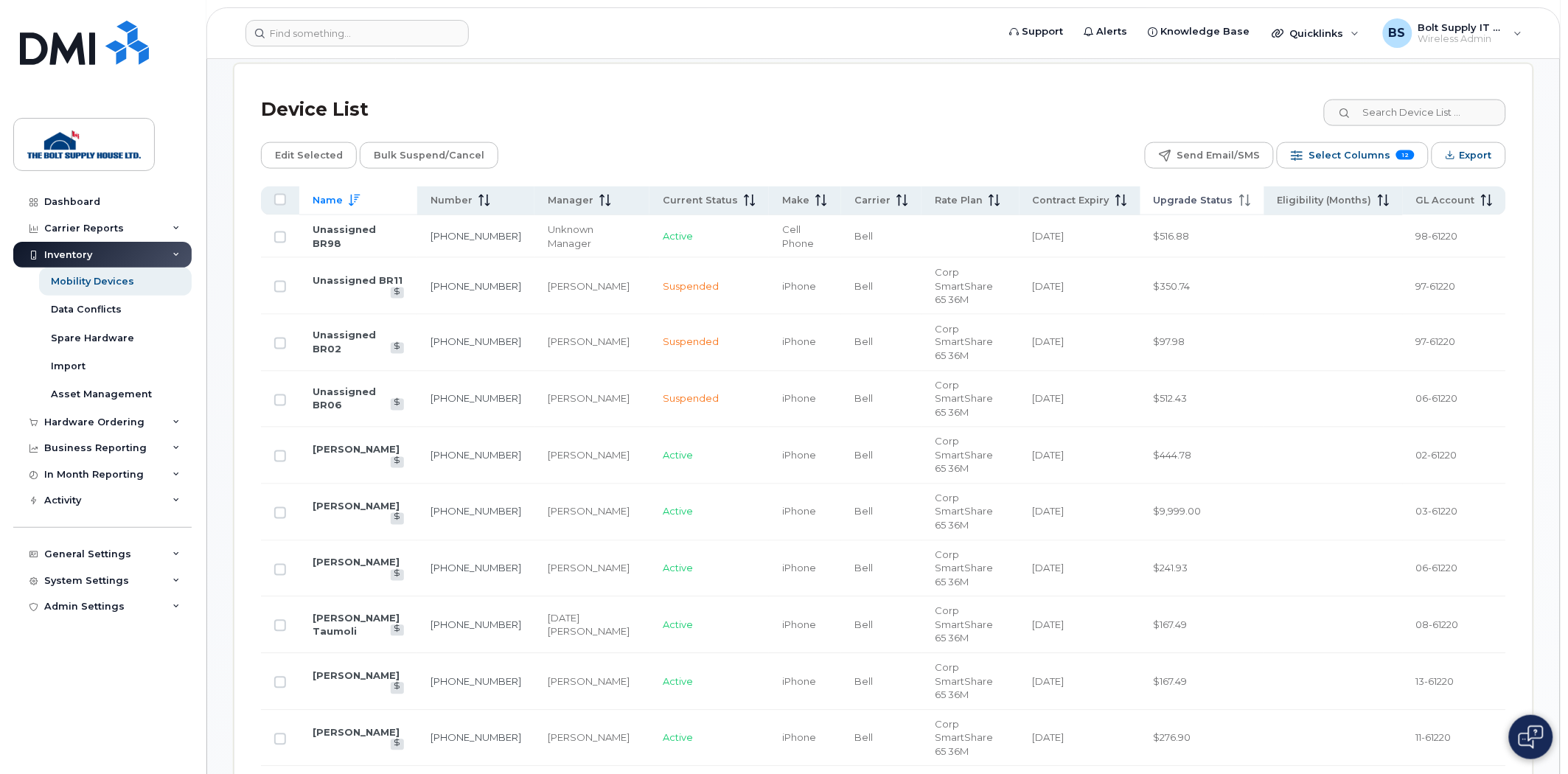
click at [1214, 214] on th "Upgrade Status" at bounding box center [1202, 201] width 124 height 28
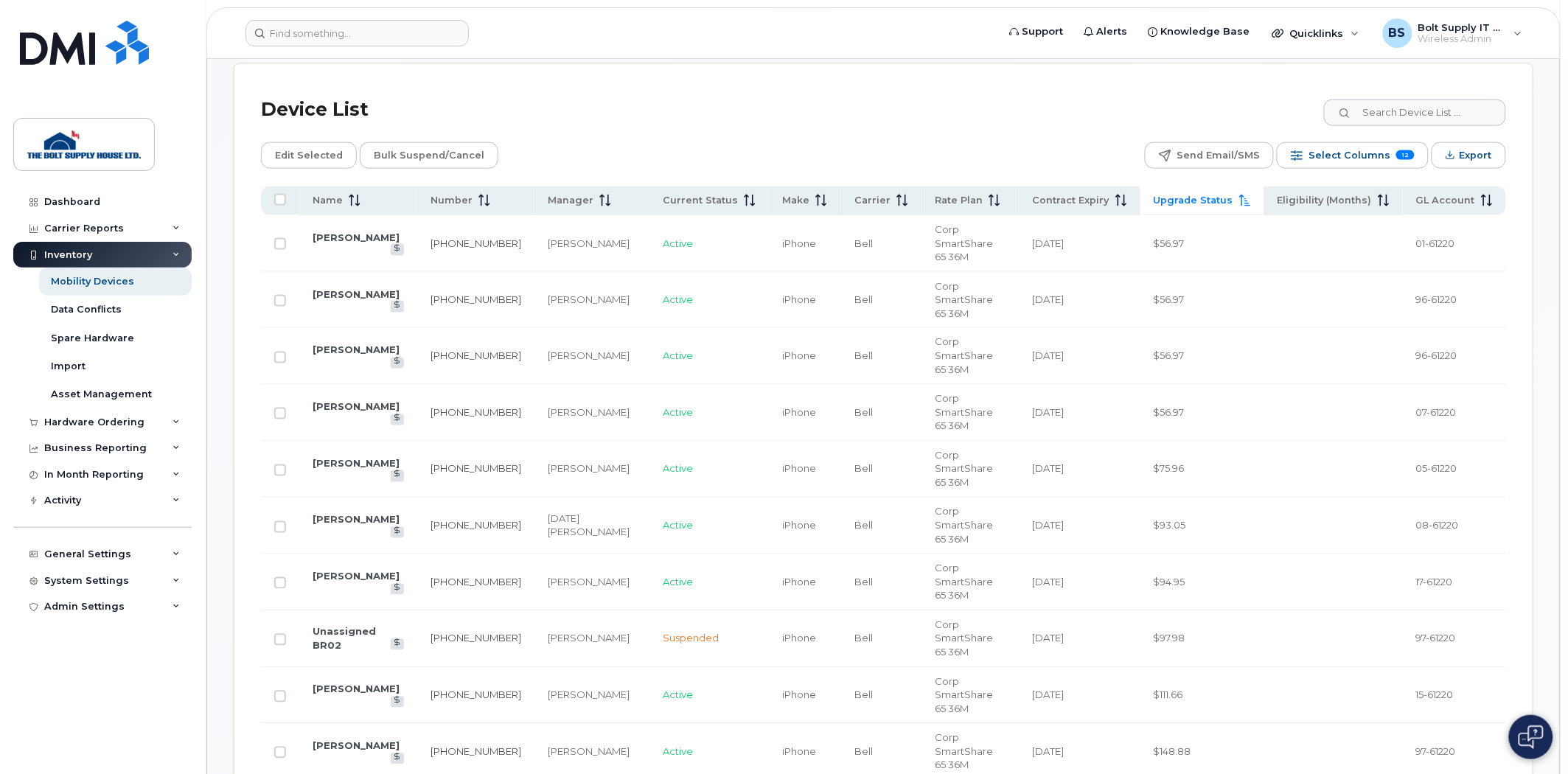
click at [1210, 204] on span "Upgrade Status" at bounding box center [1194, 200] width 80 height 13
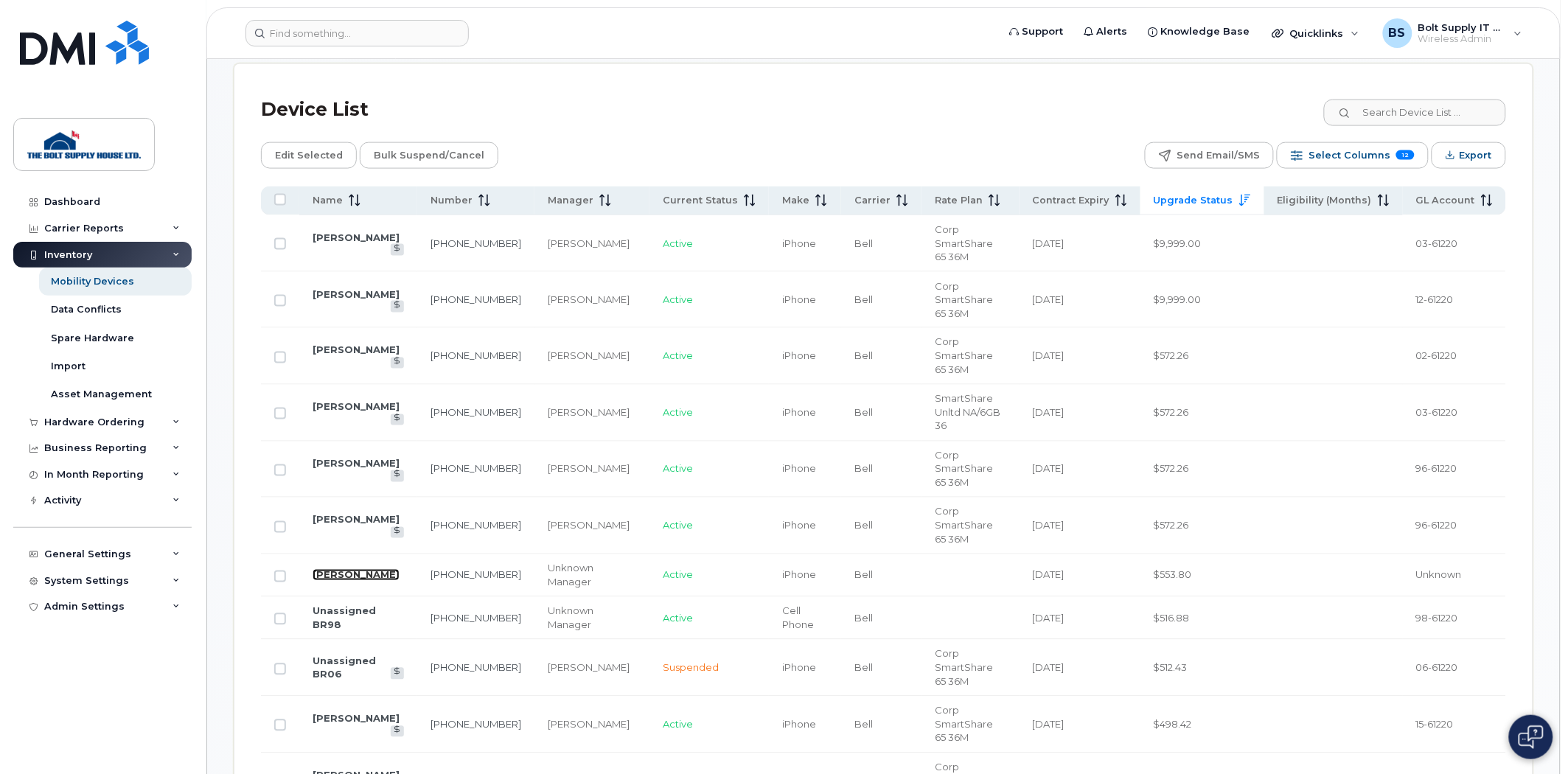
click at [361, 569] on link "[PERSON_NAME]" at bounding box center [356, 574] width 87 height 12
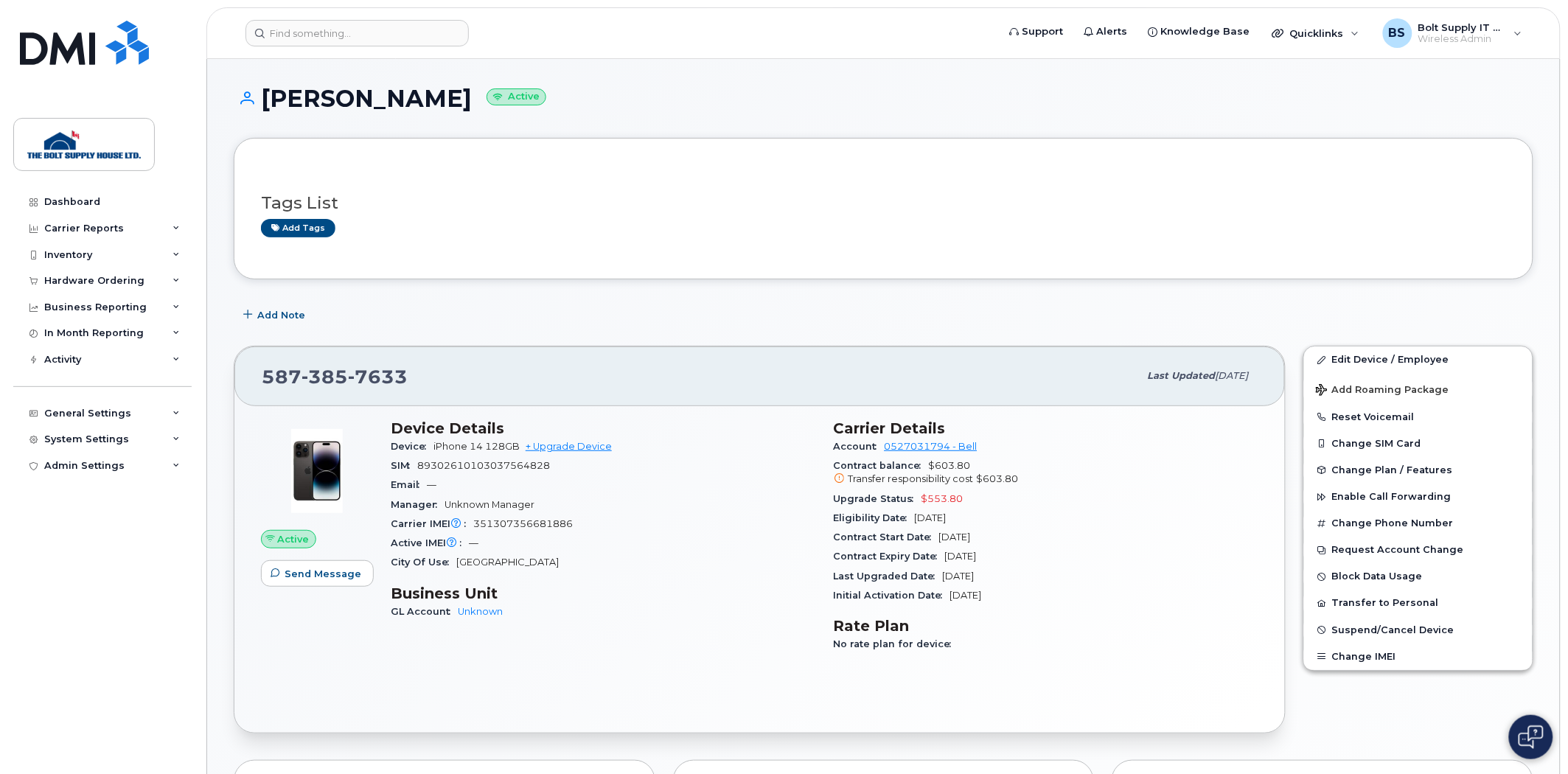
click at [1000, 283] on div "Tags List Add tags Add Note [PHONE_NUMBER] Last updated [DATE] Active Send Mess…" at bounding box center [883, 733] width 1300 height 1192
click at [408, 94] on h1 "[PERSON_NAME] Active" at bounding box center [883, 98] width 1300 height 26
drag, startPoint x: 421, startPoint y: 95, endPoint x: 251, endPoint y: 91, distance: 170.0
click at [251, 91] on h1 "[PERSON_NAME] Active" at bounding box center [883, 98] width 1300 height 26
drag, startPoint x: 258, startPoint y: 376, endPoint x: 494, endPoint y: 377, distance: 236.0
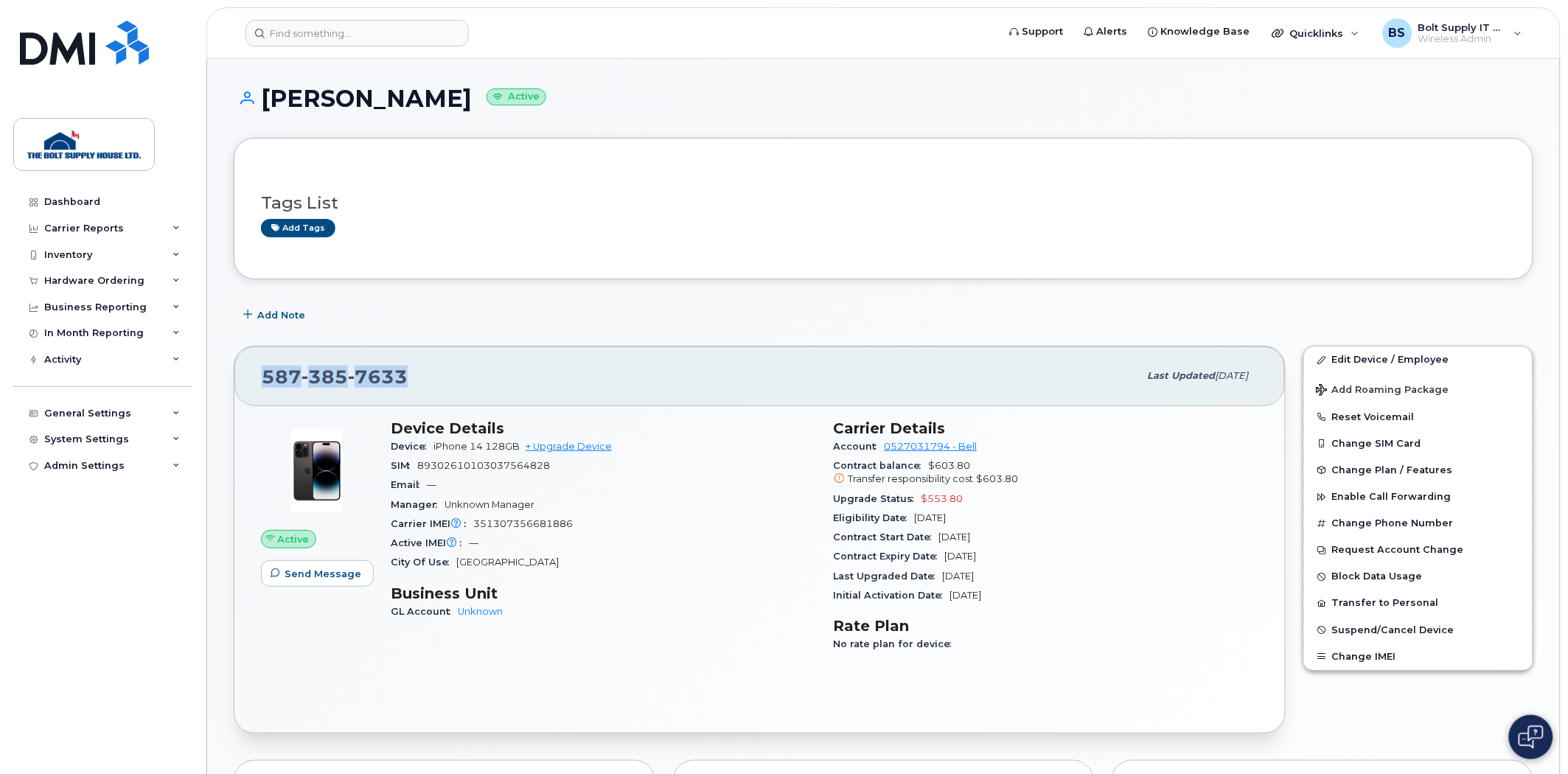
click at [494, 377] on div "[PHONE_NUMBER] Last updated [DATE]" at bounding box center [759, 376] width 1051 height 59
copy span "[PHONE_NUMBER]"
click at [1328, 362] on link "Edit Device / Employee" at bounding box center [1418, 360] width 228 height 27
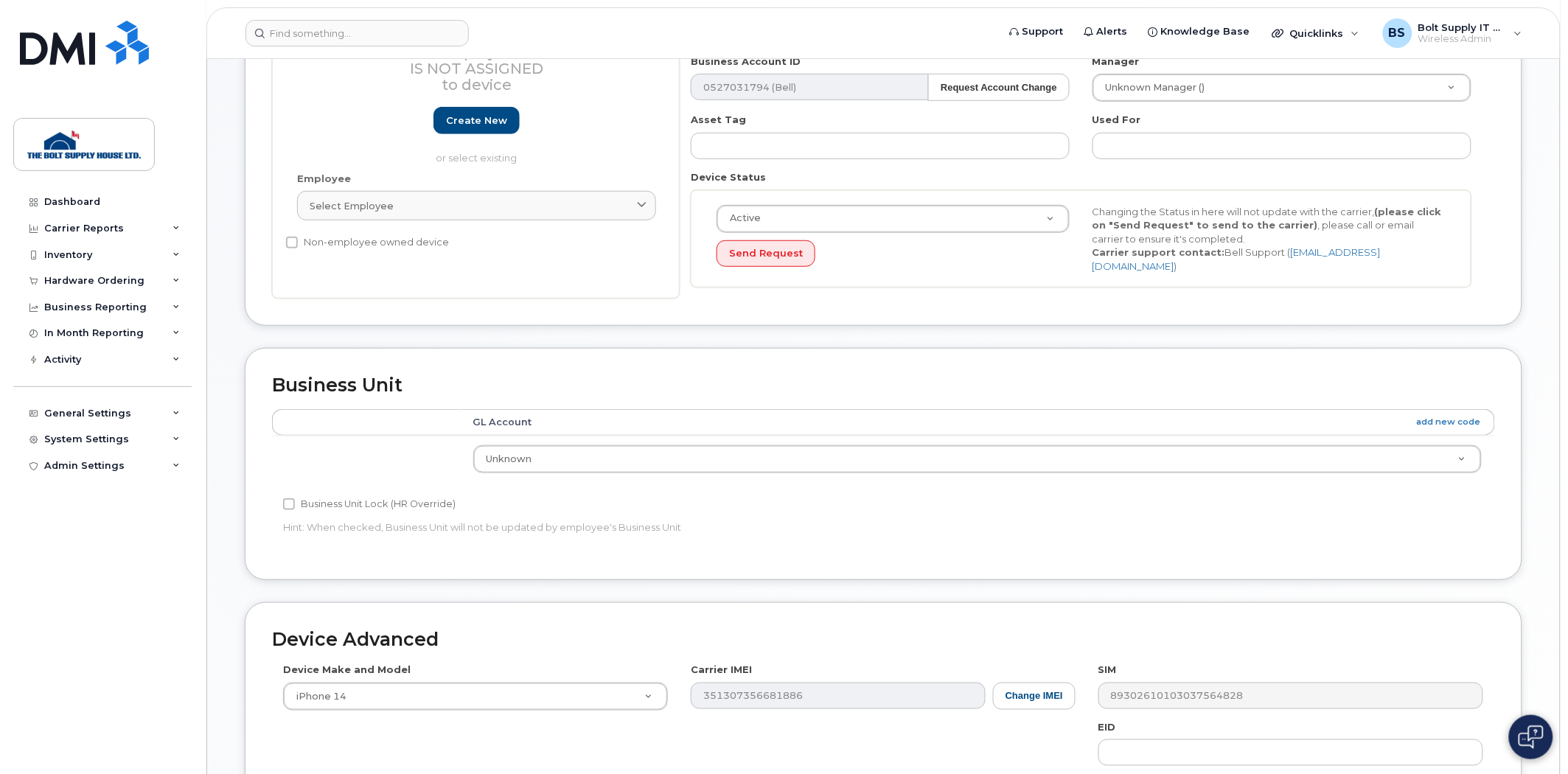
scroll to position [327, 0]
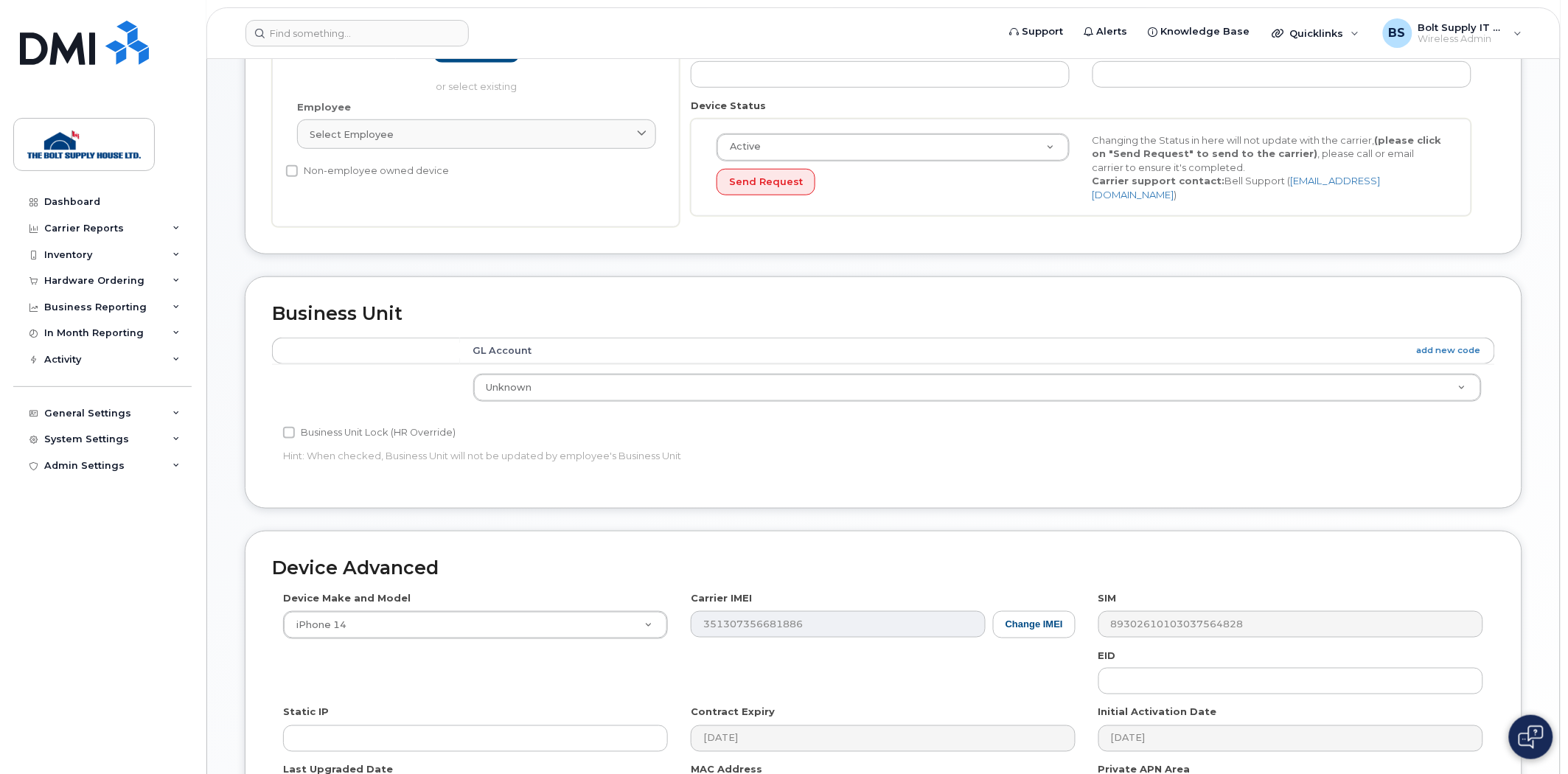
click at [595, 366] on td "Unknown 01-61220 01-66500 02-61220 02-66500 03-61220 03-66500 04-61220 04-66500…" at bounding box center [977, 387] width 1035 height 46
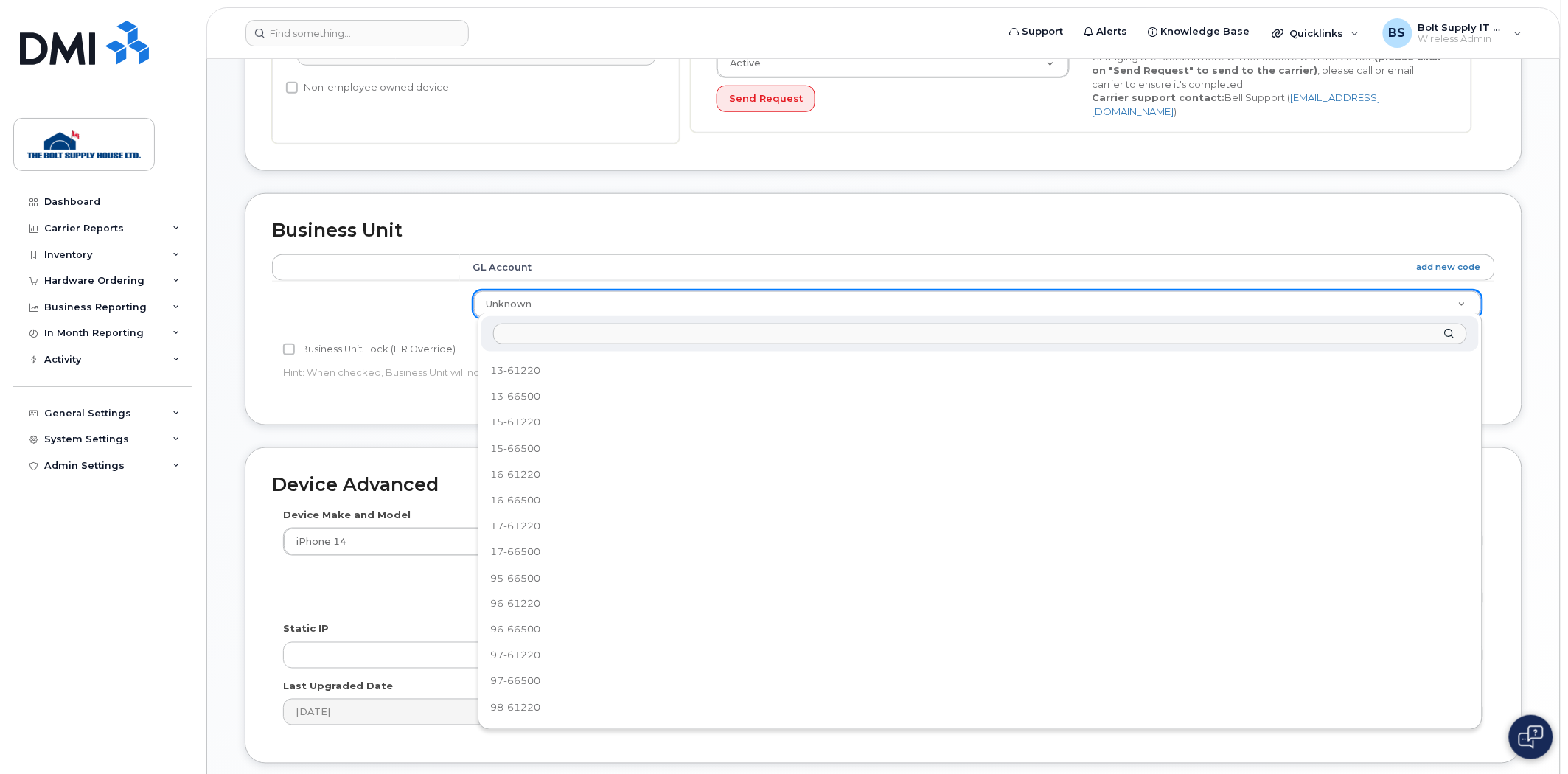
scroll to position [519, 0]
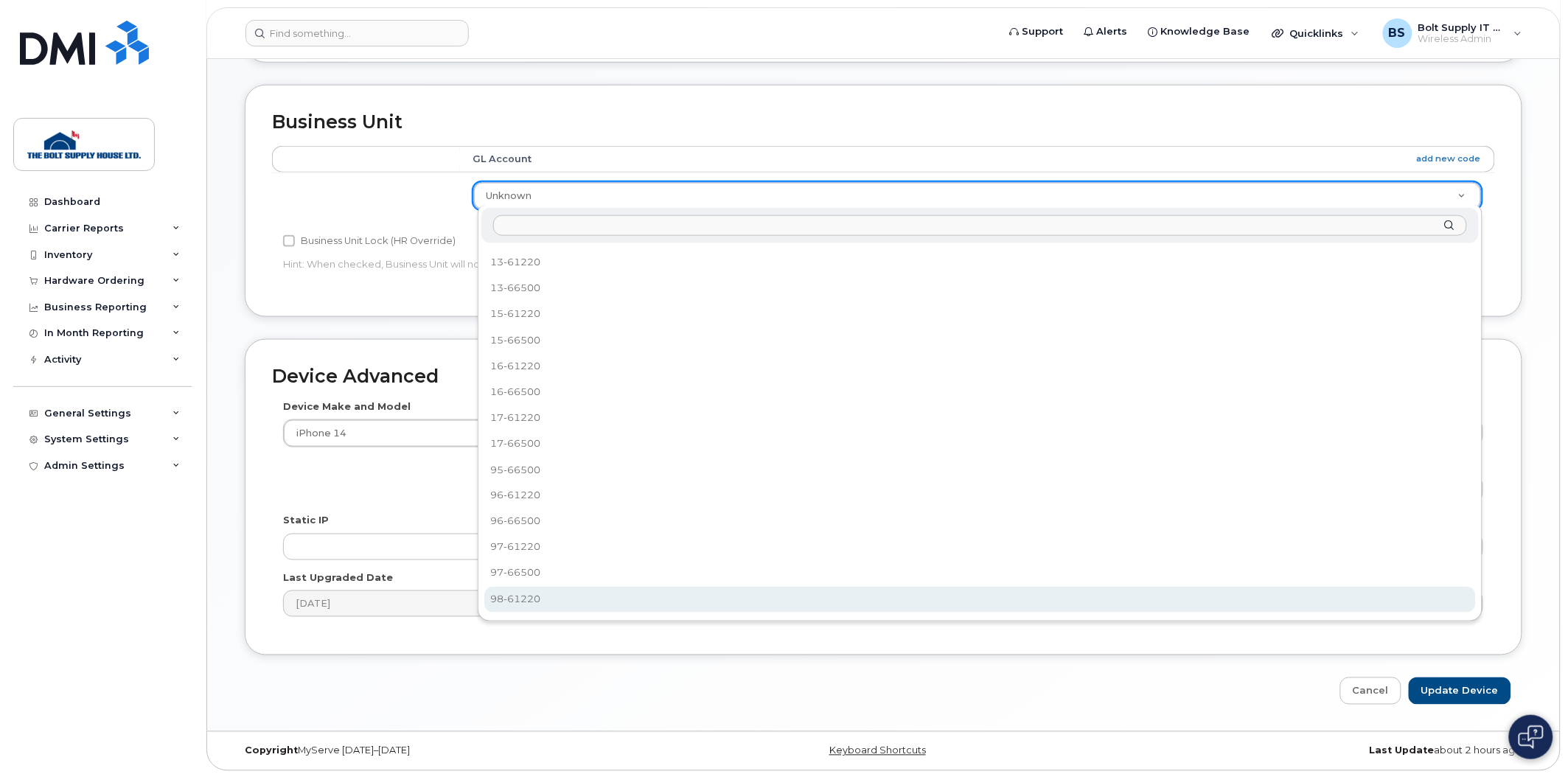
select select "35735878"
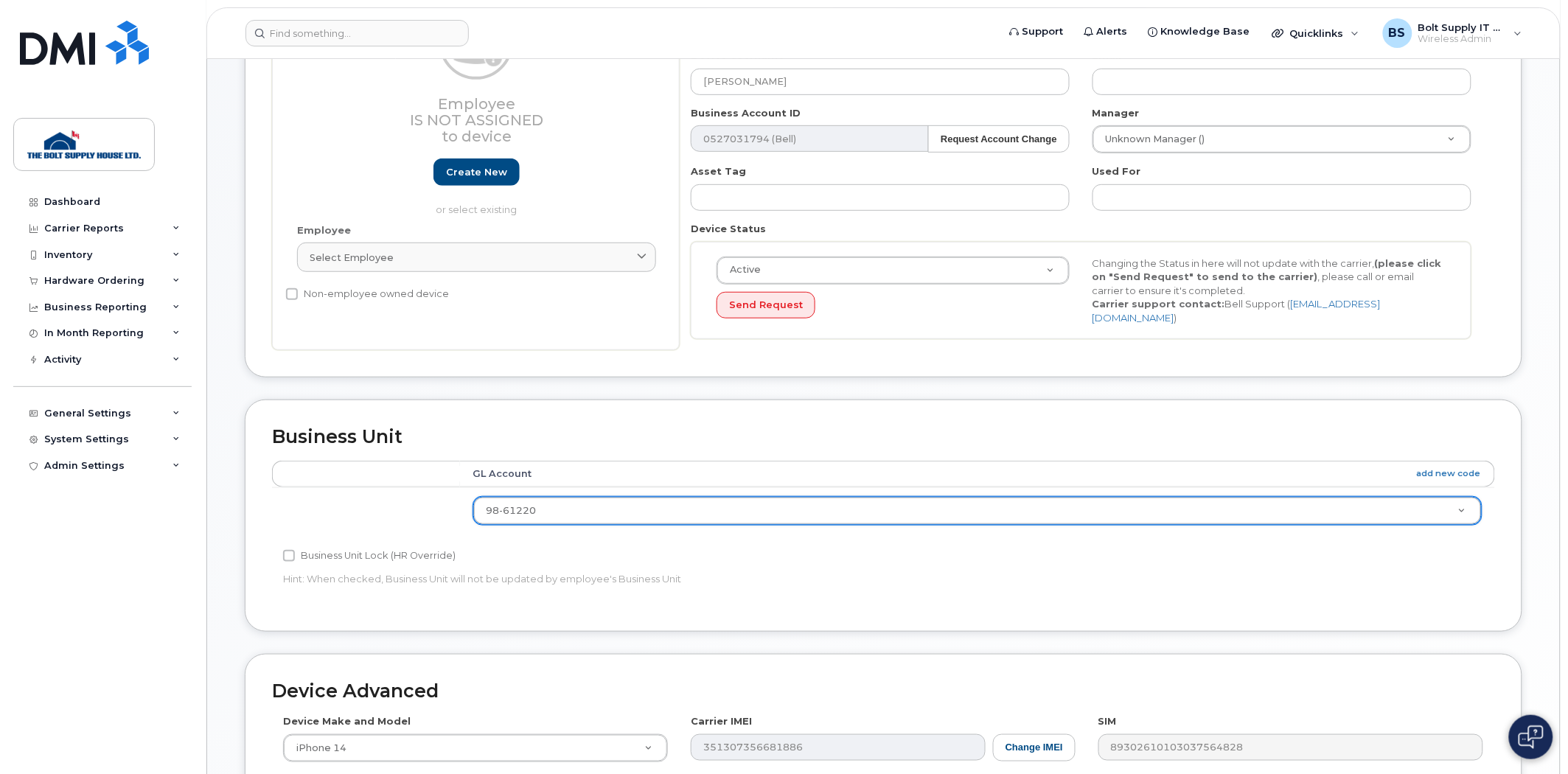
scroll to position [109, 0]
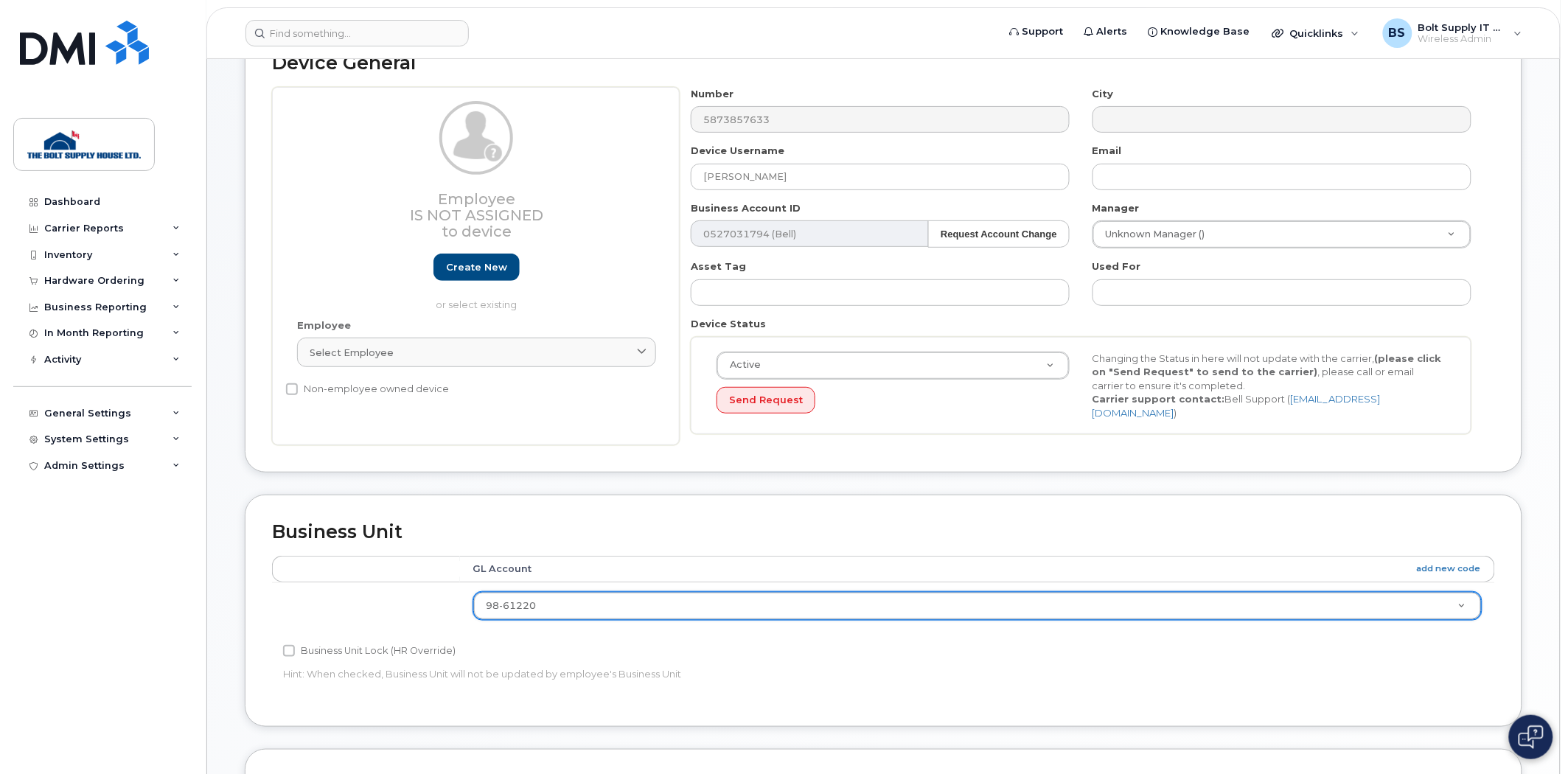
click at [616, 447] on div "Device General Employee Is not assigned to device Create new or select existing…" at bounding box center [883, 249] width 1277 height 447
drag, startPoint x: 1528, startPoint y: 337, endPoint x: 1524, endPoint y: 344, distance: 8.1
click at [1528, 337] on div "Device General Employee Is not assigned to device Create new or select existing…" at bounding box center [883, 261] width 1300 height 469
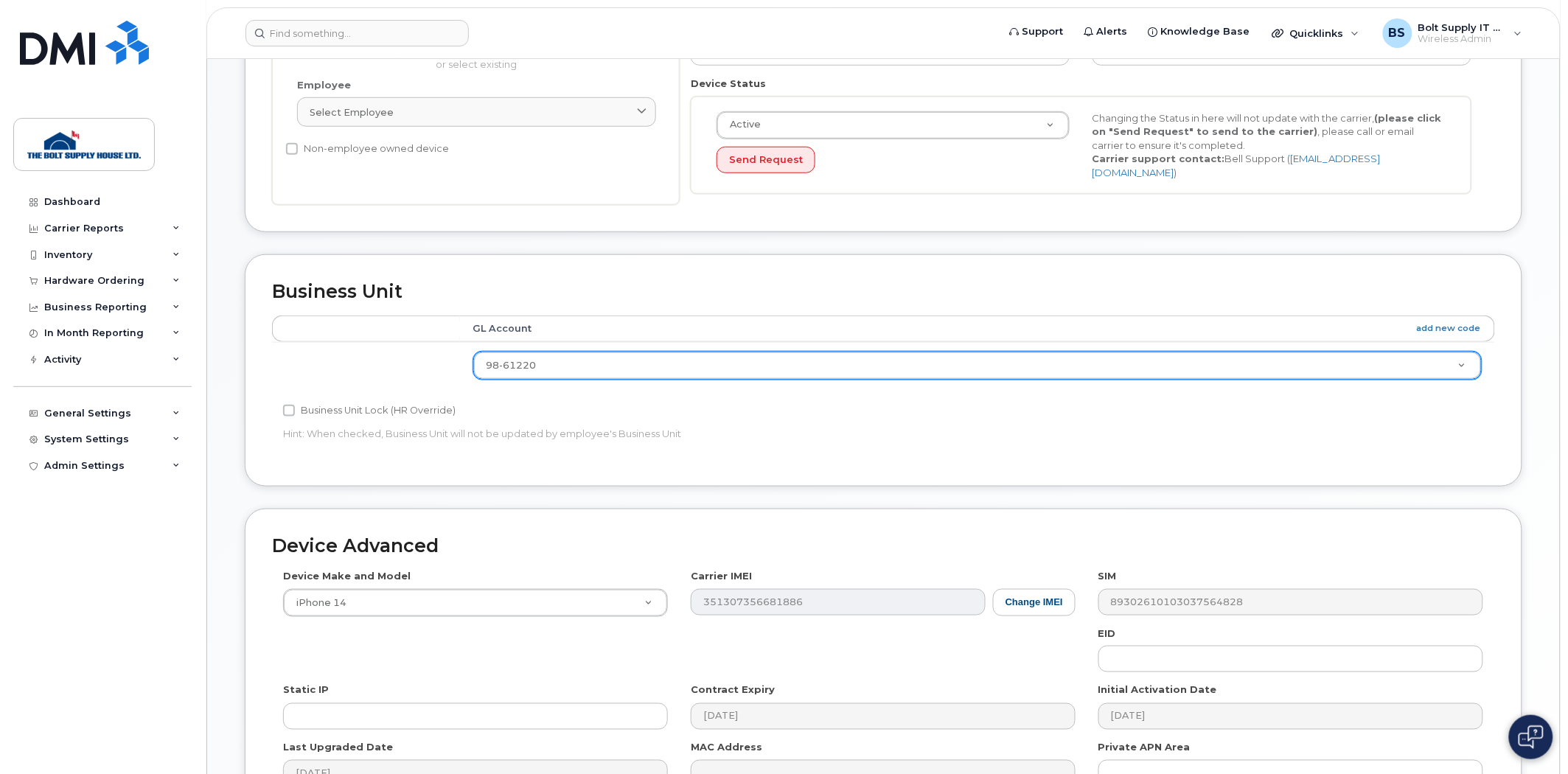
scroll to position [519, 0]
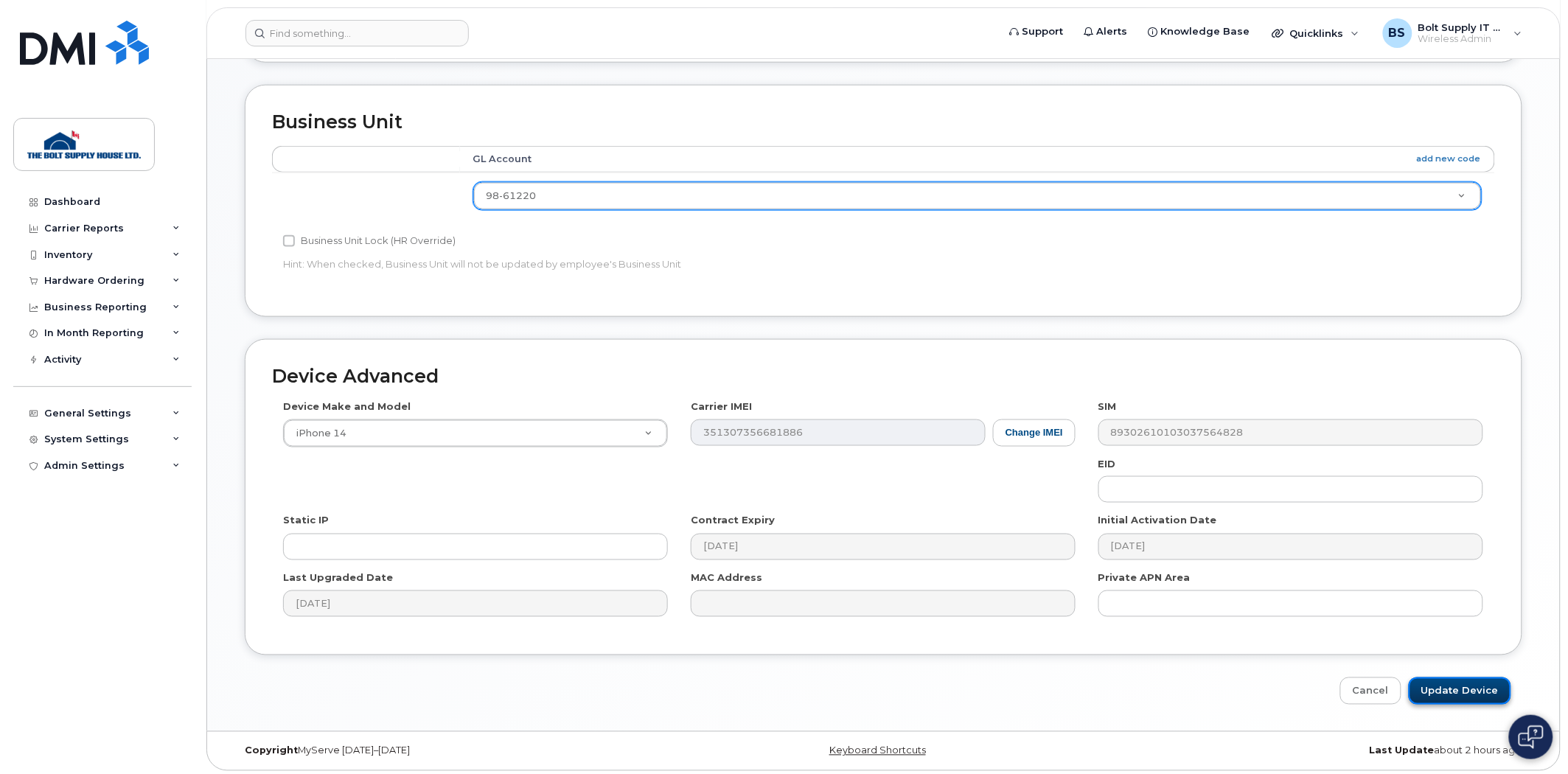
click at [1460, 686] on input "Update Device" at bounding box center [1460, 690] width 102 height 27
type input "Saving..."
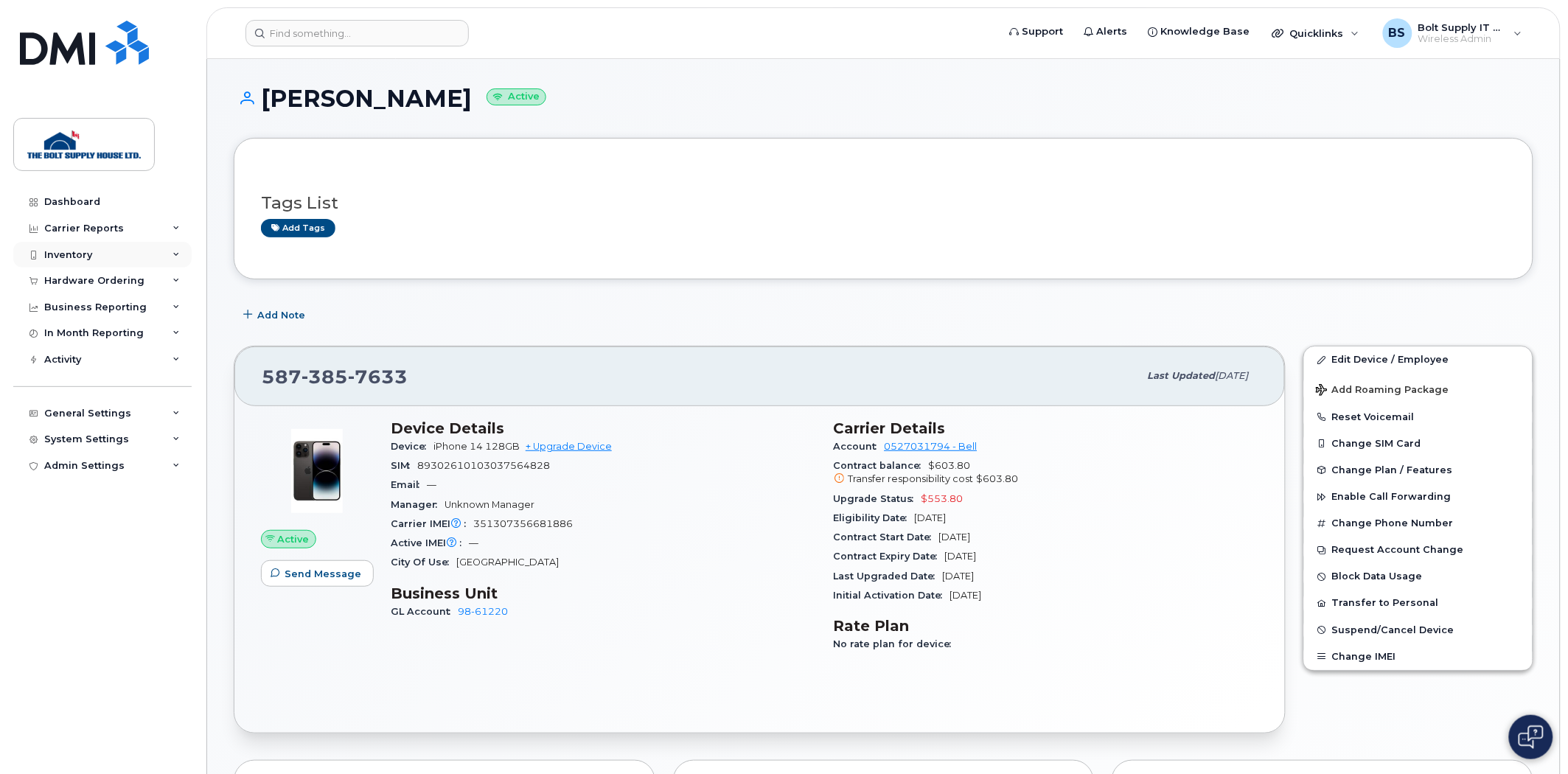
click at [116, 248] on div "Inventory" at bounding box center [102, 255] width 178 height 27
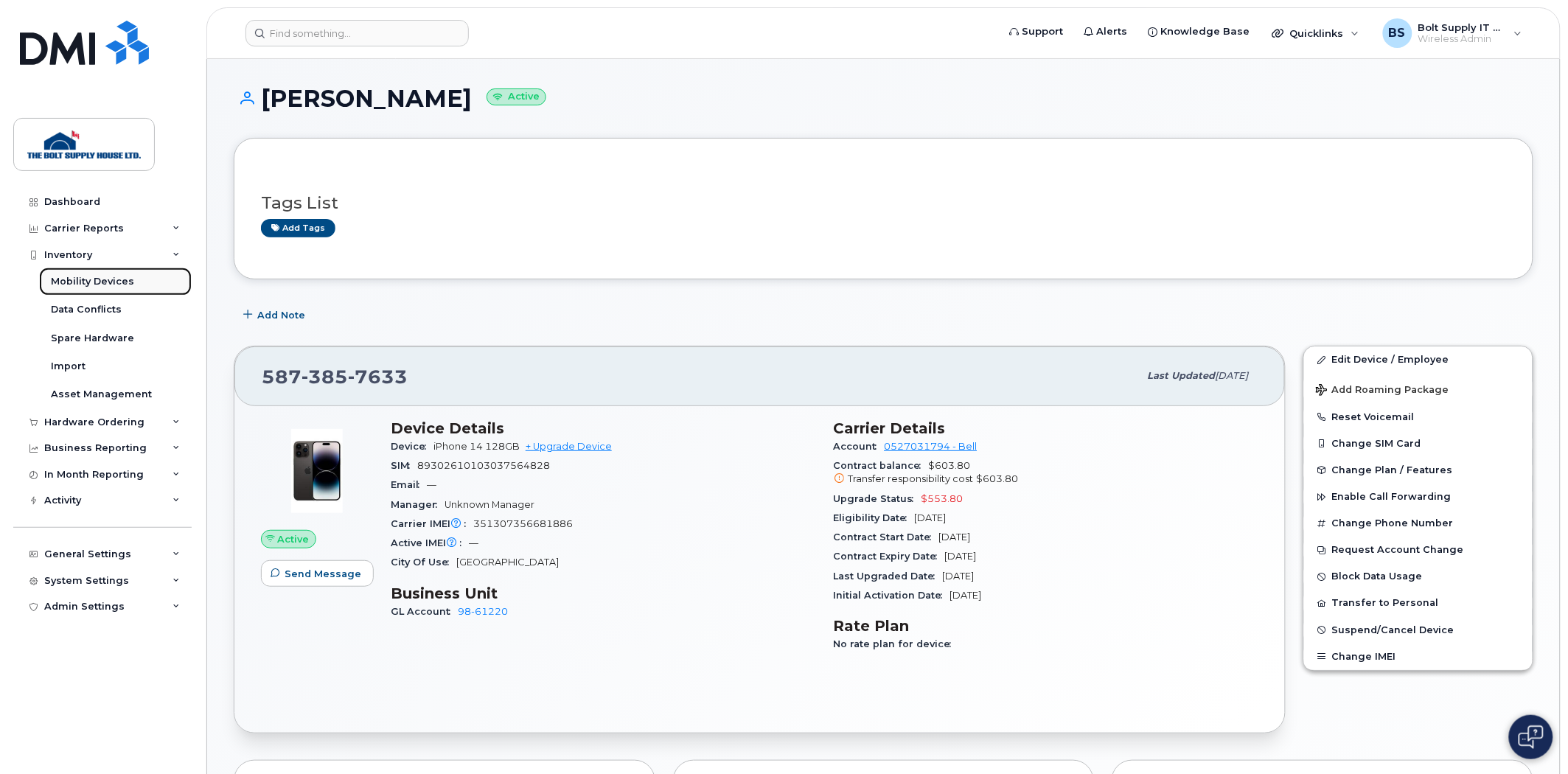
click at [92, 288] on div "Mobility Devices" at bounding box center [92, 281] width 83 height 13
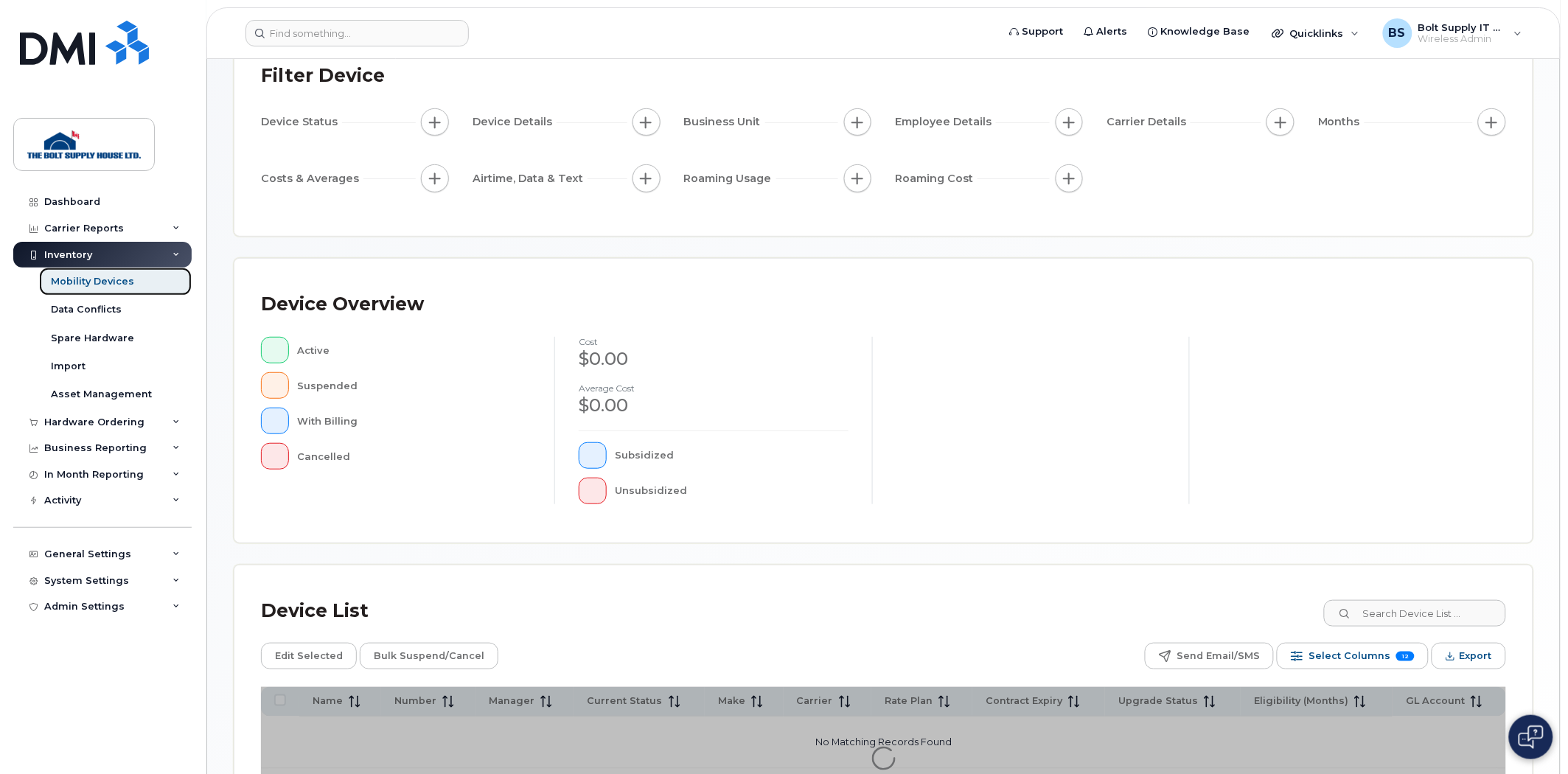
scroll to position [266, 0]
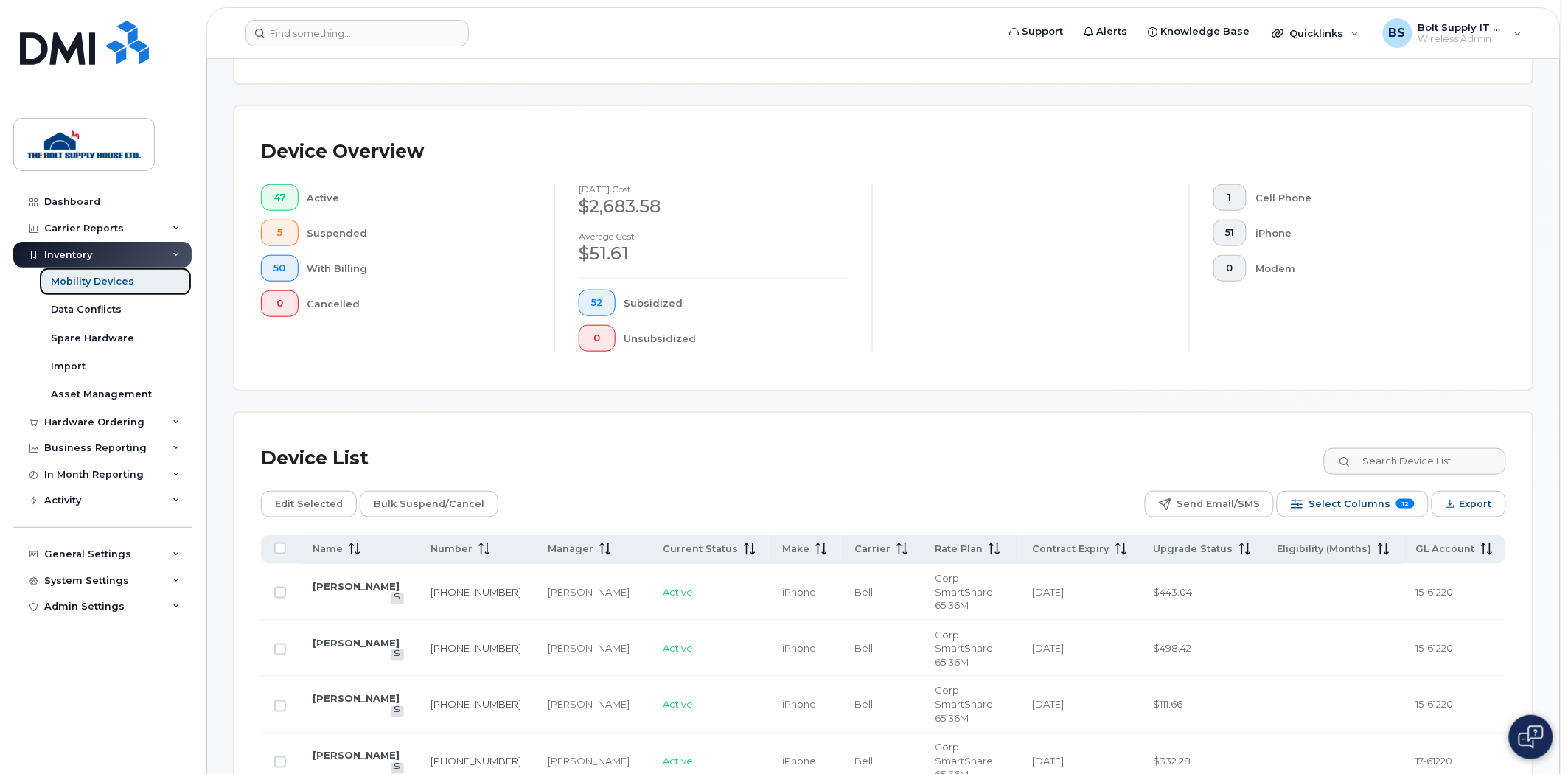
scroll to position [430, 0]
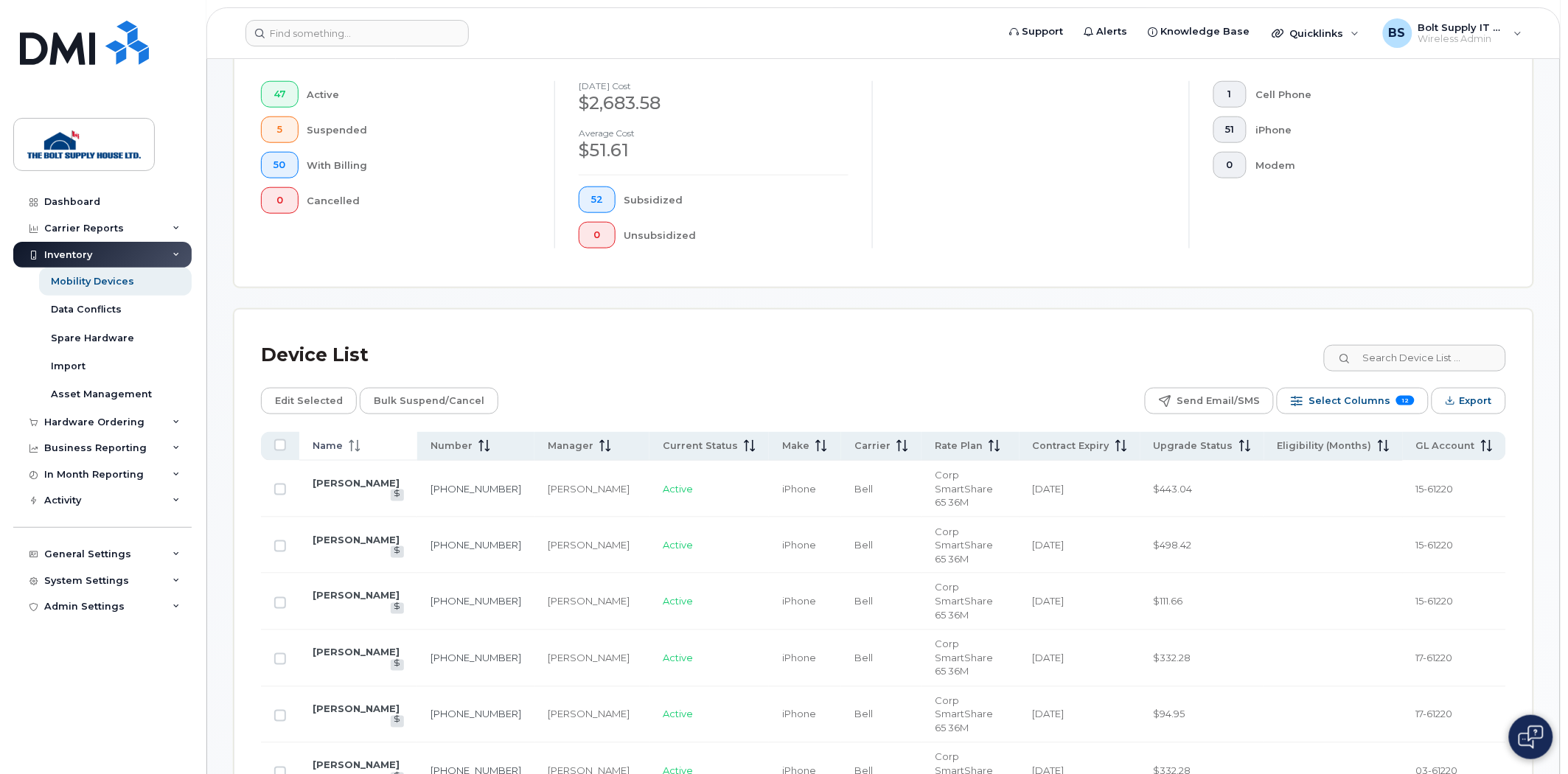
click at [332, 450] on span "Name" at bounding box center [327, 446] width 30 height 13
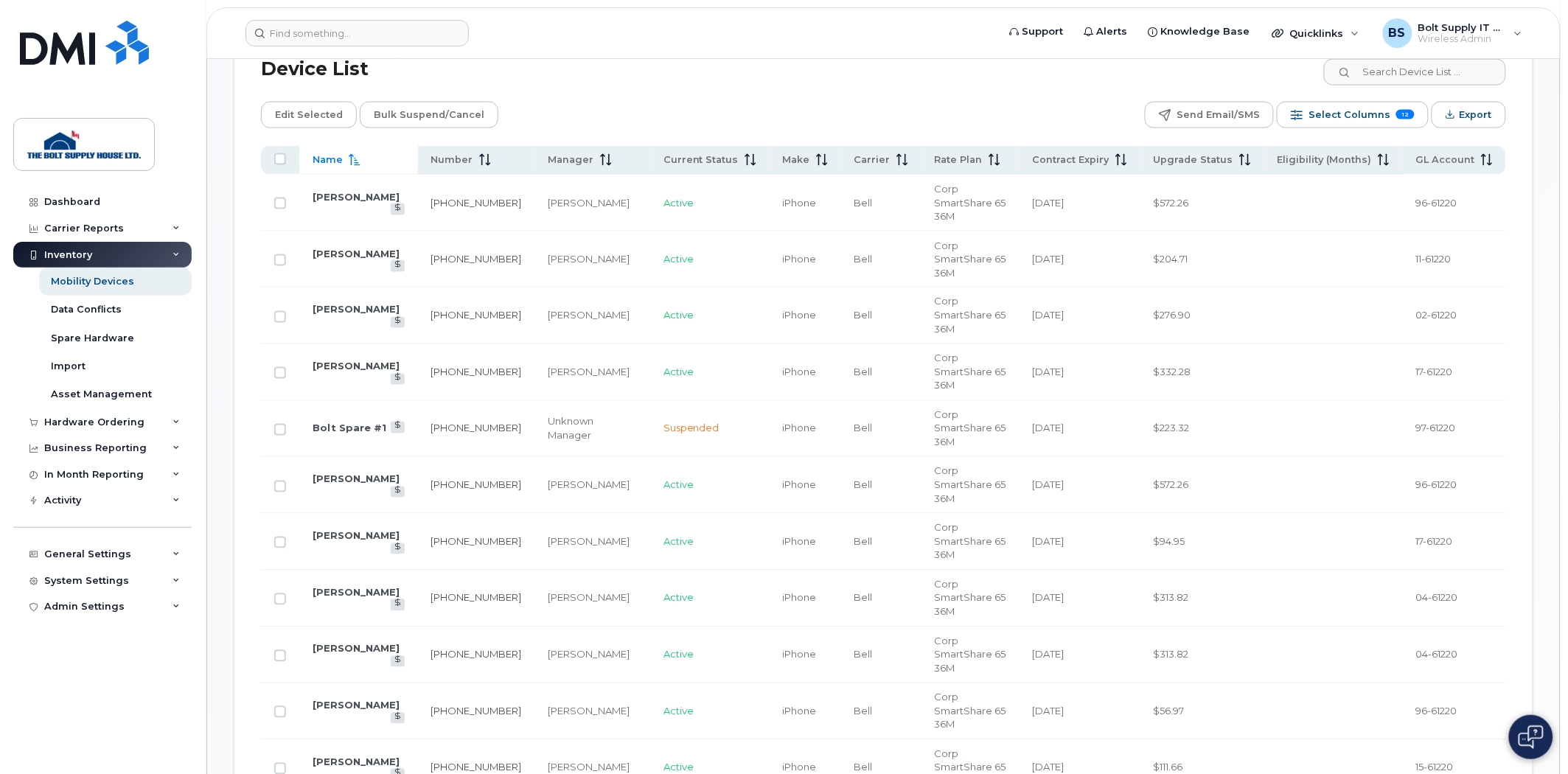
scroll to position [593, 0]
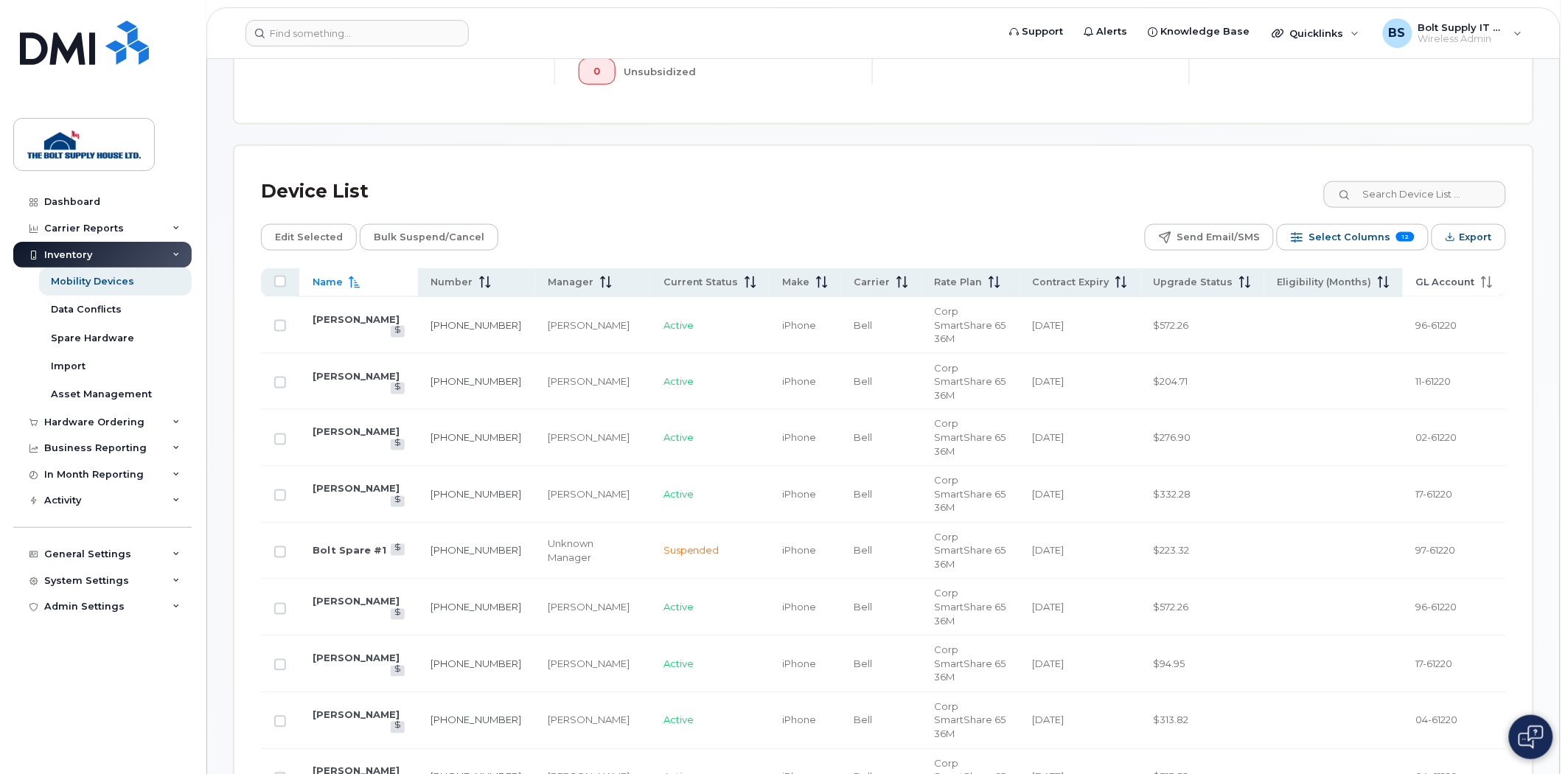
click at [1489, 291] on th "GL Account" at bounding box center [1454, 282] width 103 height 28
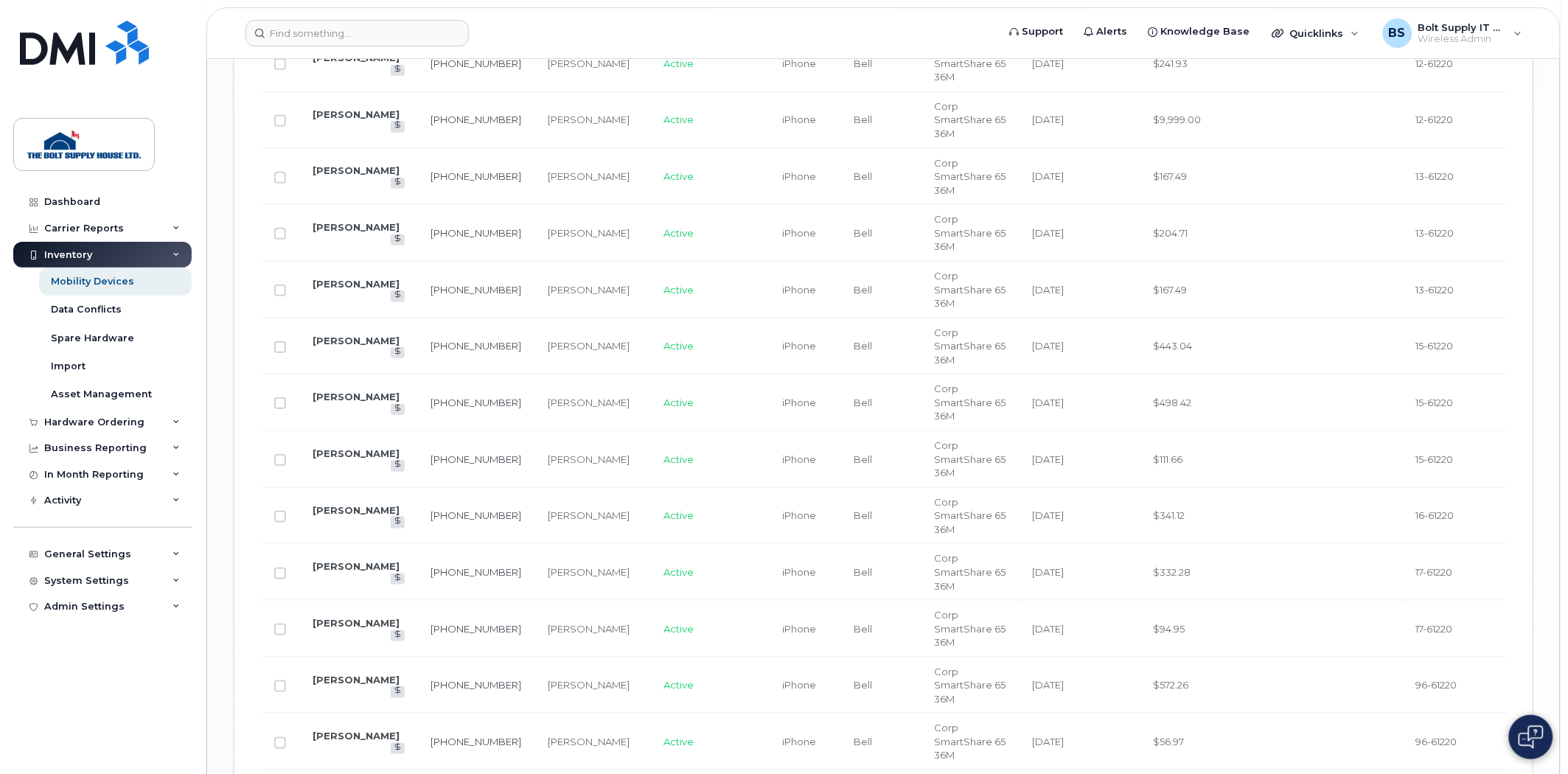
scroll to position [2396, 0]
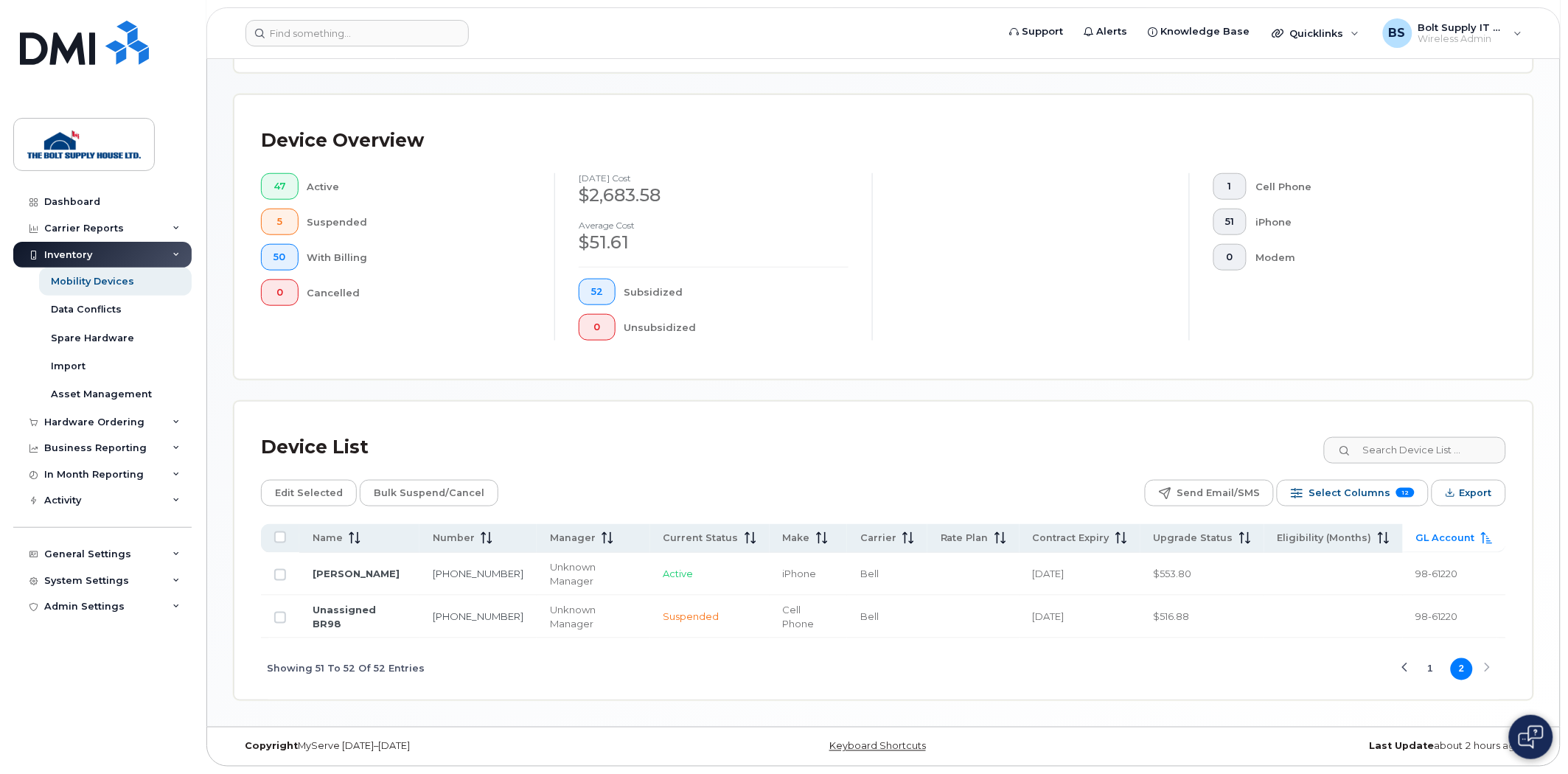
scroll to position [311, 0]
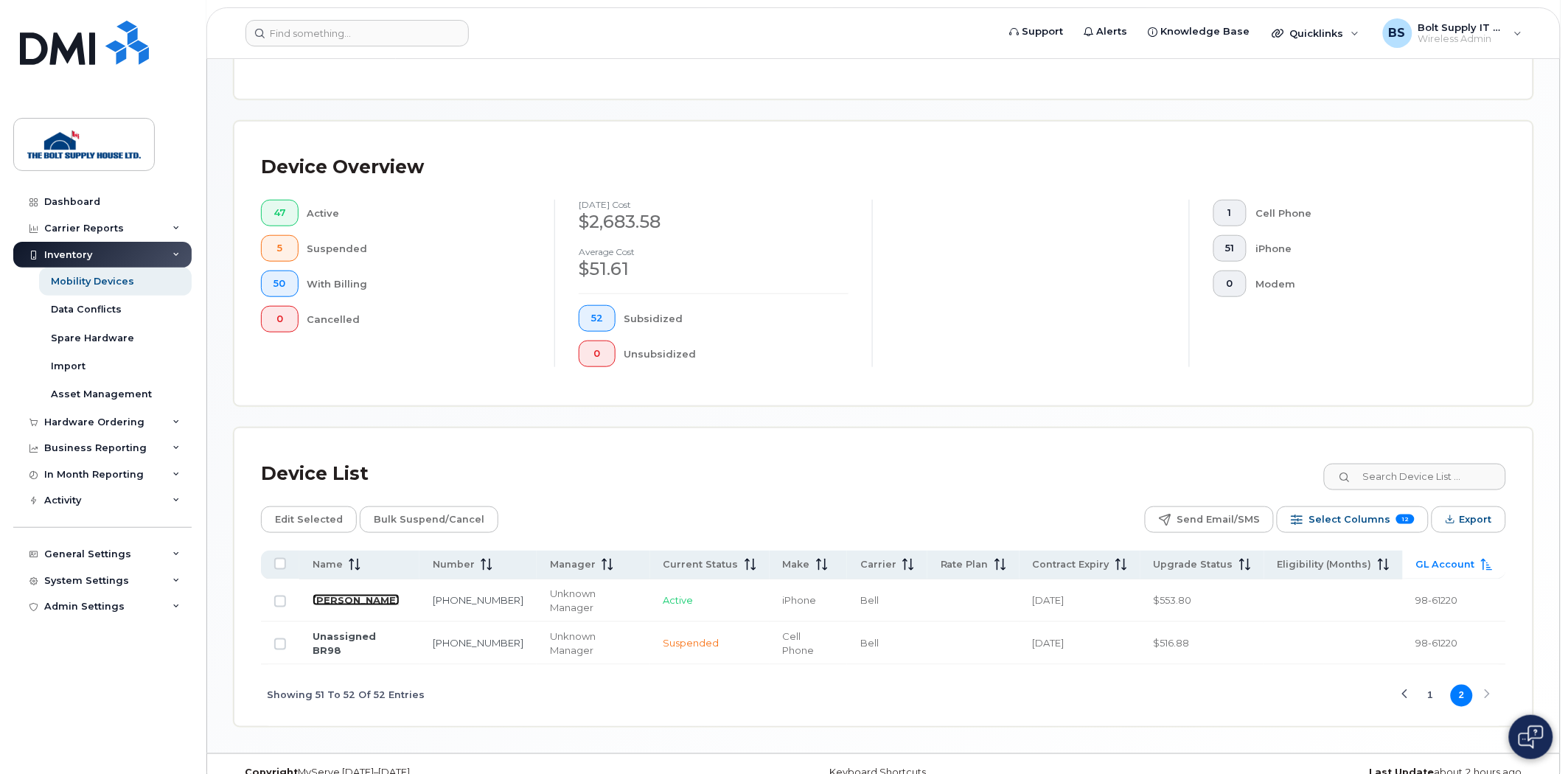
click at [332, 598] on link "[PERSON_NAME]" at bounding box center [356, 600] width 87 height 12
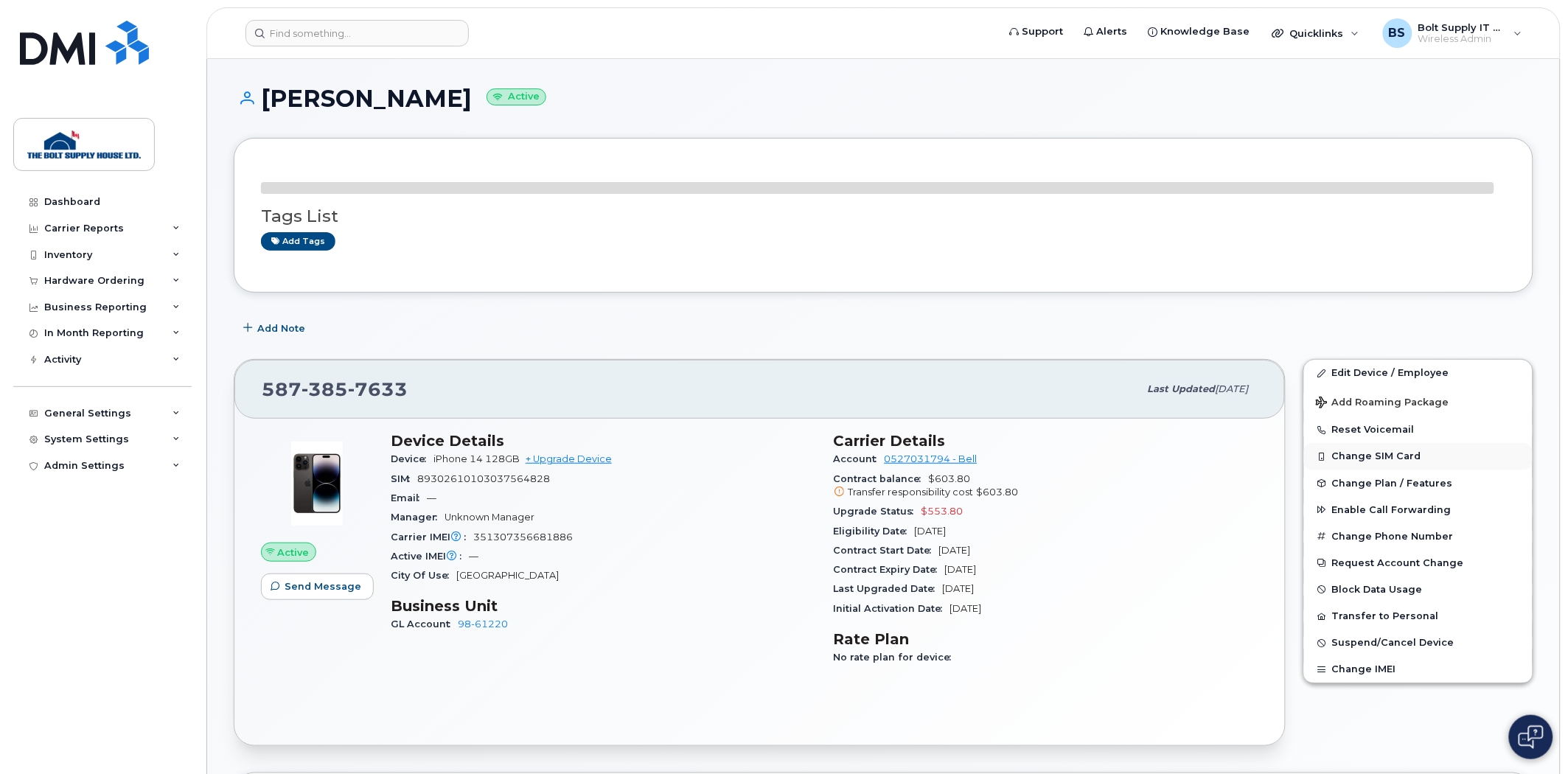
click at [1409, 460] on div "Edit Device / Employee Add Roaming Package Reset Voicemail Change SIM Card Chan…" at bounding box center [1418, 521] width 230 height 324
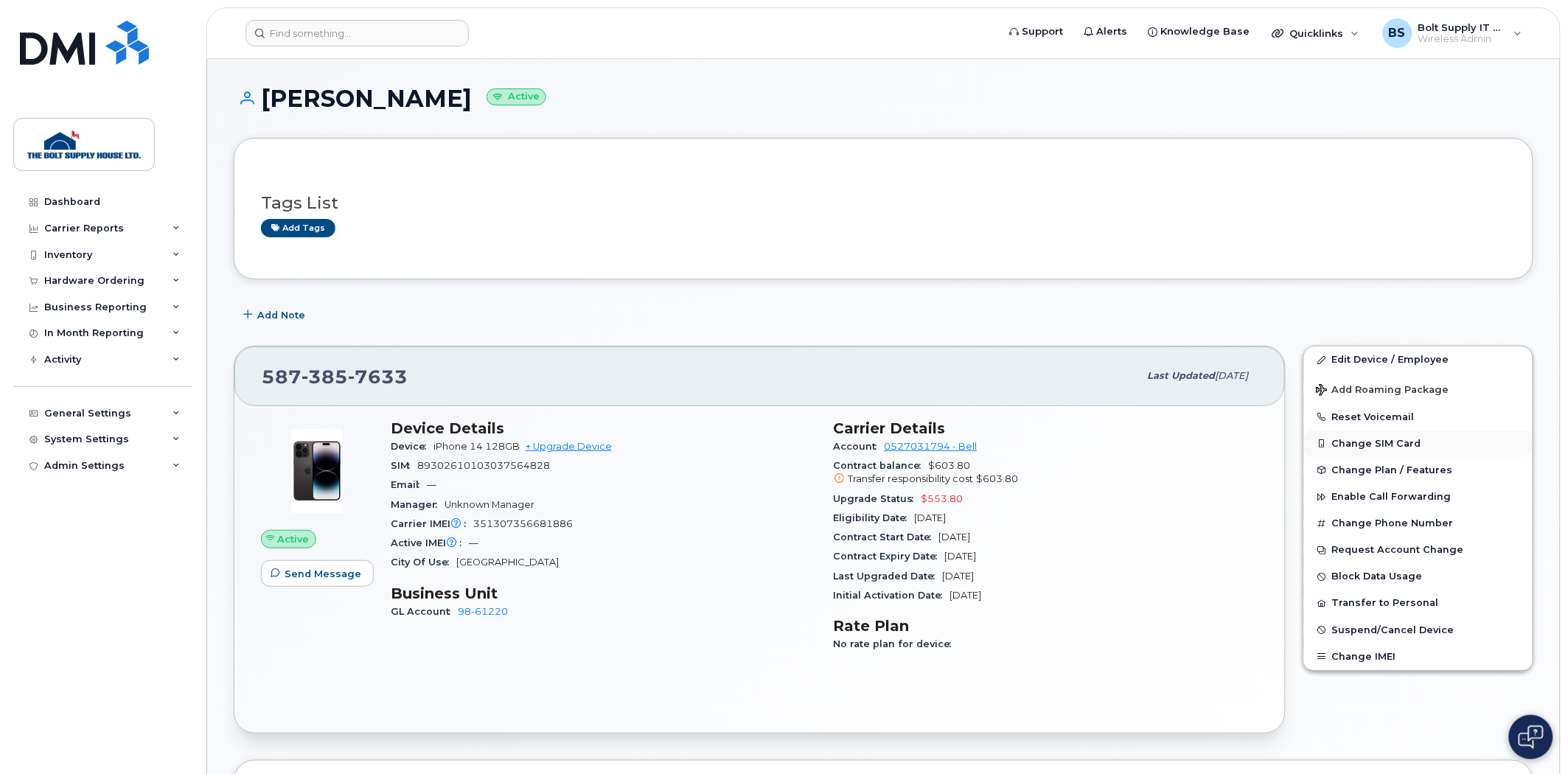
click at [1399, 450] on button "Change SIM Card" at bounding box center [1418, 443] width 228 height 27
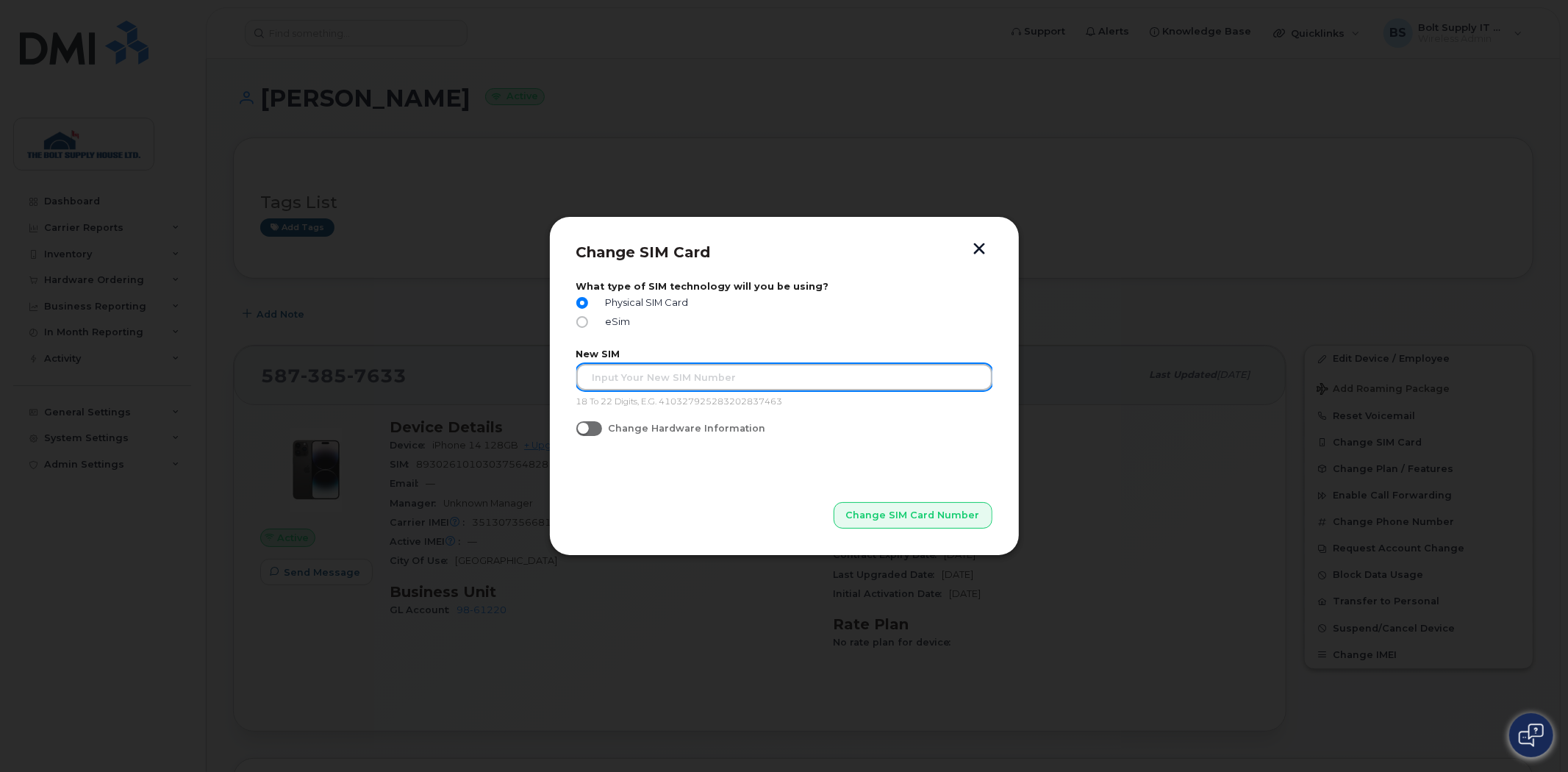
click at [787, 384] on input "text" at bounding box center [784, 377] width 416 height 27
type input "89302610207730504930"
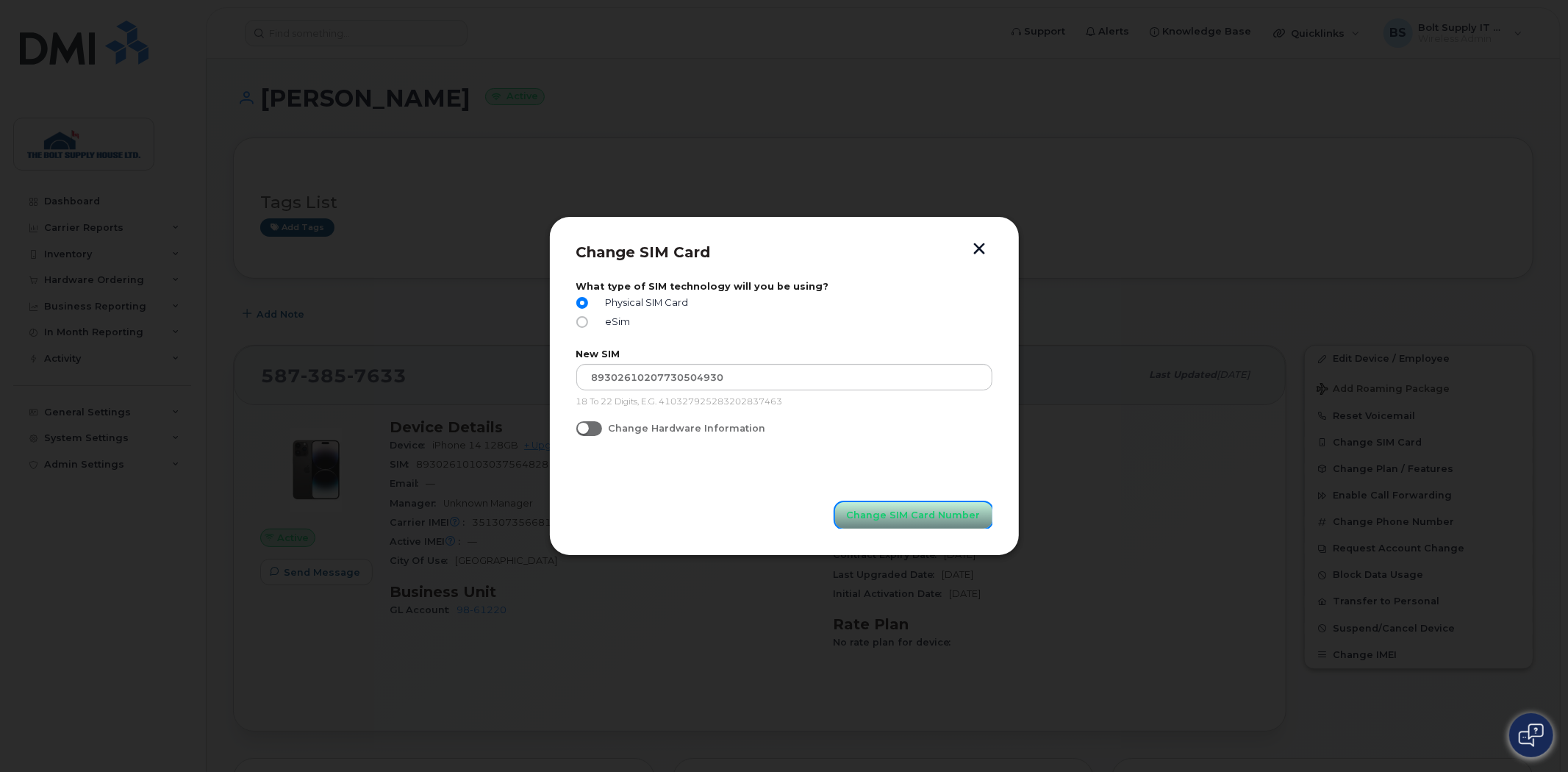
click at [879, 518] on span "Change SIM Card Number" at bounding box center [914, 515] width 134 height 14
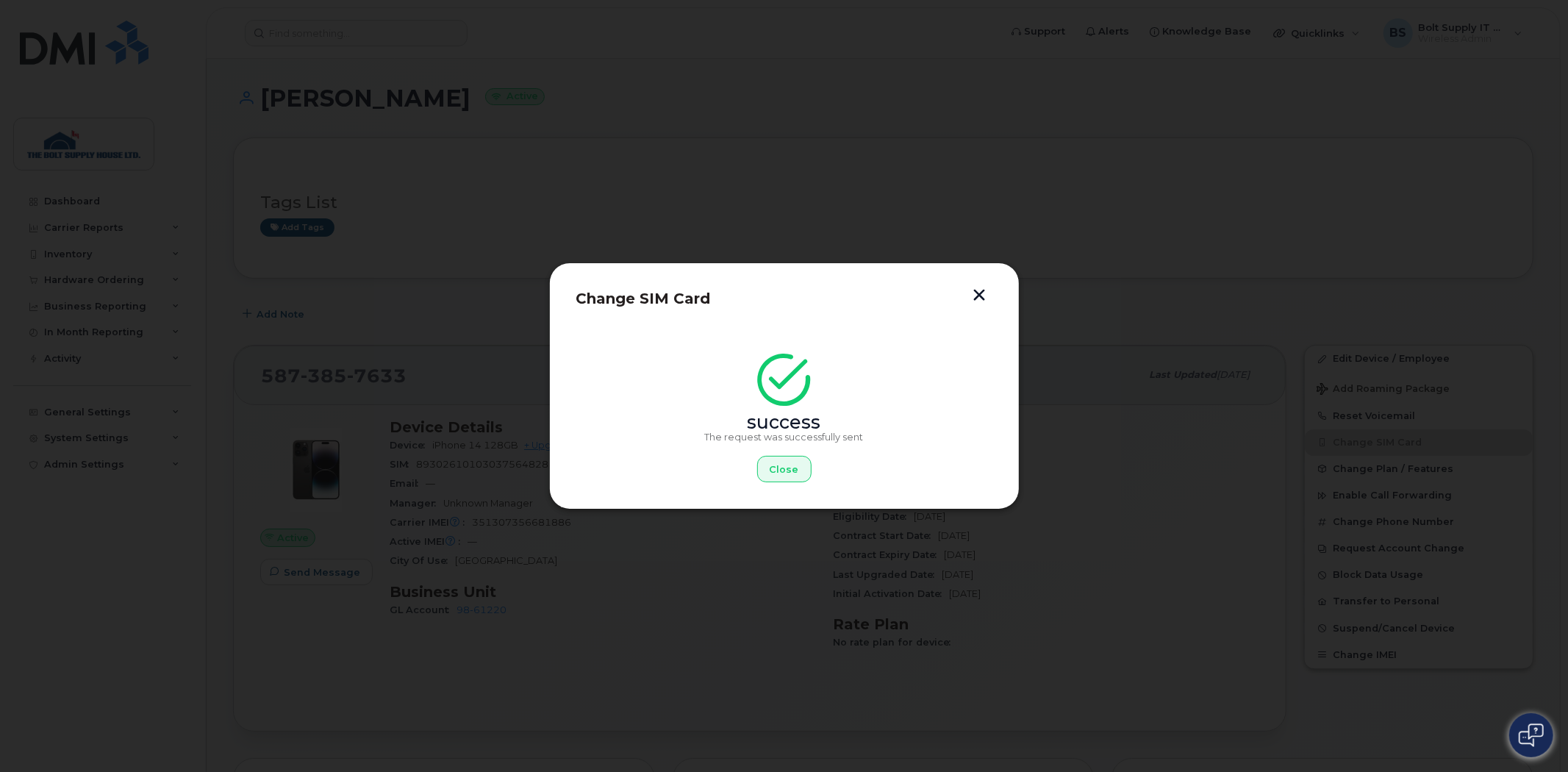
click at [751, 460] on div "Close" at bounding box center [784, 469] width 416 height 27
click at [776, 466] on span "Close" at bounding box center [784, 469] width 29 height 14
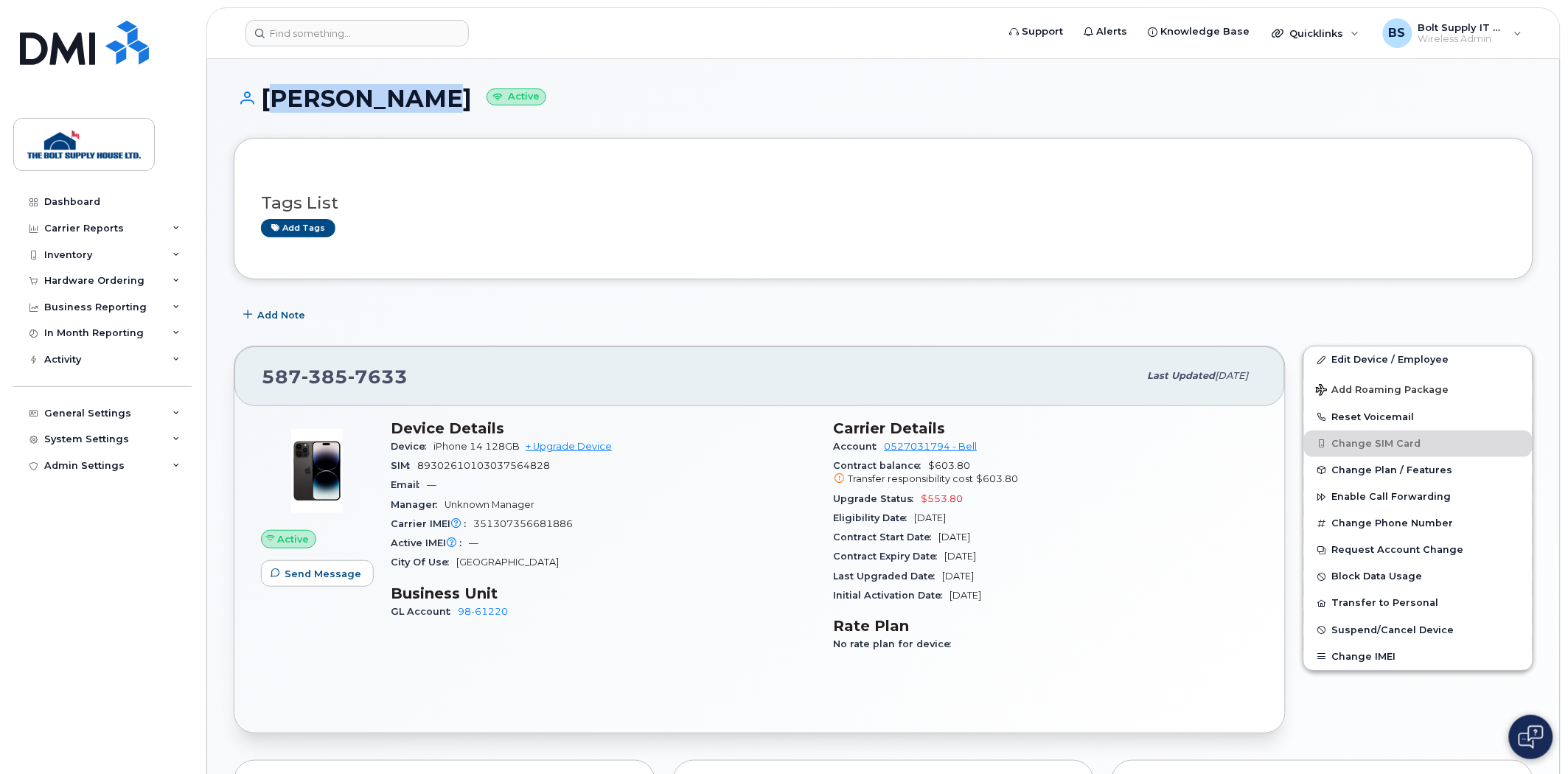
drag, startPoint x: 418, startPoint y: 98, endPoint x: 259, endPoint y: 103, distance: 159.1
click at [259, 103] on h1 "[PERSON_NAME] Active" at bounding box center [883, 98] width 1300 height 26
copy h1 "[PERSON_NAME]"
drag, startPoint x: 1187, startPoint y: 261, endPoint x: 1089, endPoint y: 232, distance: 102.2
click at [1187, 261] on div "Tags List Add tags" at bounding box center [883, 208] width 1300 height 141
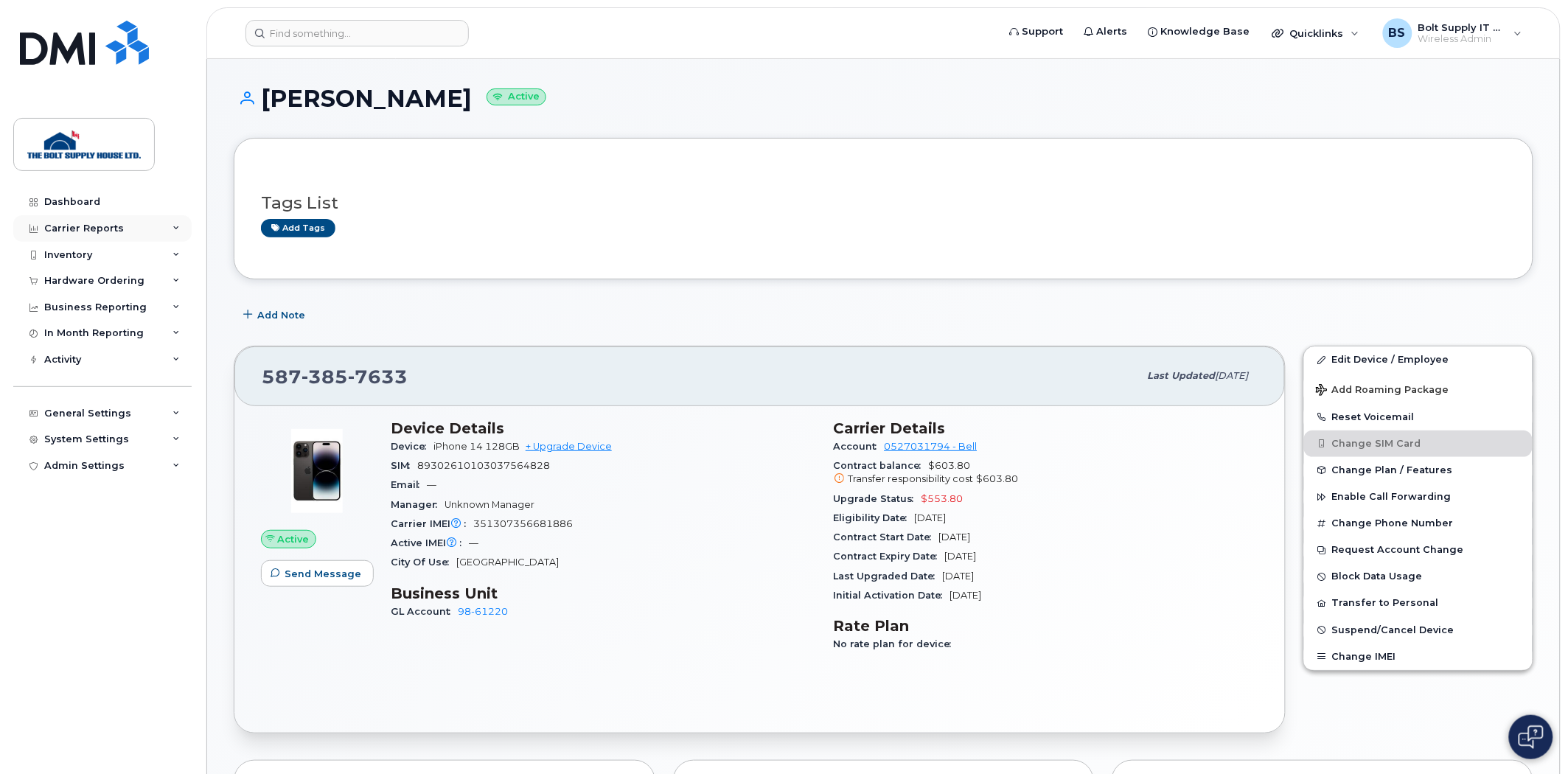
click at [107, 227] on div "Carrier Reports" at bounding box center [85, 228] width 80 height 12
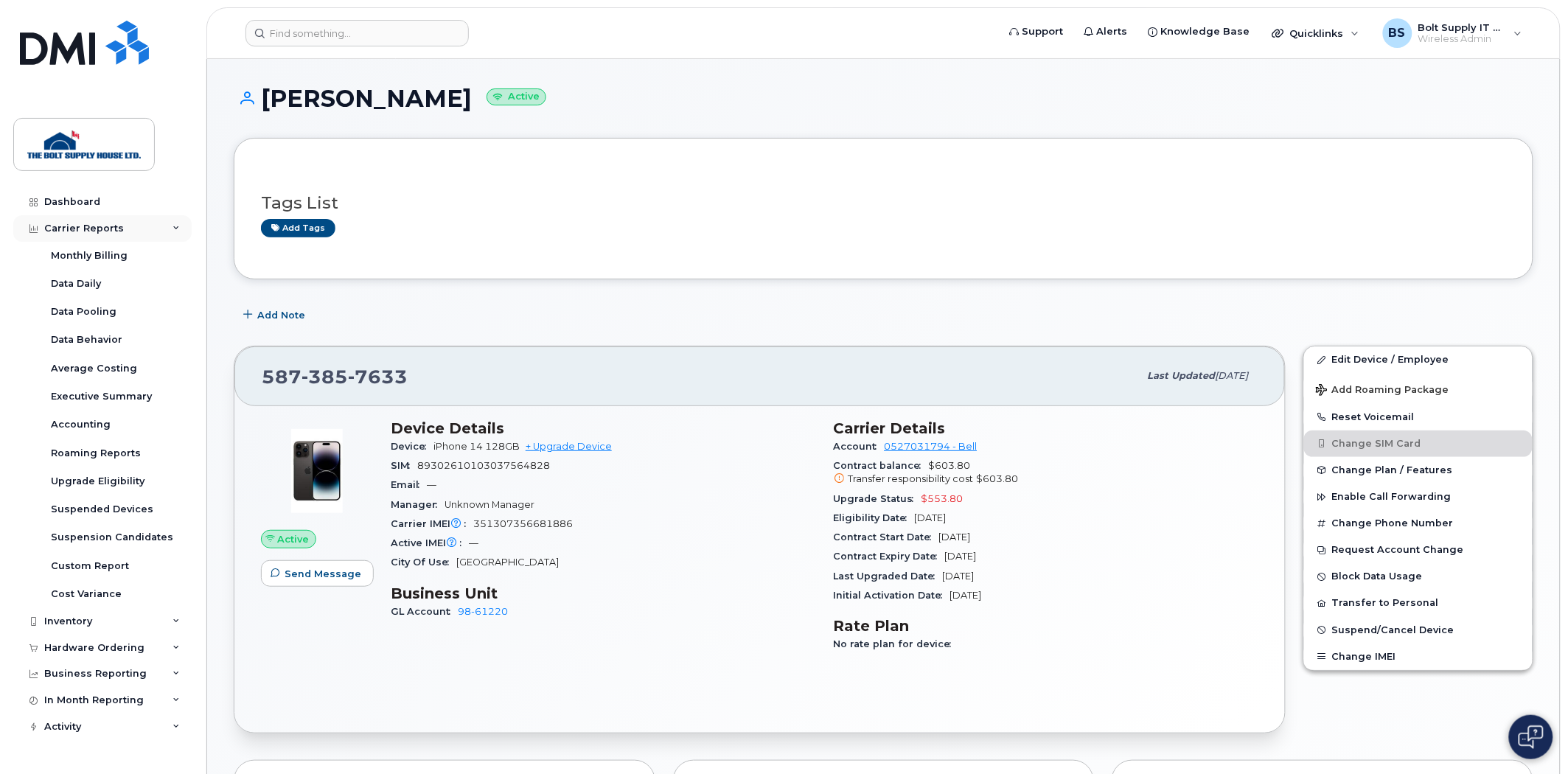
click at [94, 229] on div "Carrier Reports" at bounding box center [85, 228] width 80 height 12
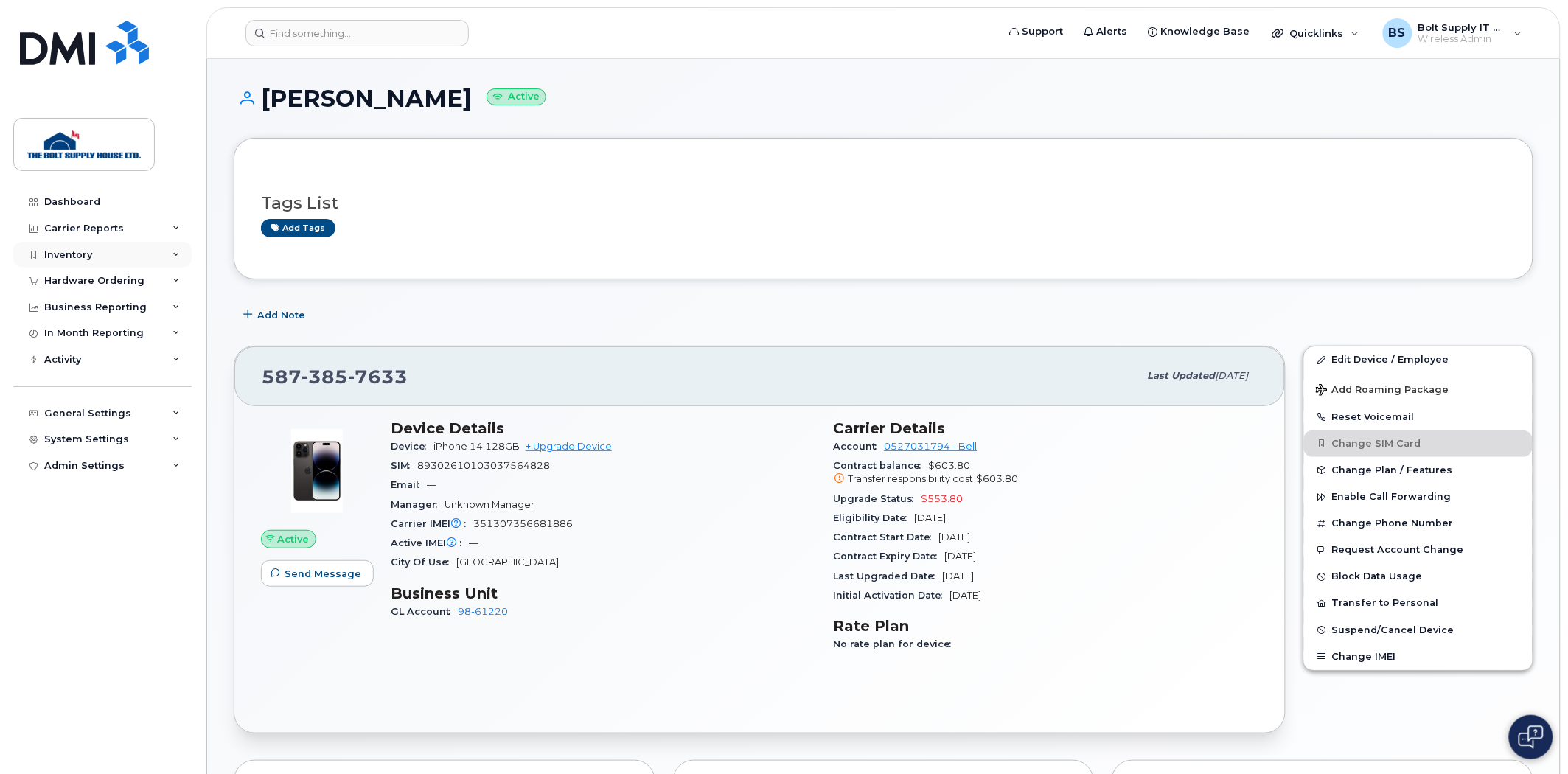
click at [94, 244] on div "Inventory" at bounding box center [102, 255] width 178 height 27
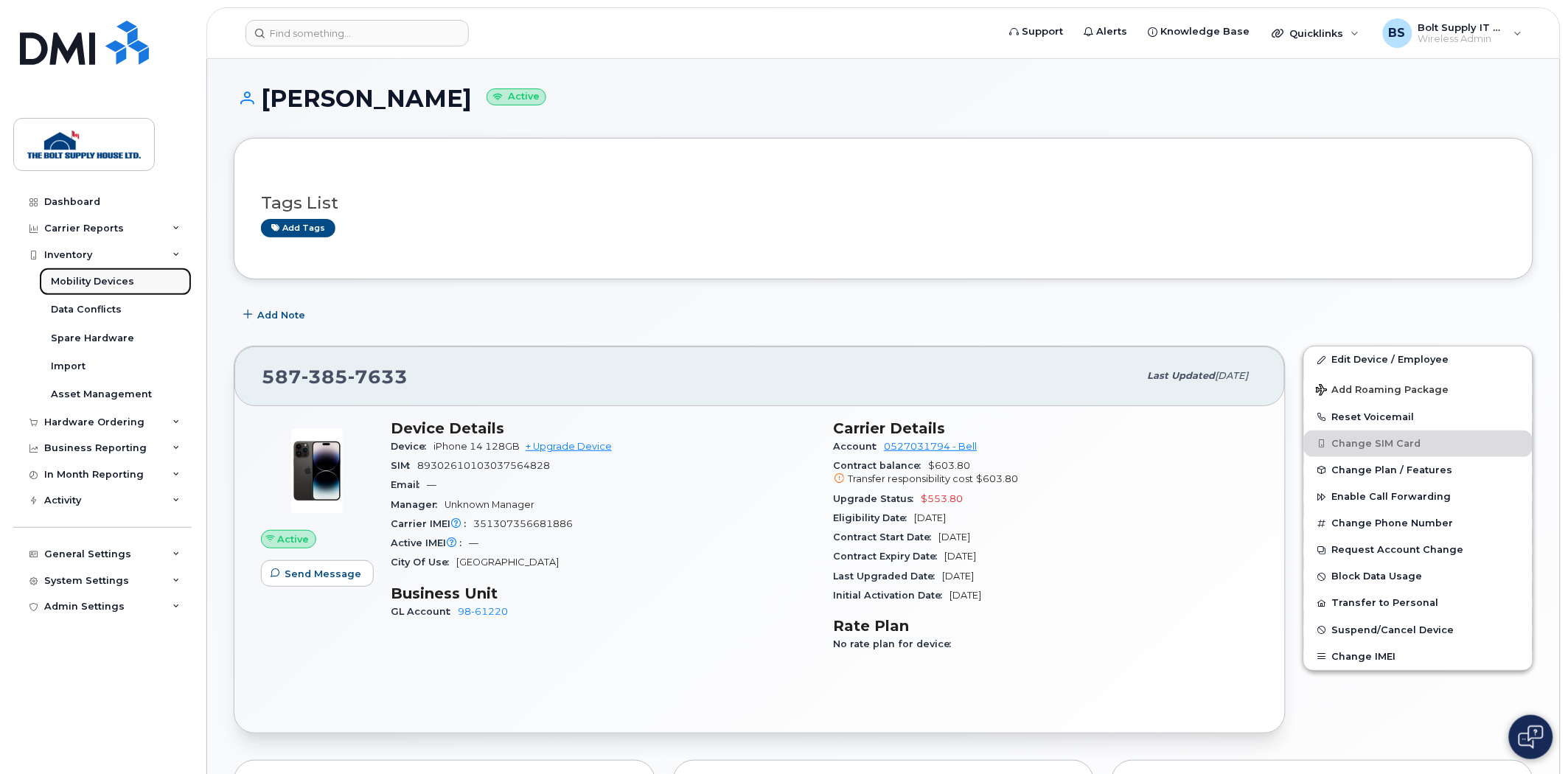
click at [100, 274] on link "Mobility Devices" at bounding box center [115, 281] width 153 height 28
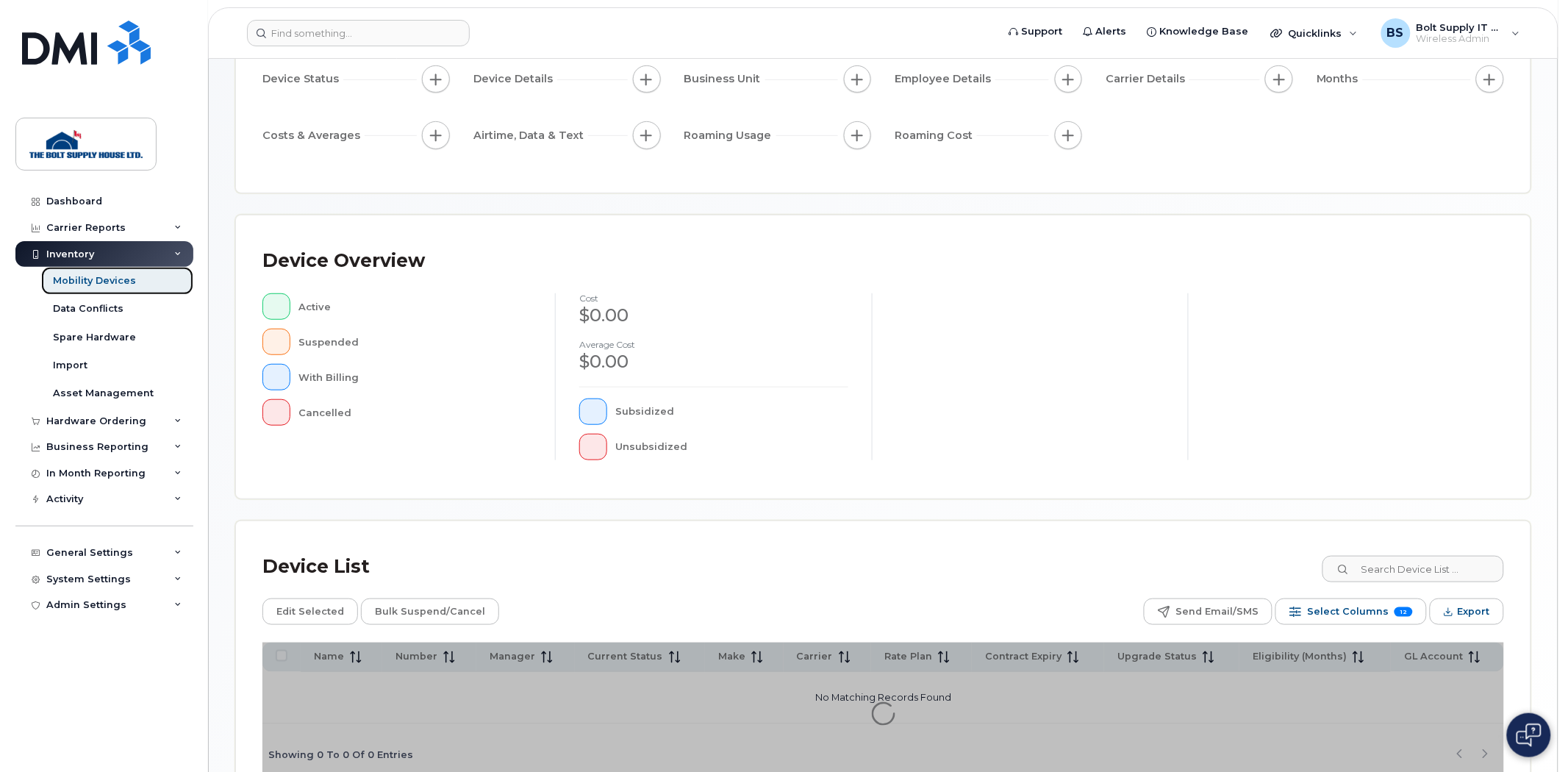
scroll to position [265, 0]
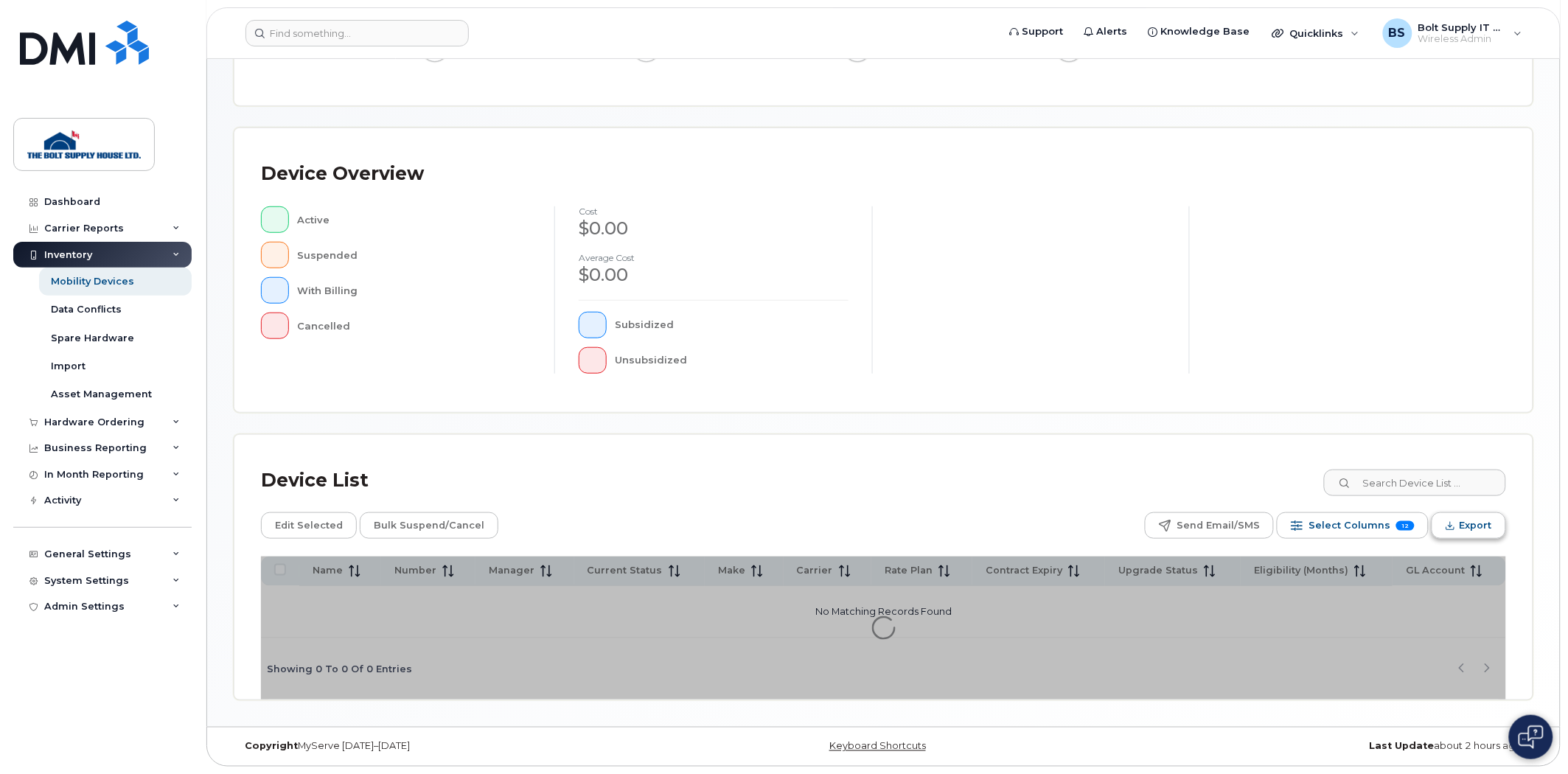
click at [1465, 534] on span "Export" at bounding box center [1476, 525] width 32 height 22
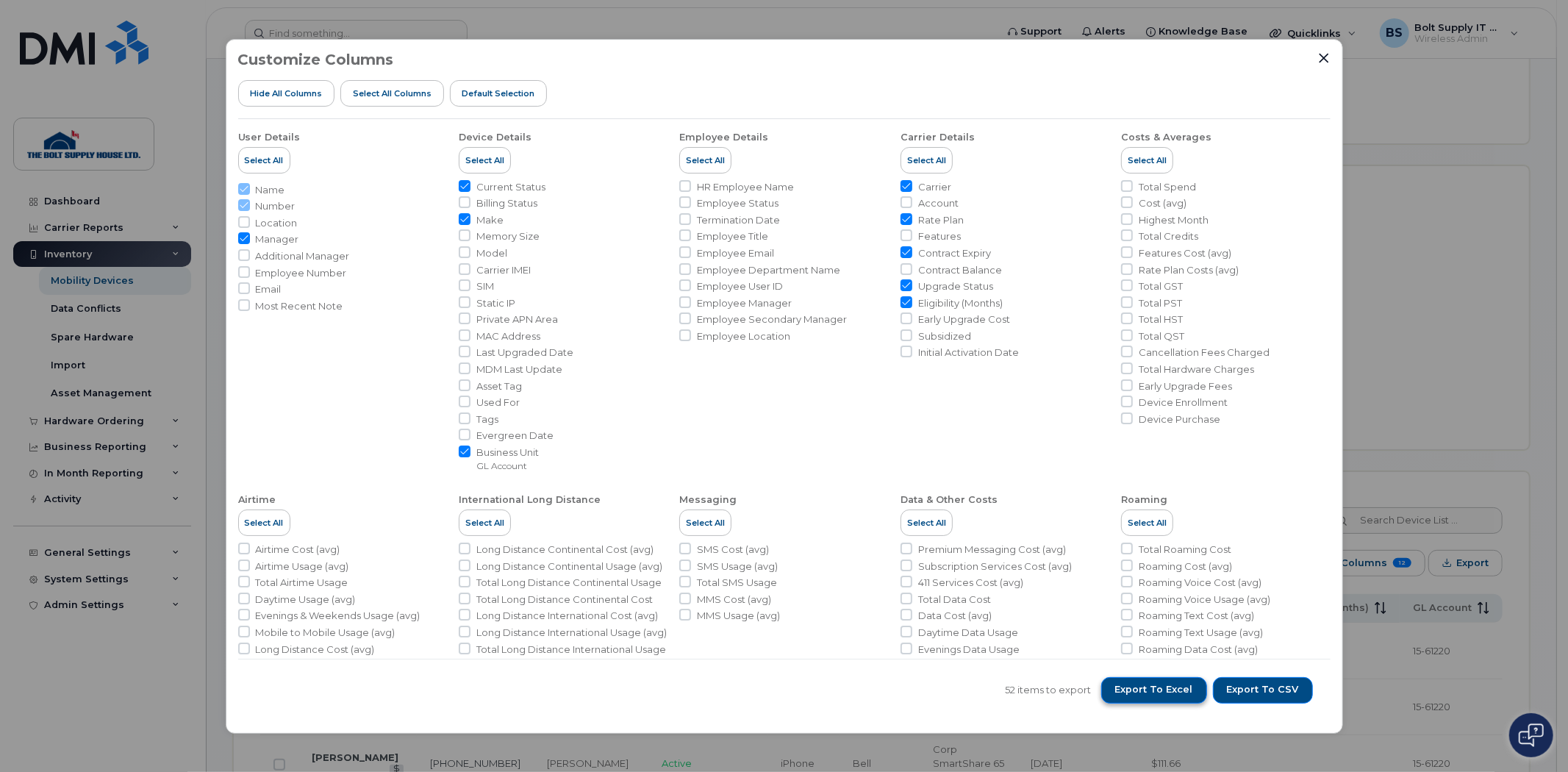
click at [1188, 687] on span "Export to Excel" at bounding box center [1154, 689] width 78 height 13
